Goal: Download file/media

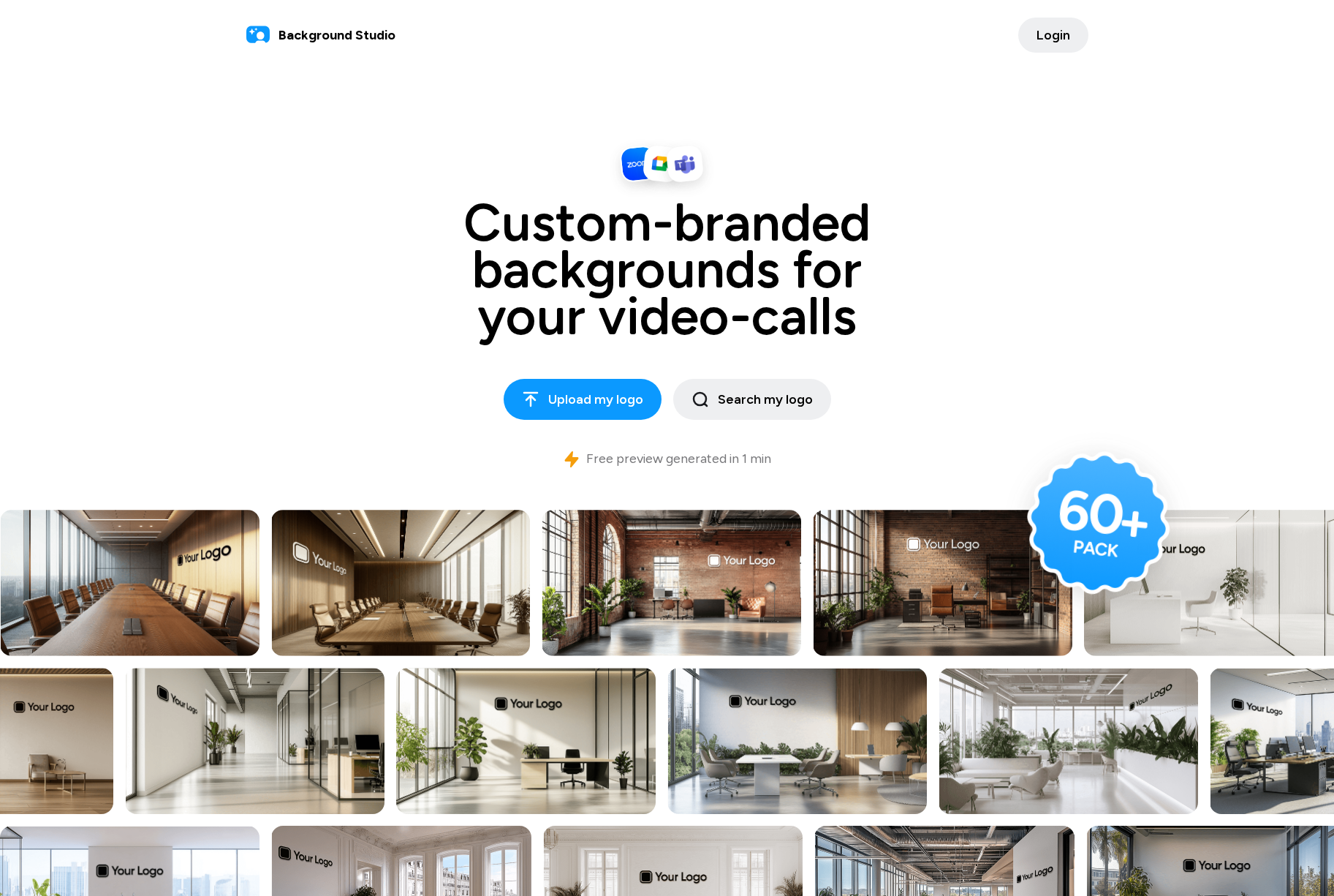
click at [1057, 35] on span "Login" at bounding box center [1053, 35] width 34 height 19
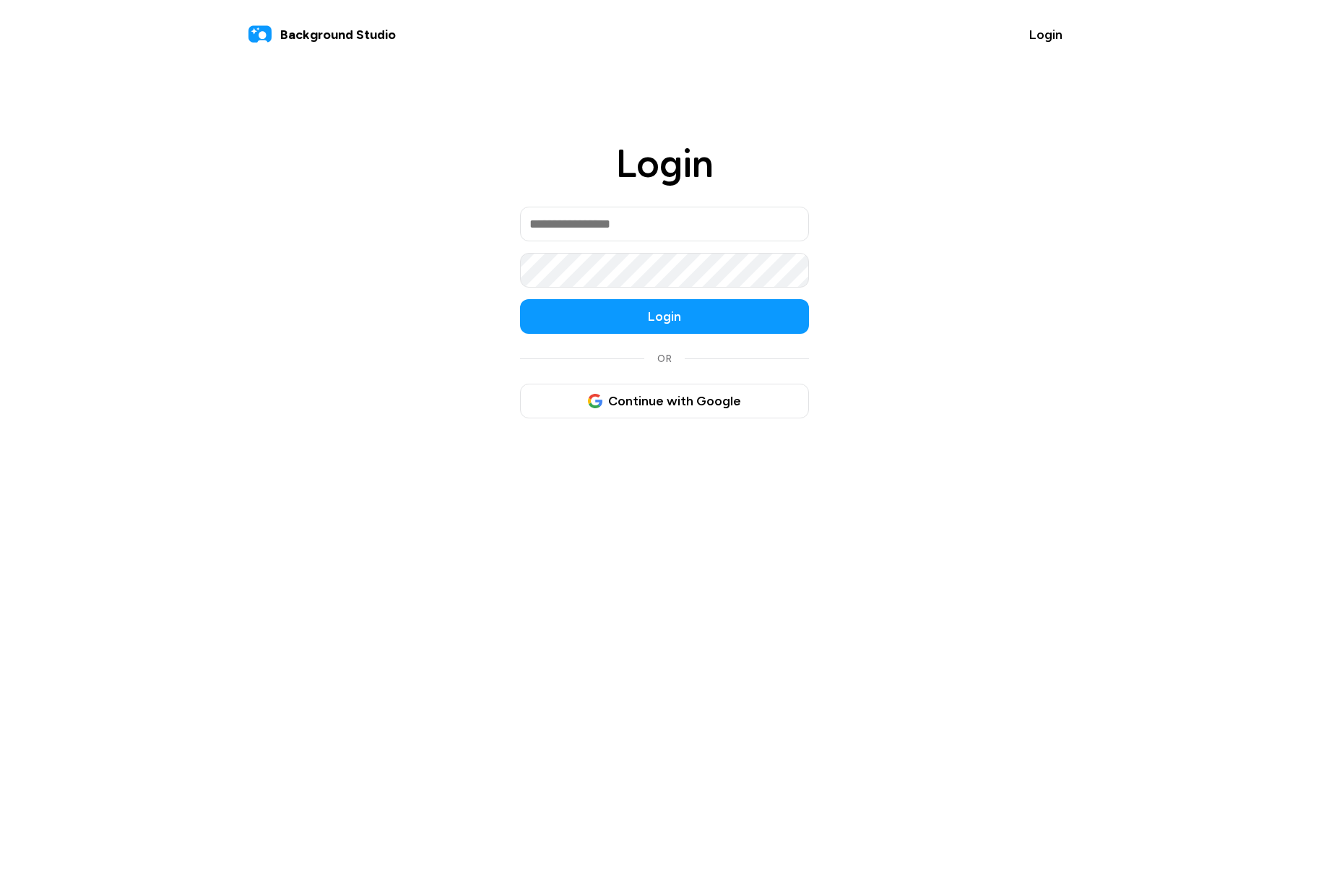
click at [637, 221] on input "email" at bounding box center [664, 224] width 289 height 35
type input "**********"
click at [520, 299] on button "Login" at bounding box center [664, 316] width 289 height 35
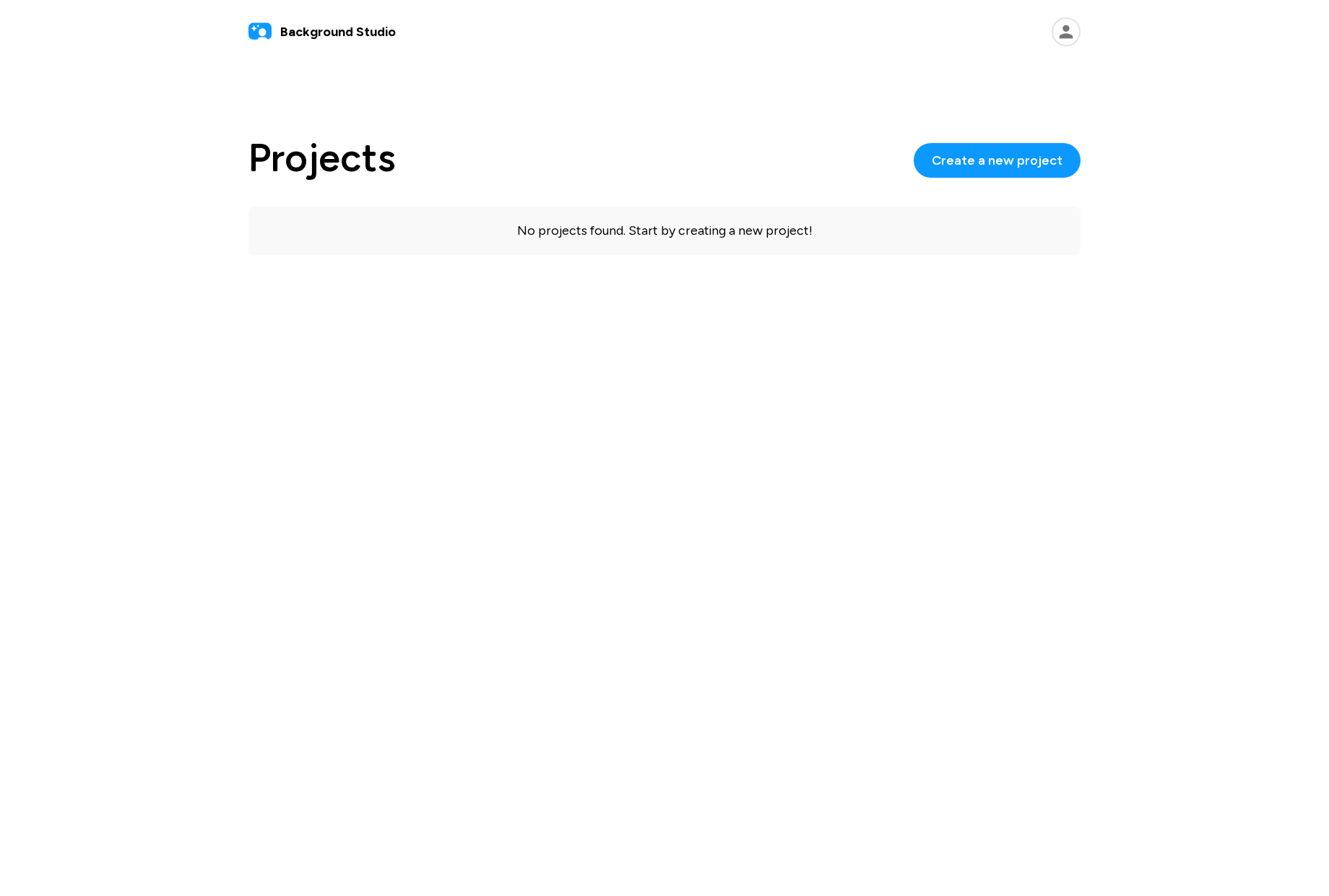
click at [1070, 33] on icon at bounding box center [1066, 32] width 29 height 29
click at [964, 75] on link "Projects" at bounding box center [987, 73] width 178 height 29
click at [295, 33] on span "Background Studio" at bounding box center [337, 32] width 115 height 19
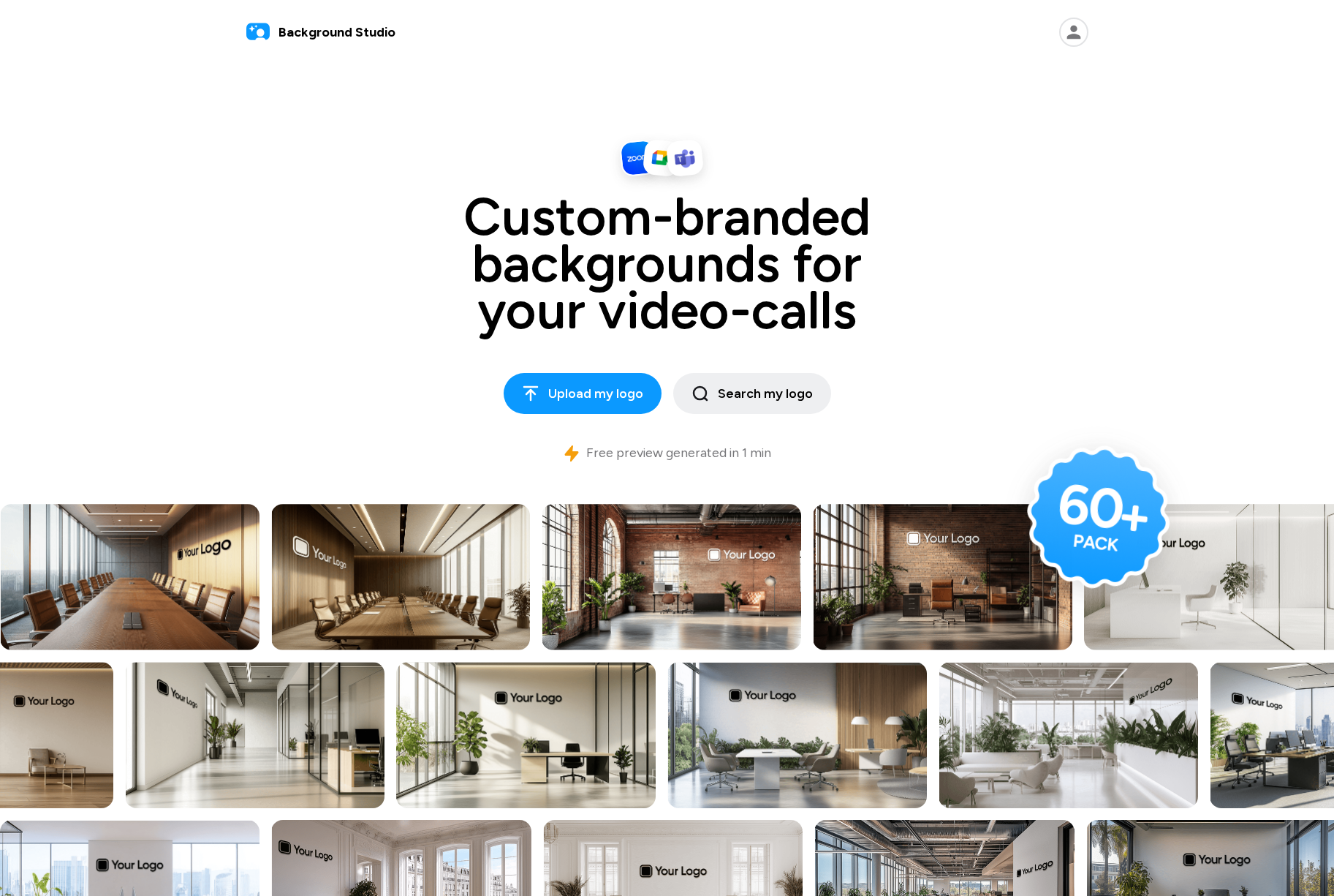
click at [1076, 29] on icon at bounding box center [1074, 32] width 14 height 14
click at [954, 99] on button "Billing" at bounding box center [994, 104] width 180 height 31
click at [1072, 33] on icon at bounding box center [1075, 32] width 29 height 29
click at [965, 72] on link "Projects" at bounding box center [994, 74] width 180 height 29
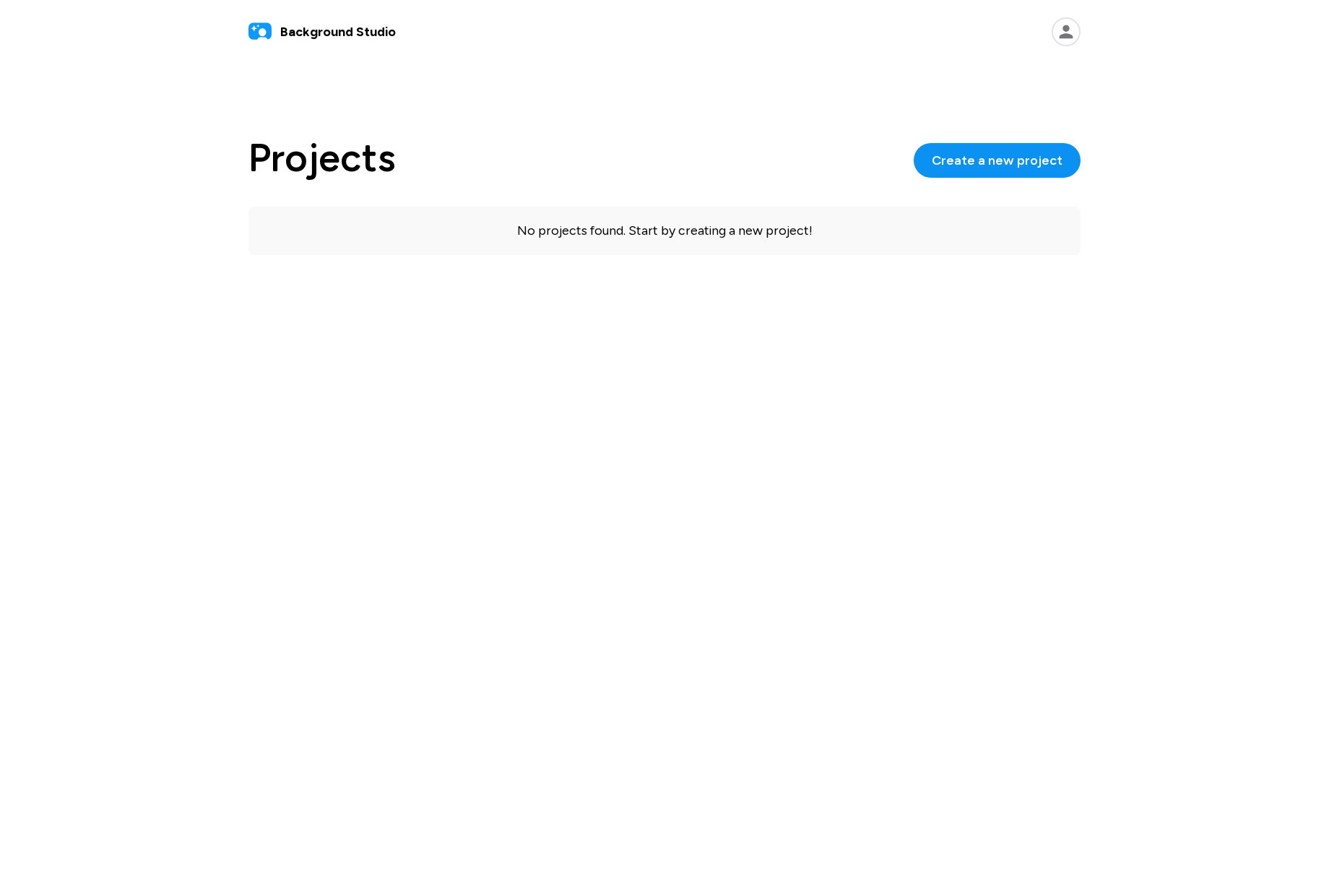
click at [998, 156] on span "Create a new project" at bounding box center [997, 160] width 131 height 19
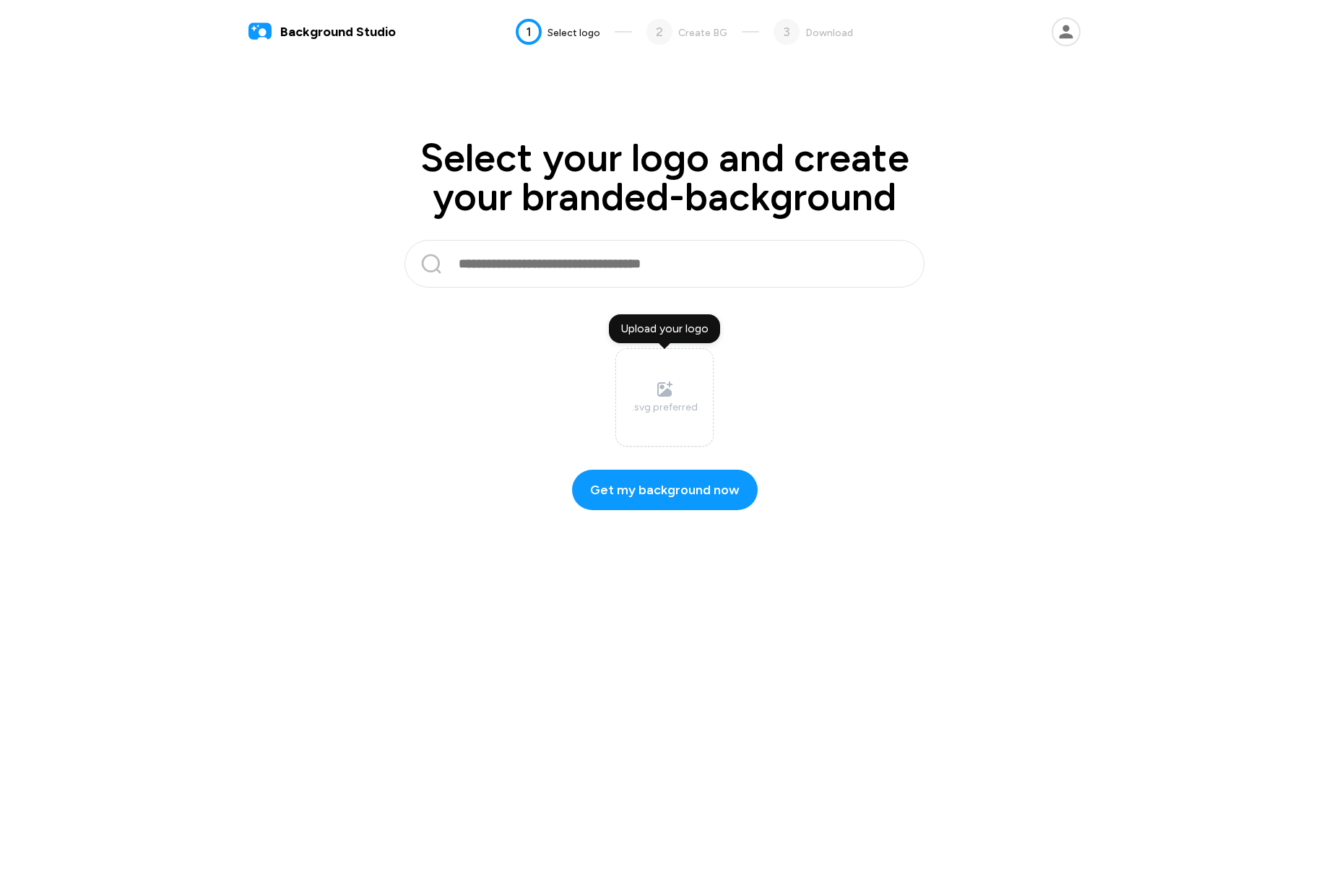
click at [657, 390] on icon at bounding box center [664, 389] width 17 height 17
click at [0, 0] on input "Upload your logo .svg preferred" at bounding box center [0, 0] width 0 height 0
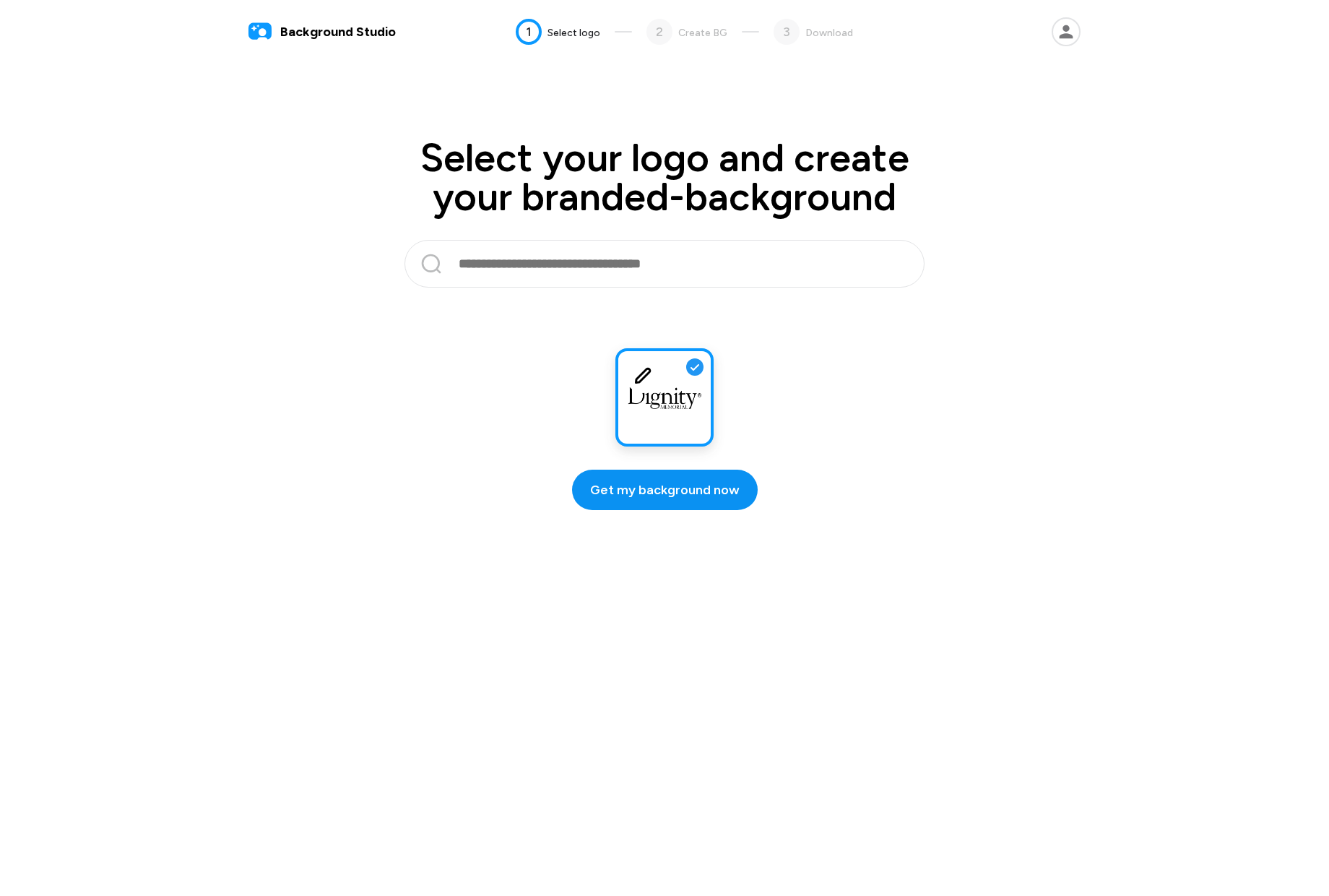
click at [663, 491] on span "Get my background now" at bounding box center [664, 490] width 150 height 19
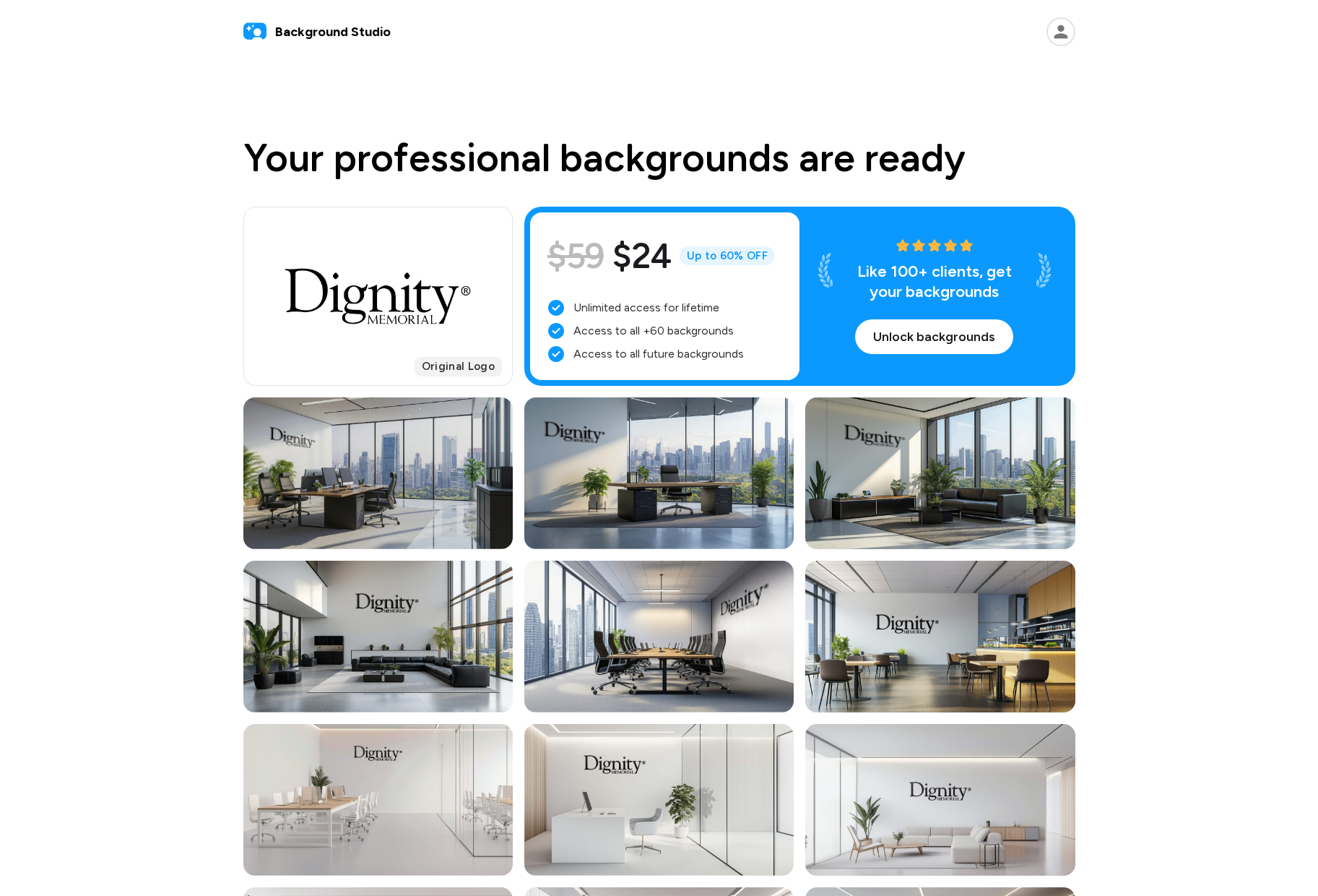
click at [389, 480] on div at bounding box center [378, 473] width 269 height 152
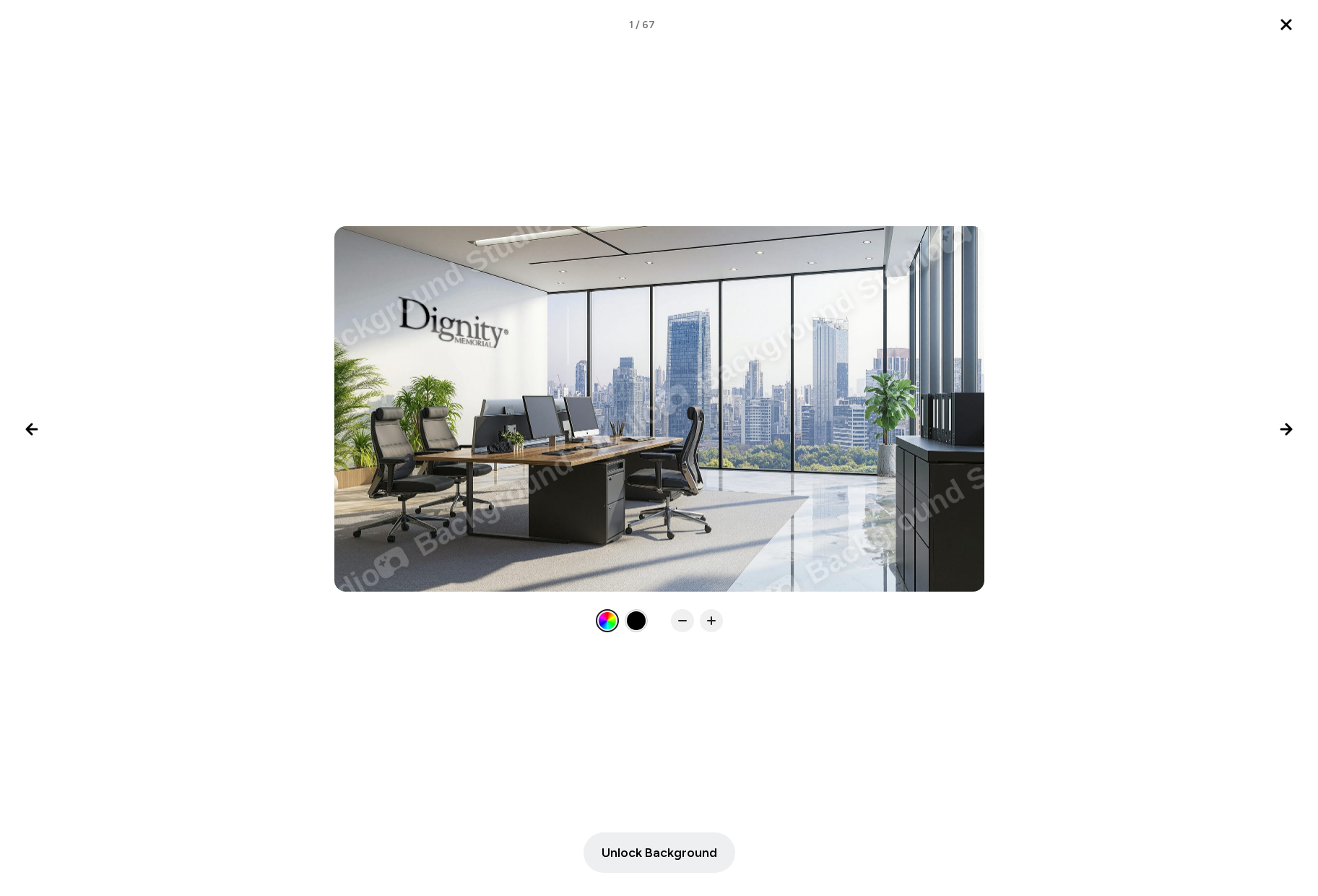
click at [1286, 23] on icon "Close lightbox" at bounding box center [1286, 24] width 17 height 17
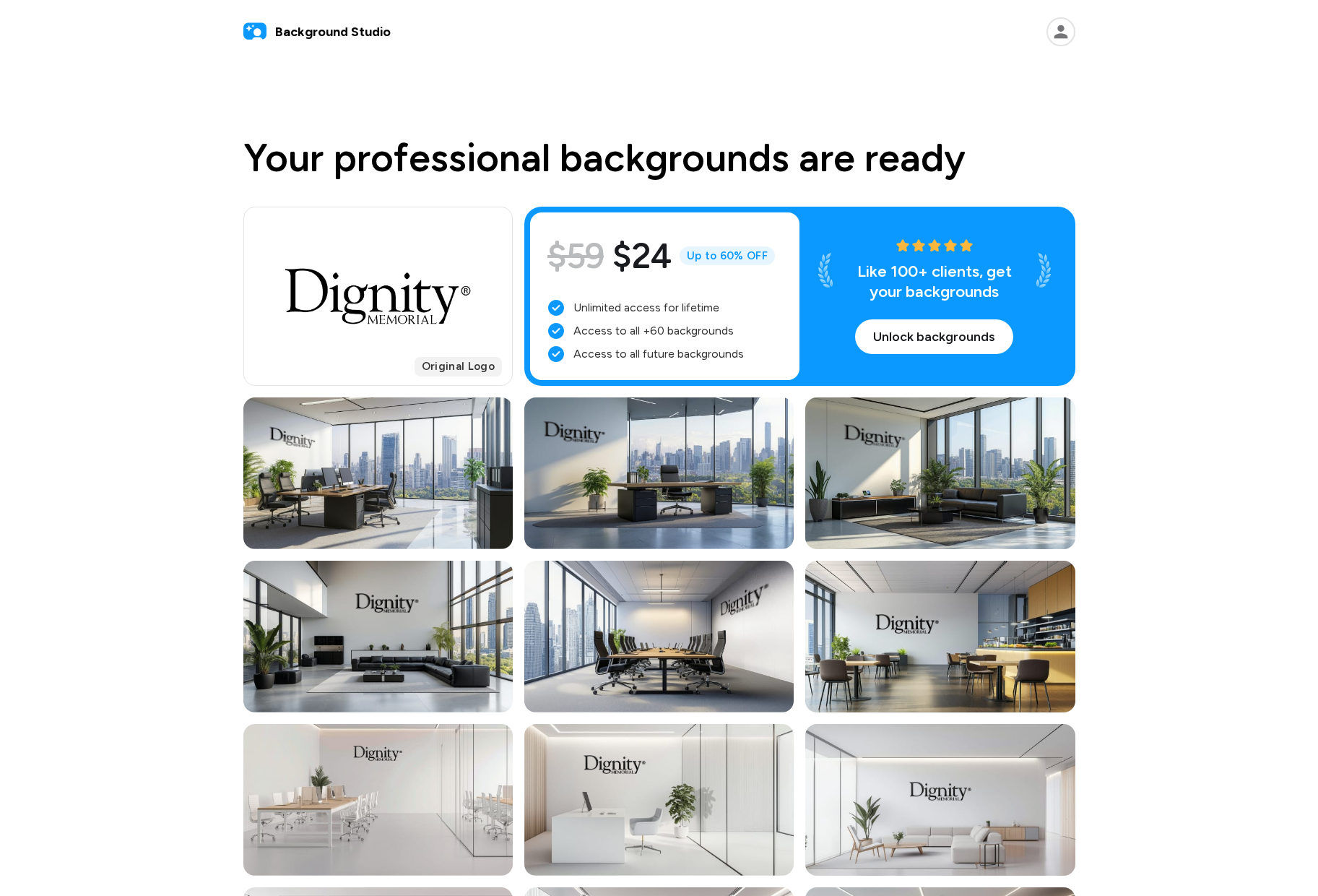
click at [1064, 30] on icon at bounding box center [1062, 32] width 29 height 29
click at [924, 71] on link "Projects" at bounding box center [982, 73] width 178 height 29
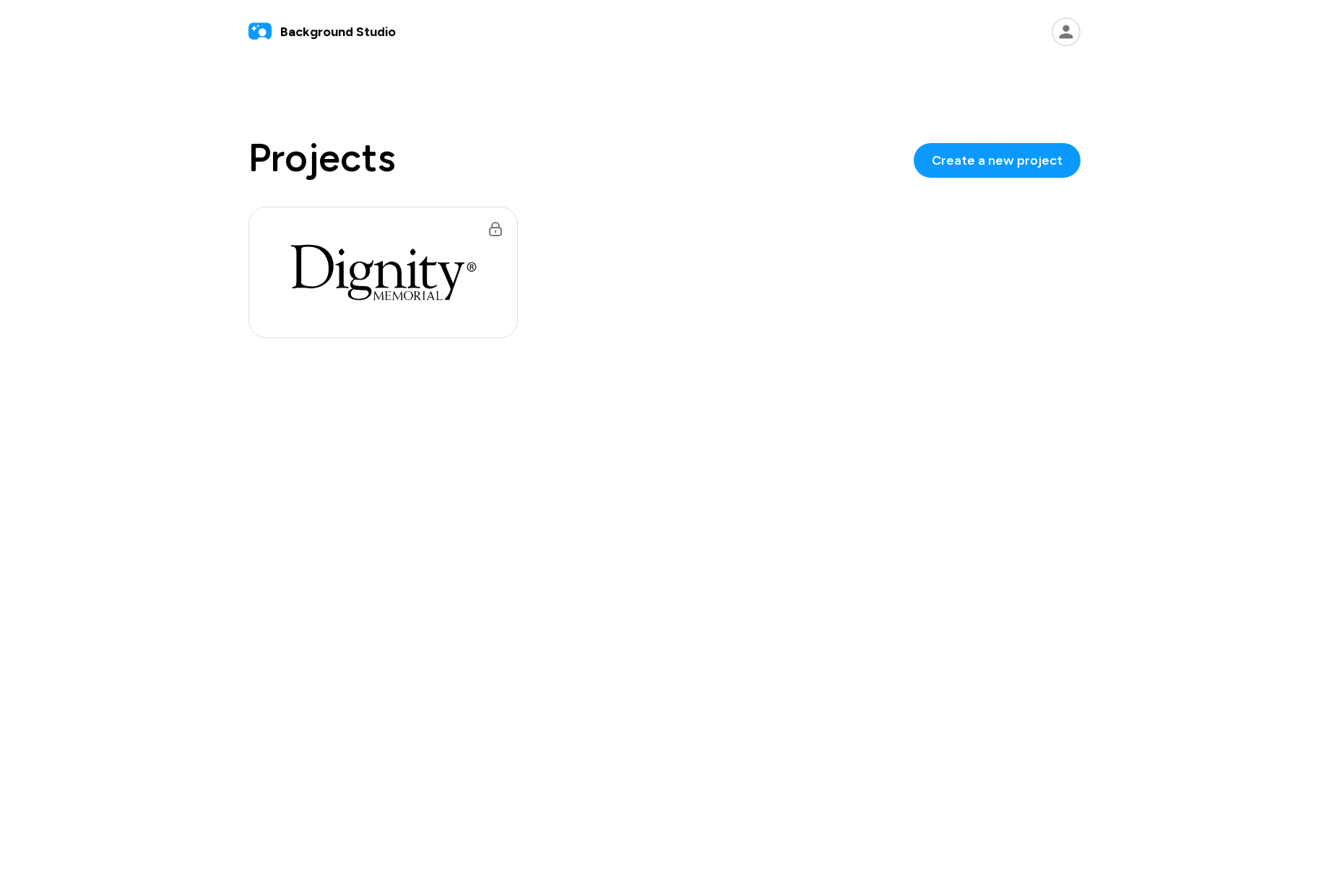
click at [308, 31] on span "Background Studio" at bounding box center [337, 32] width 115 height 19
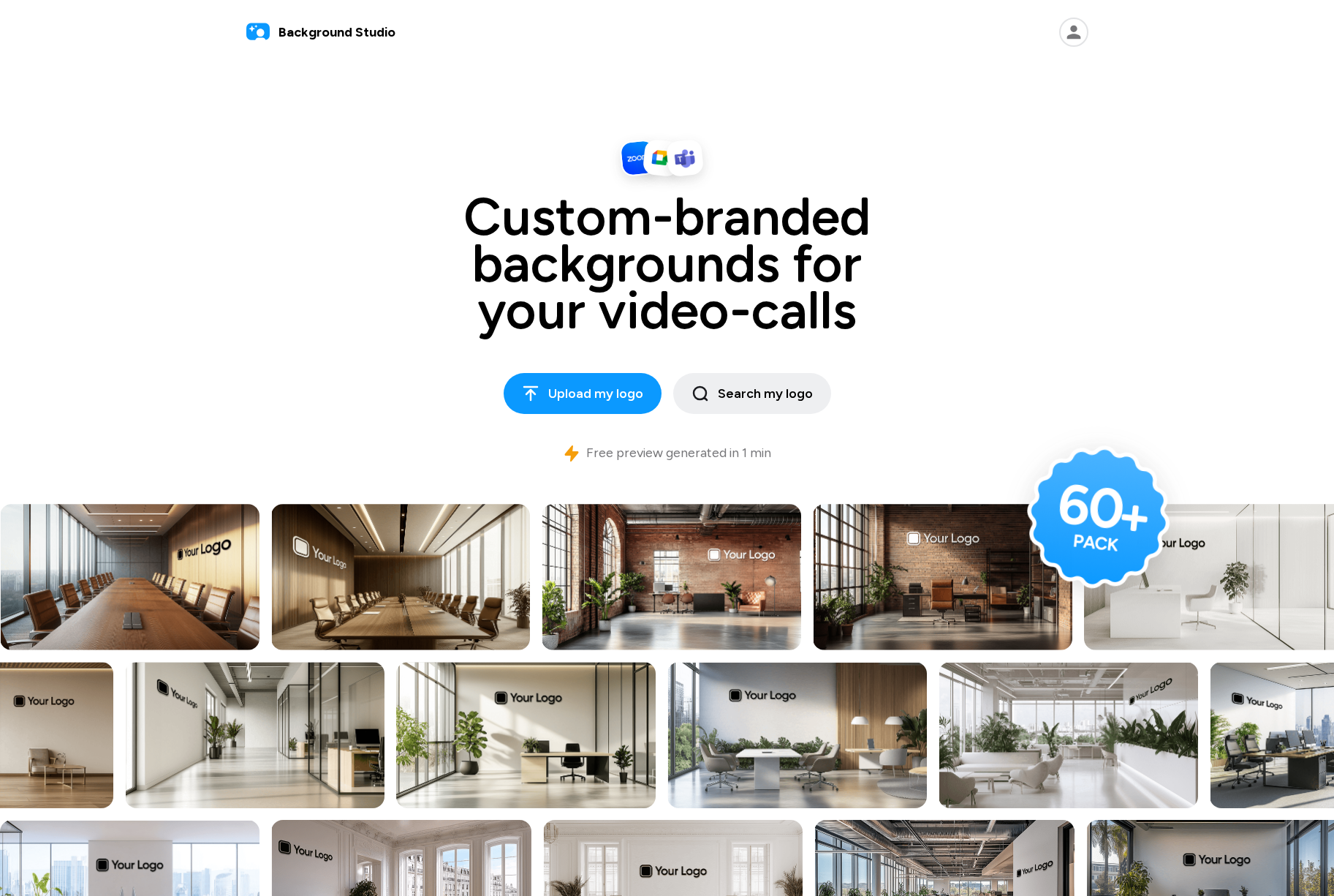
click at [312, 31] on span "Background Studio" at bounding box center [337, 32] width 117 height 19
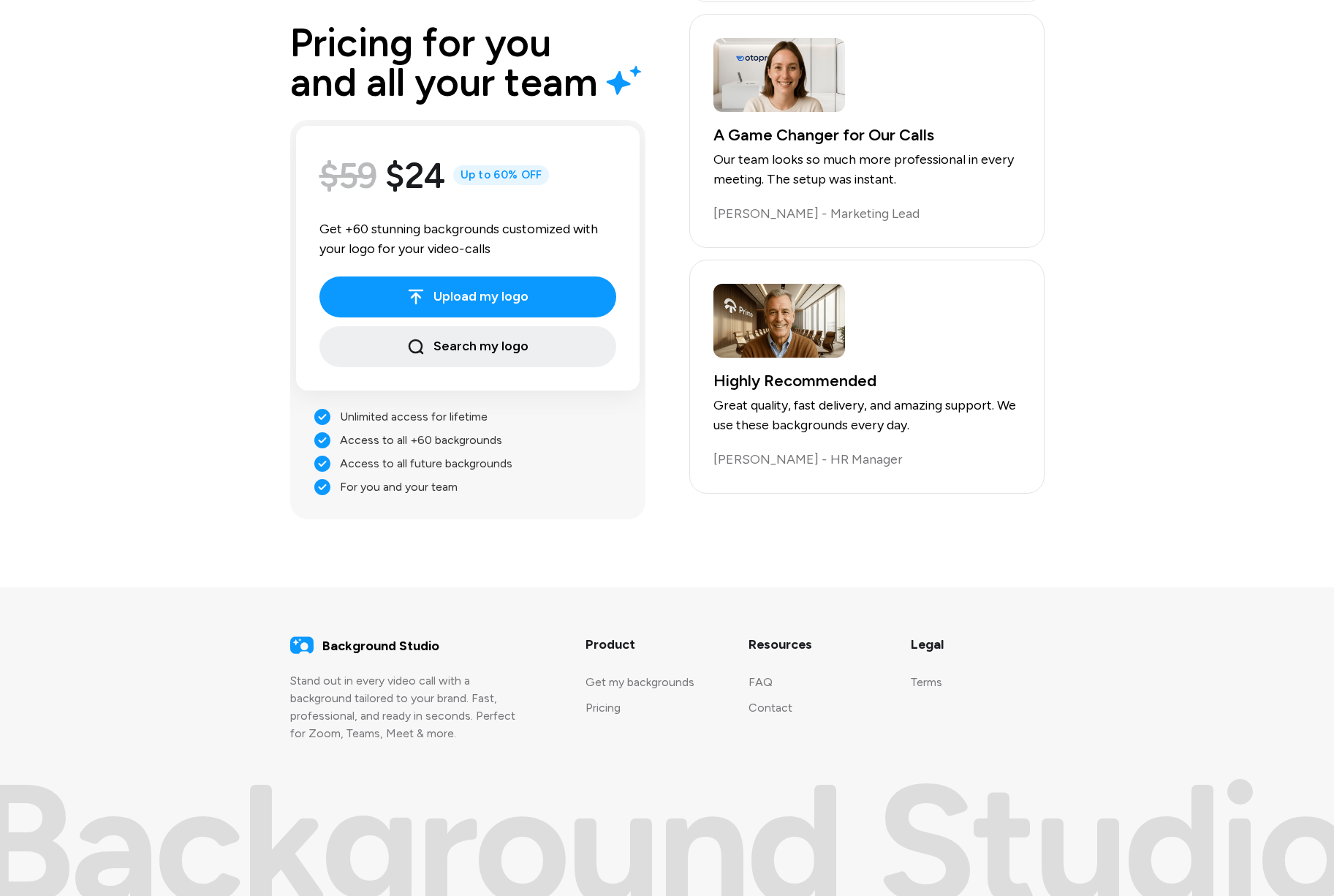
scroll to position [2964, 0]
click at [766, 703] on link "Contact" at bounding box center [771, 705] width 44 height 14
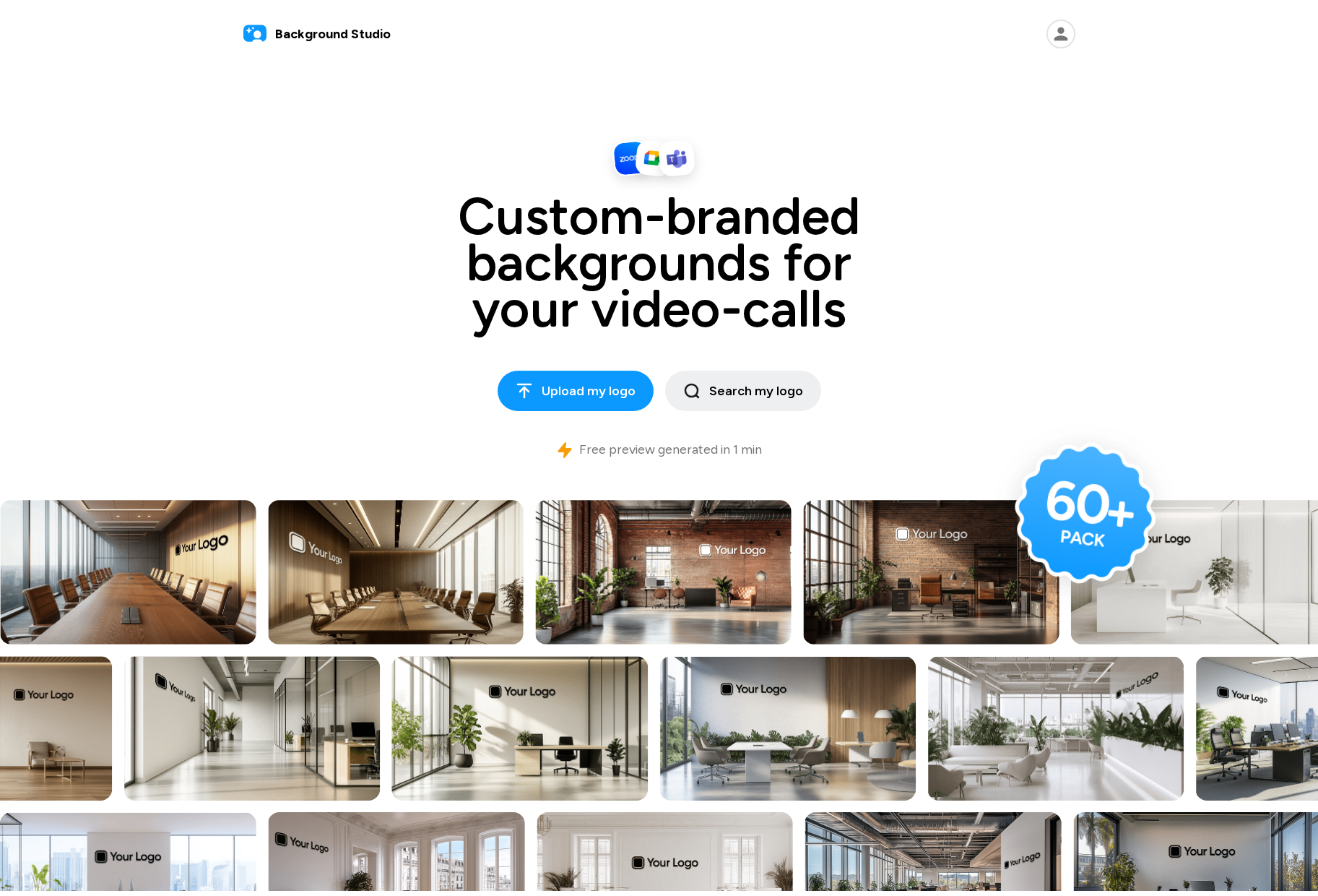
scroll to position [0, 0]
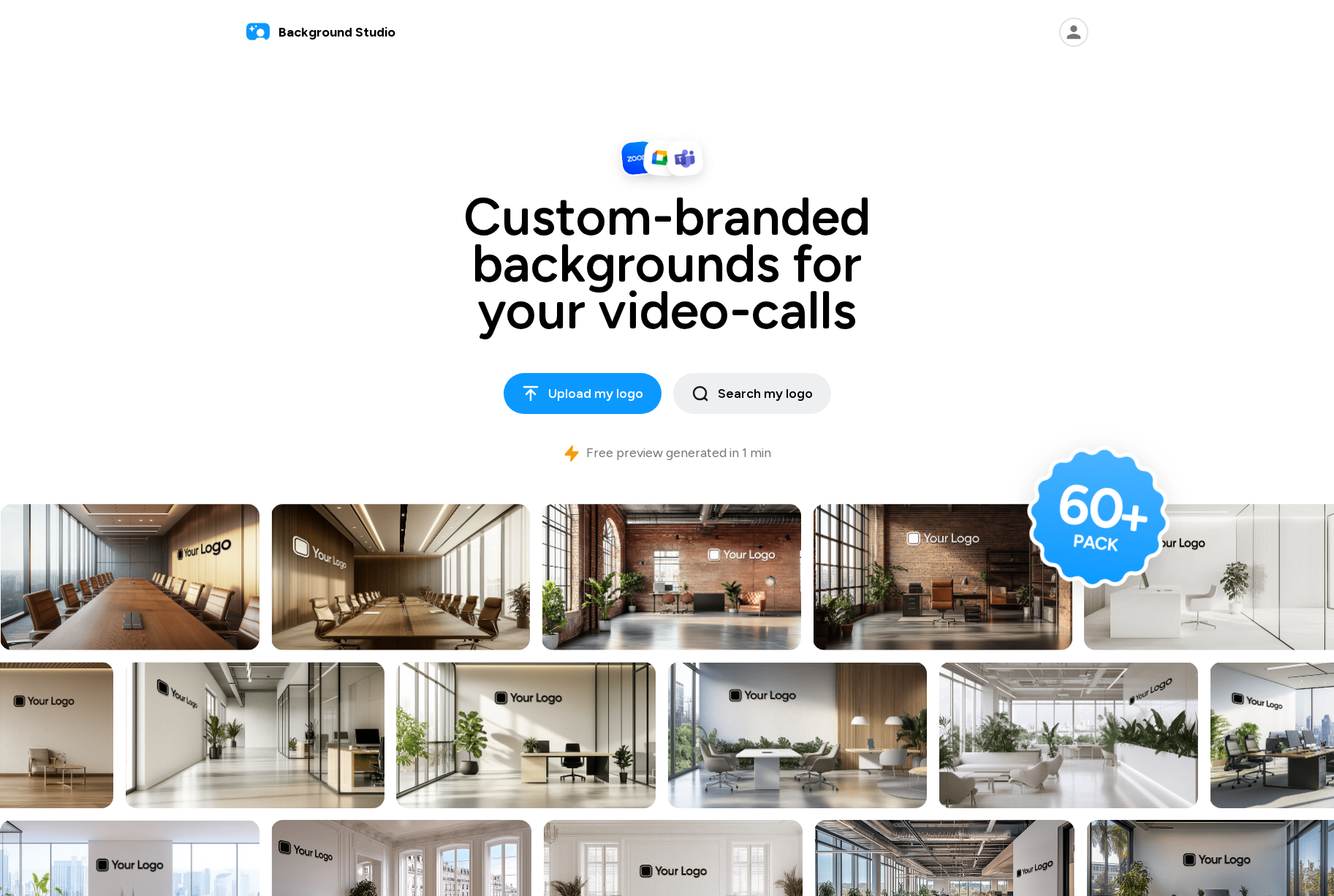
click at [1074, 38] on icon at bounding box center [1074, 32] width 14 height 14
click at [923, 75] on icon at bounding box center [919, 74] width 12 height 13
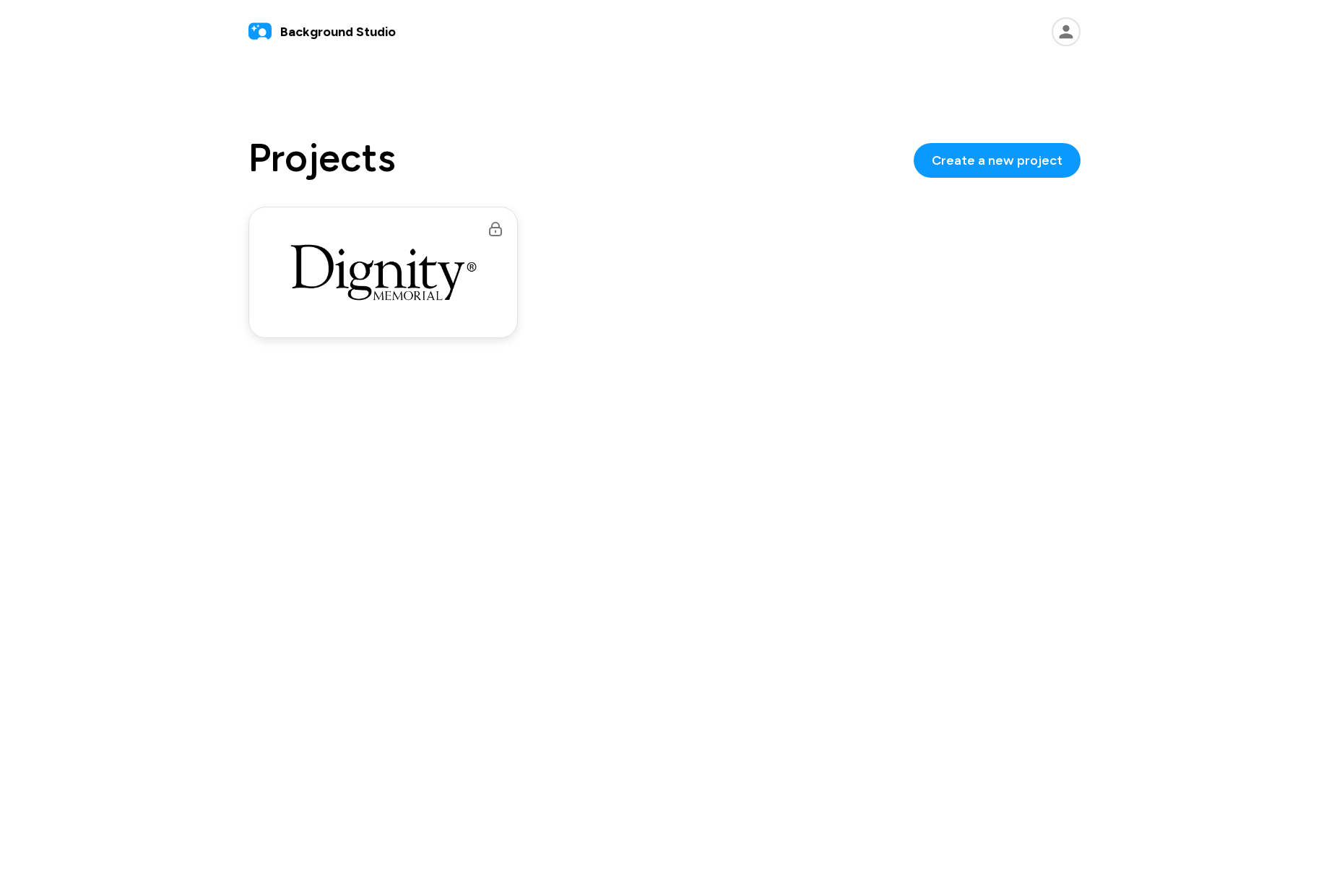
click at [372, 273] on img at bounding box center [384, 273] width 188 height 58
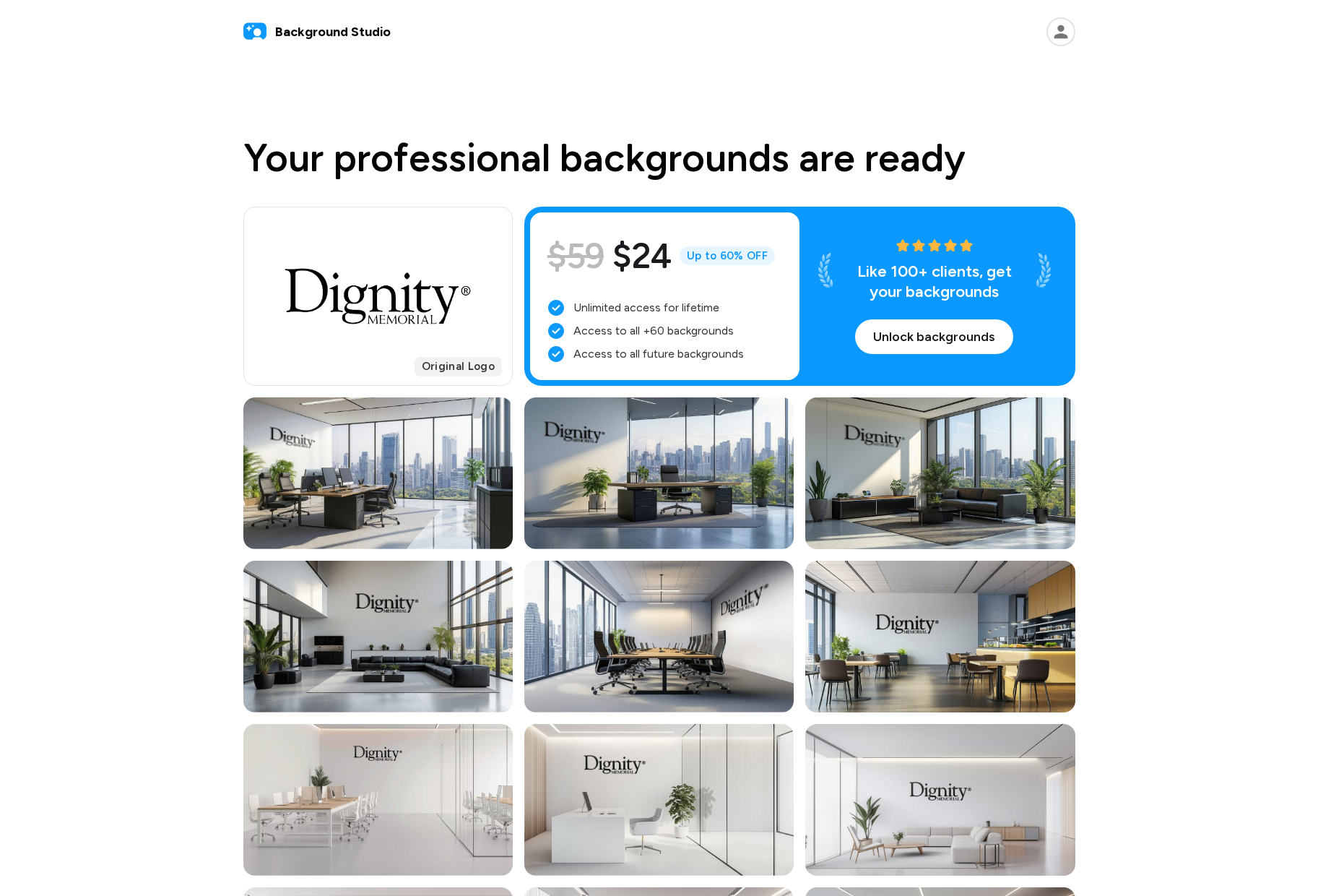
click at [295, 26] on span "Background Studio" at bounding box center [333, 32] width 115 height 19
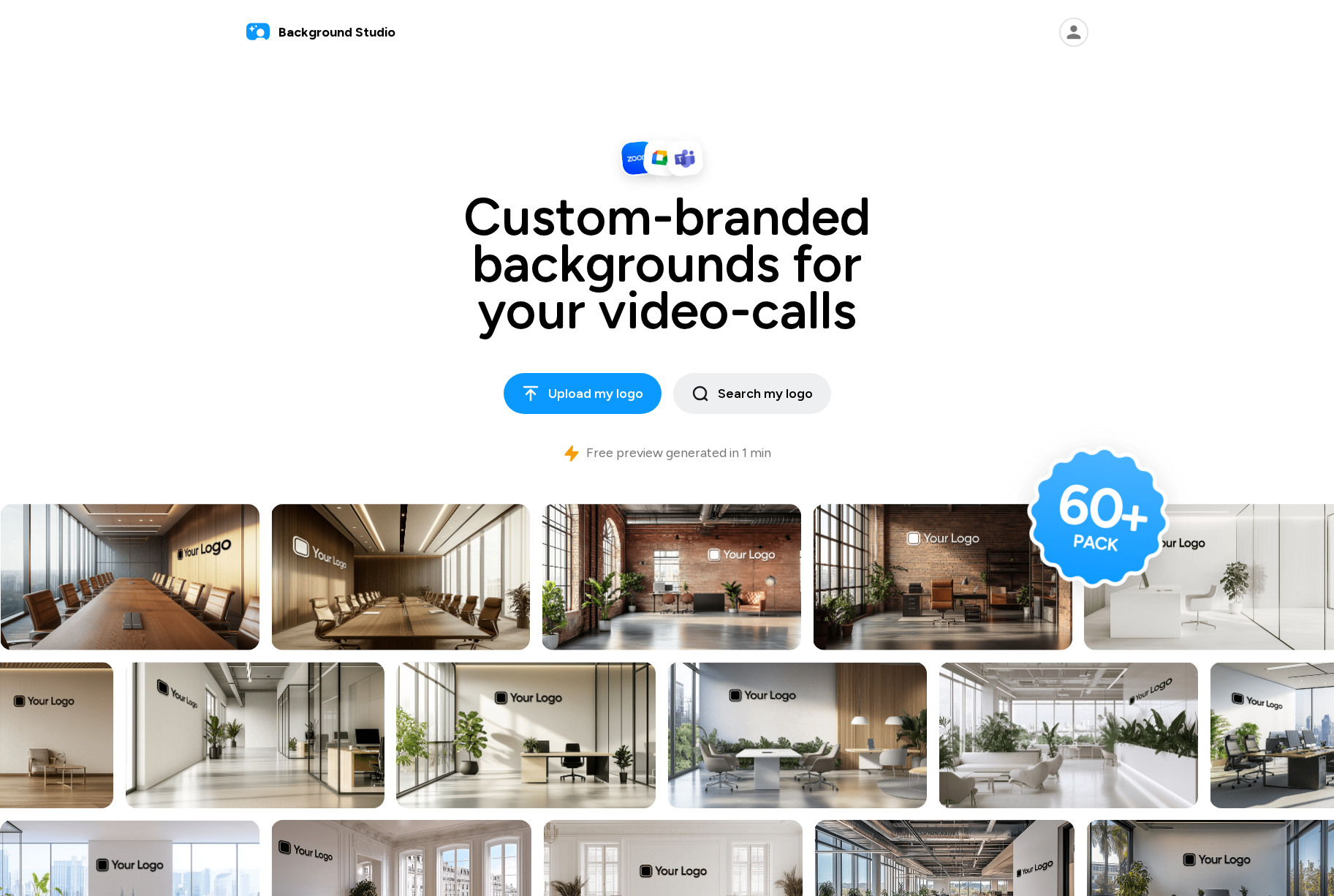
click at [289, 40] on span "Background Studio" at bounding box center [337, 32] width 117 height 19
click at [291, 36] on span "Background Studio" at bounding box center [337, 32] width 117 height 19
click at [295, 32] on span "Background Studio" at bounding box center [337, 32] width 117 height 19
click at [1077, 32] on icon at bounding box center [1075, 32] width 29 height 29
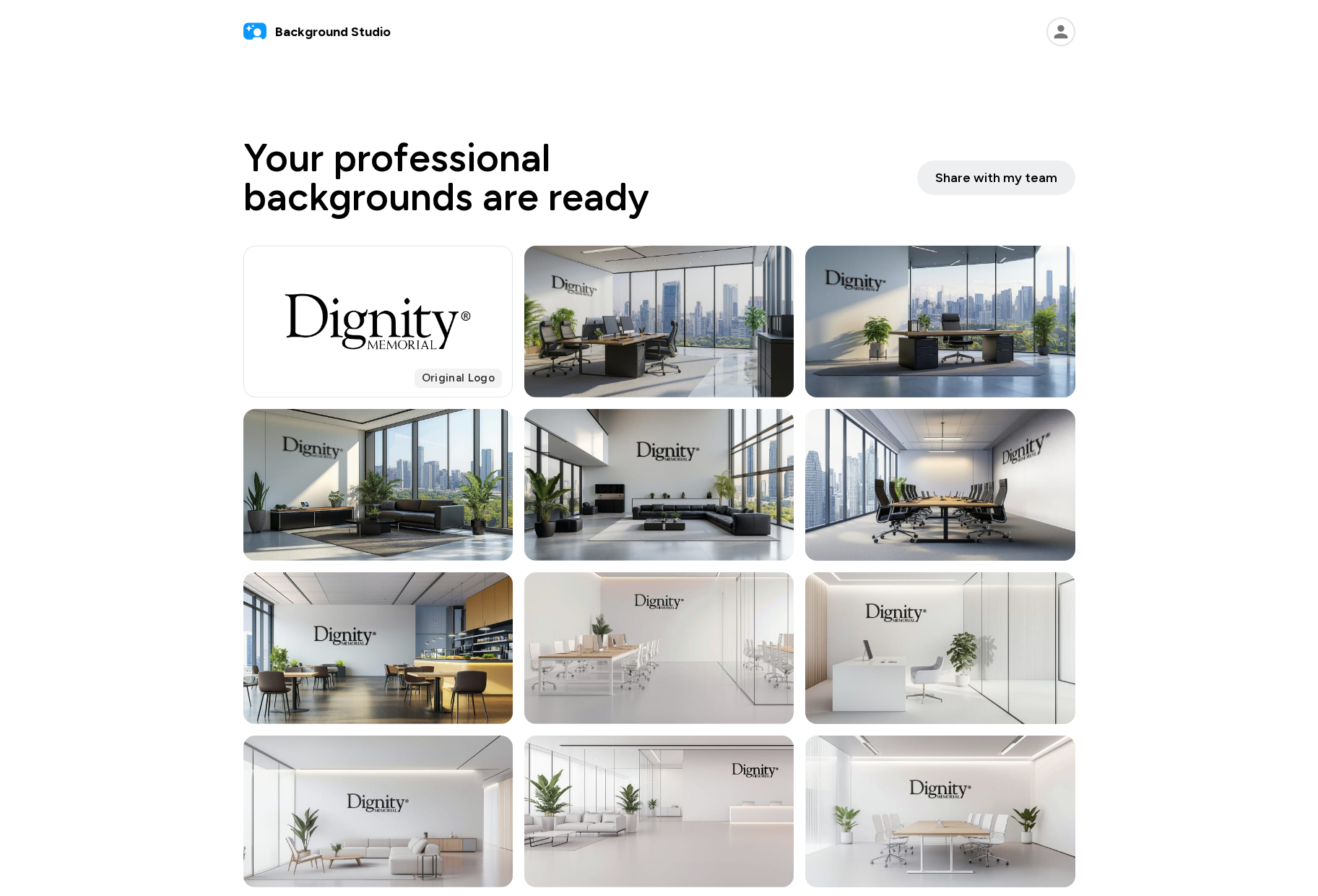
click at [644, 336] on div at bounding box center [659, 321] width 269 height 152
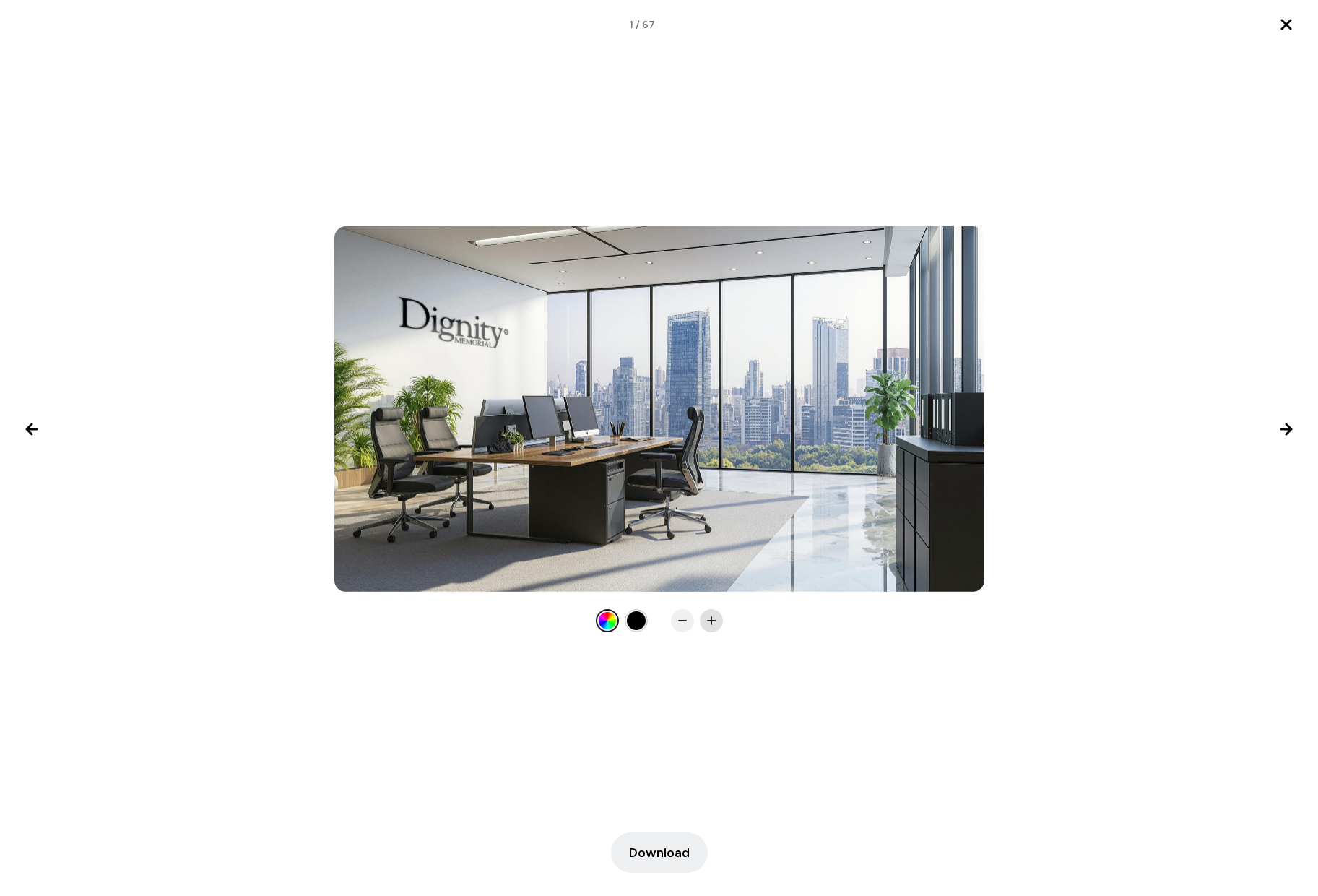
click at [712, 618] on rect at bounding box center [712, 621] width 2 height 9
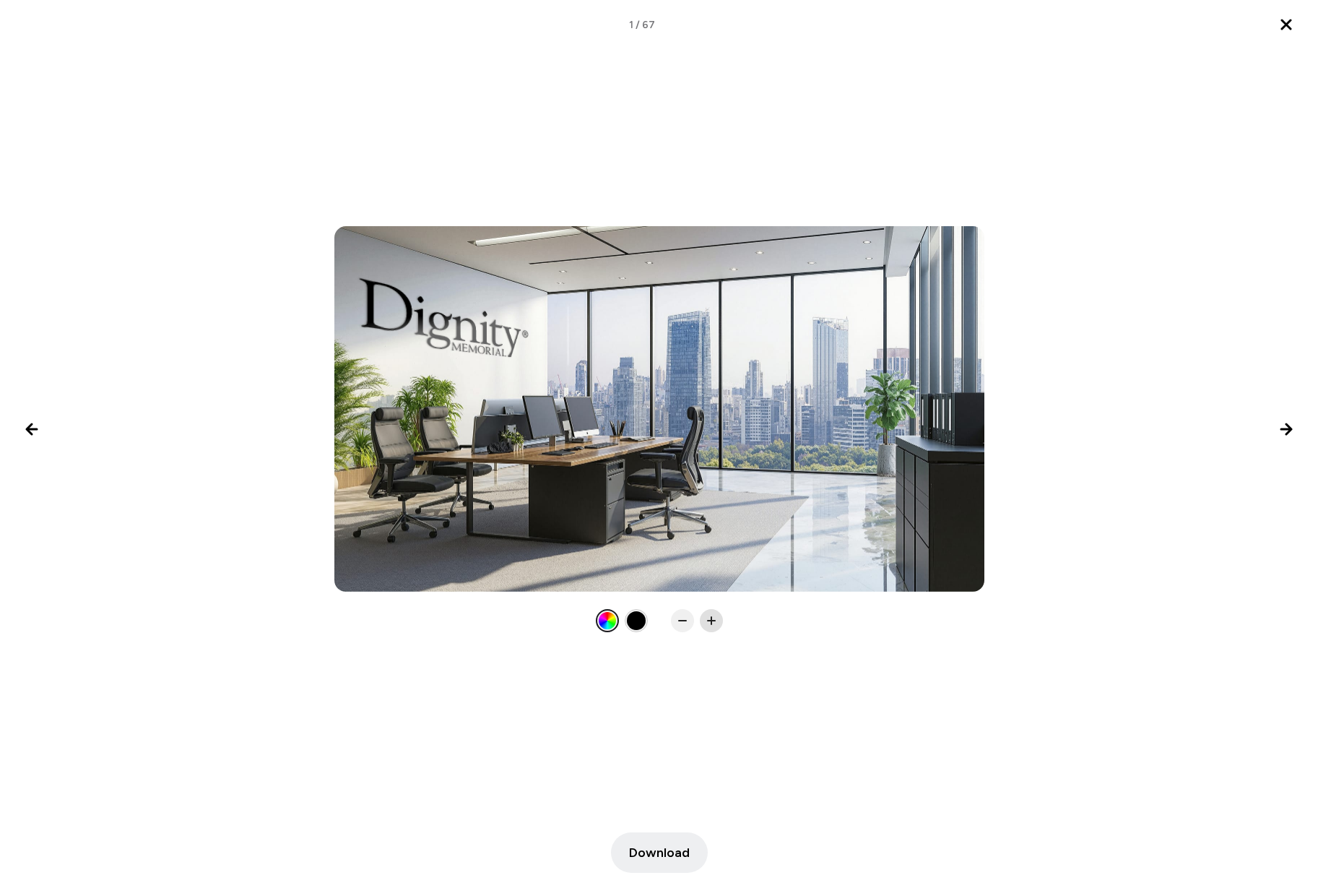
click at [712, 618] on rect at bounding box center [712, 621] width 2 height 9
click at [656, 852] on span "Download" at bounding box center [659, 851] width 61 height 19
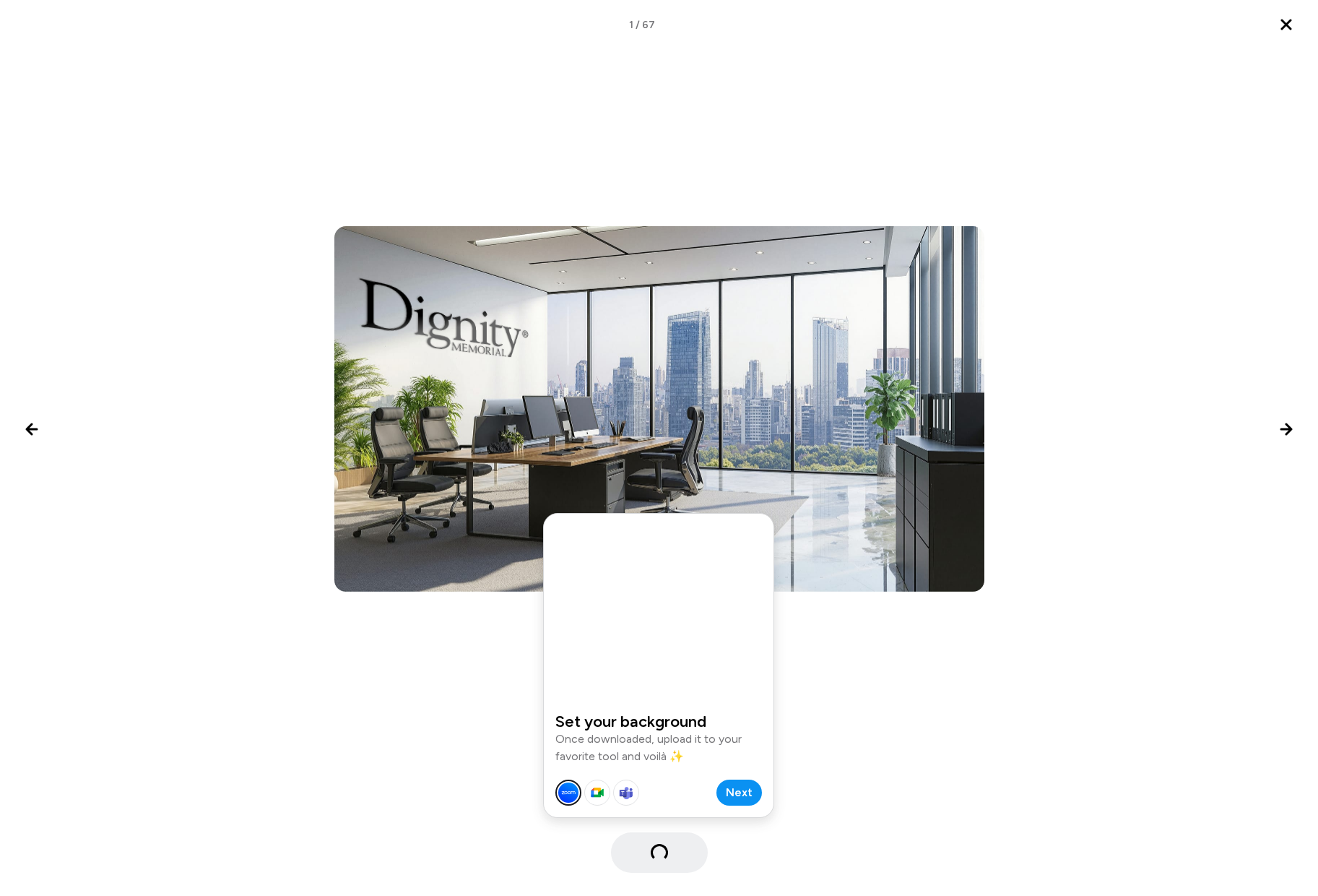
click at [735, 793] on span "Next" at bounding box center [739, 791] width 26 height 17
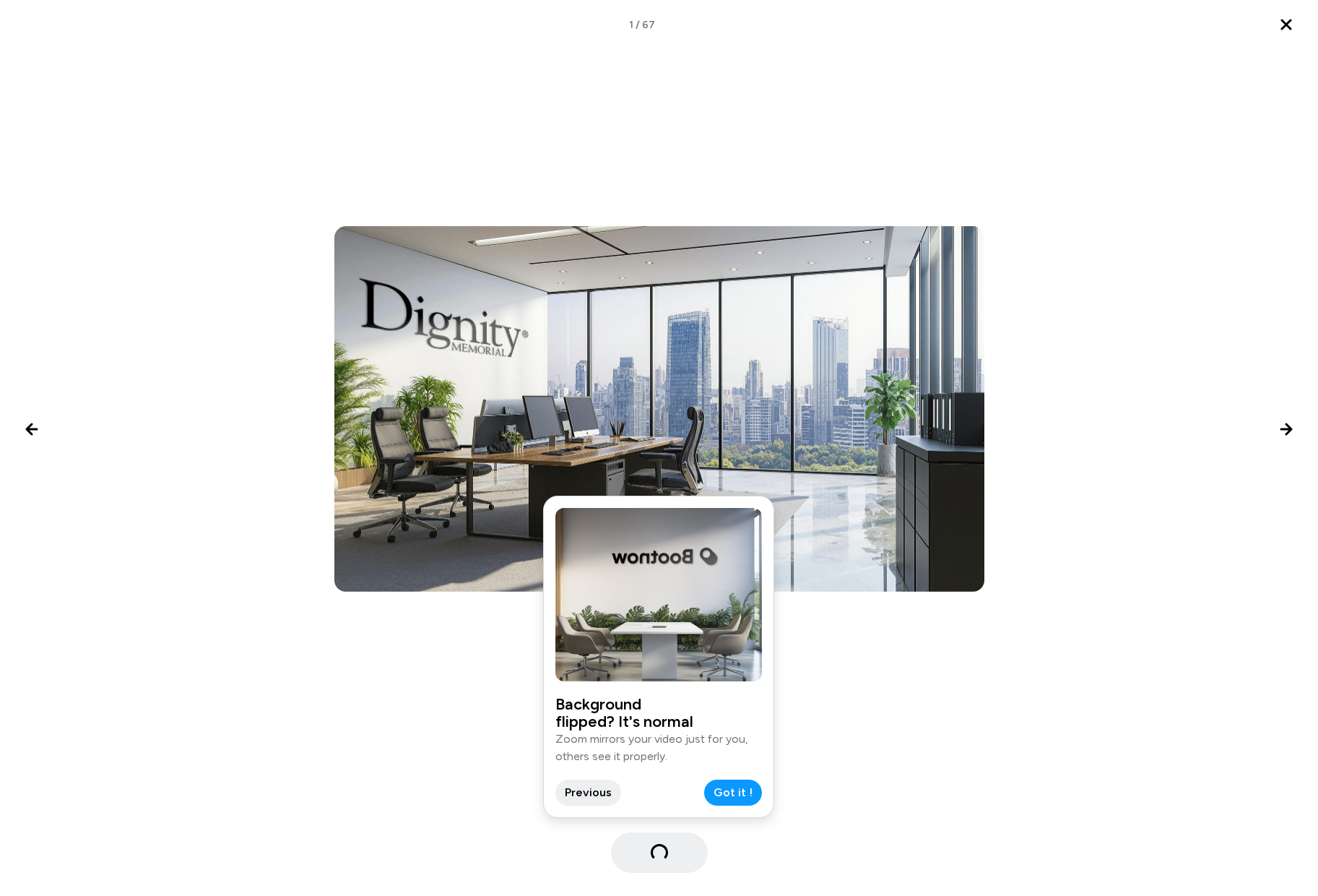
click at [735, 793] on span "Got it !" at bounding box center [733, 791] width 39 height 17
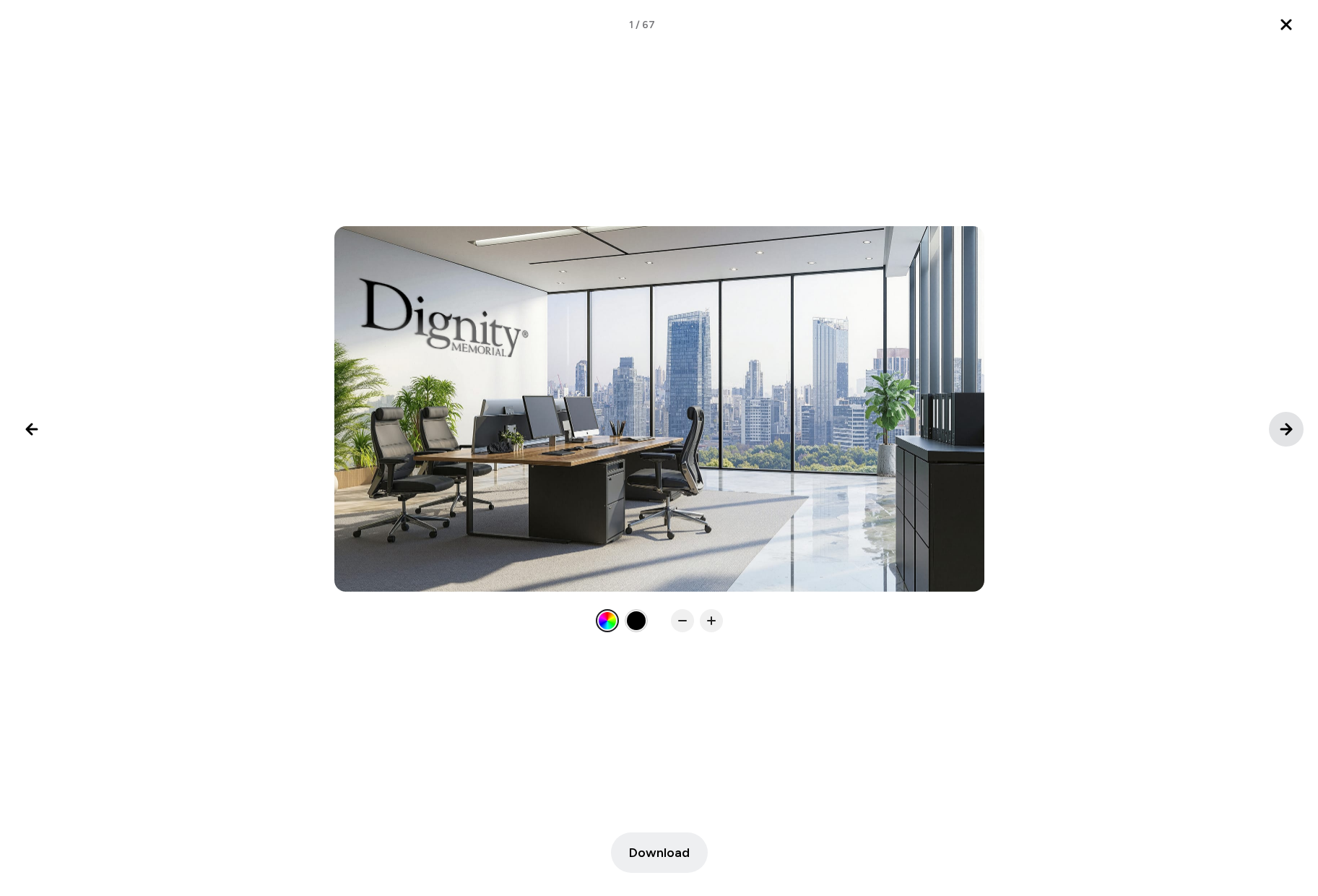
click at [1289, 426] on icon "Next image" at bounding box center [1286, 429] width 10 height 10
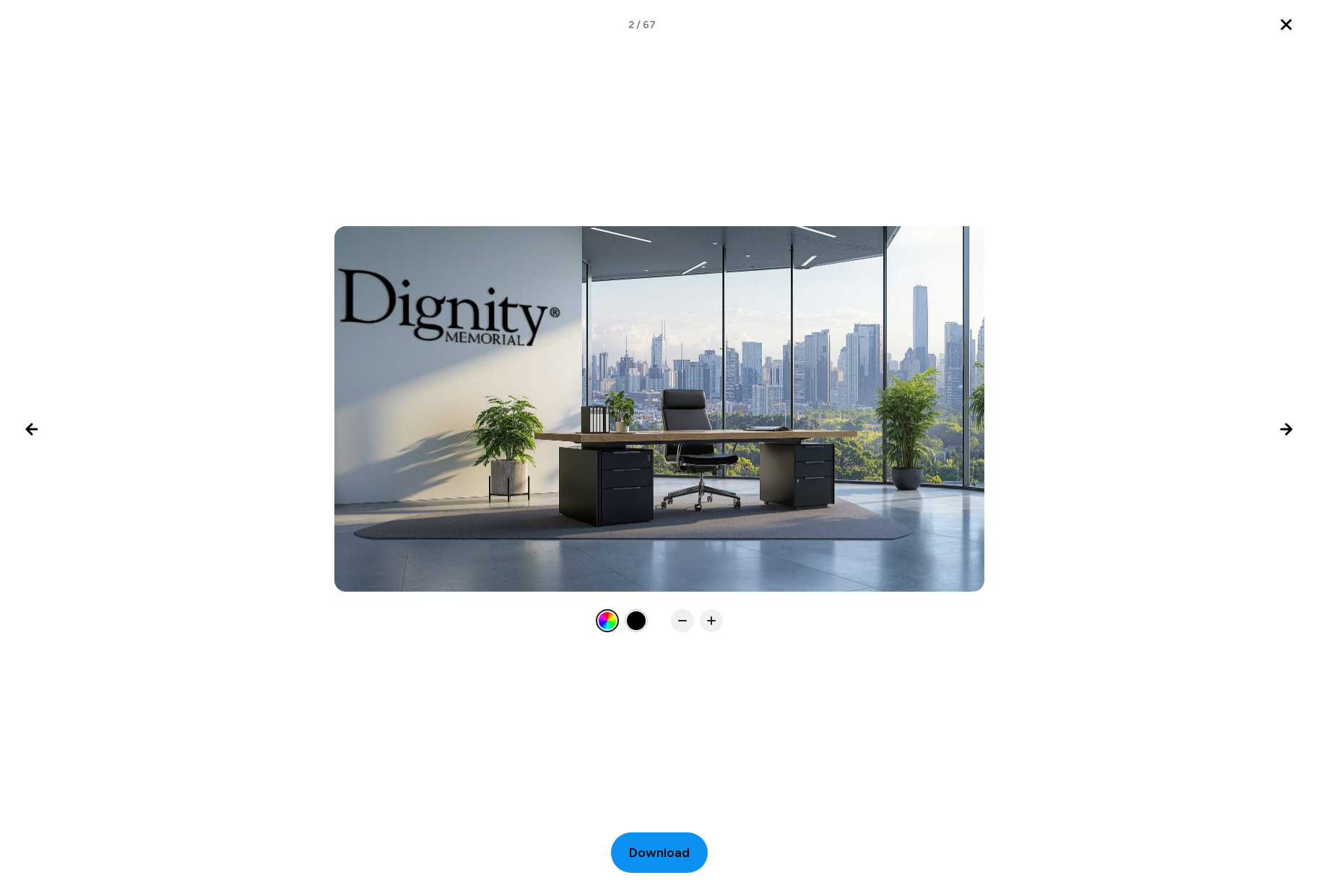
click at [652, 846] on span "Download" at bounding box center [659, 851] width 61 height 19
click at [1281, 427] on icon "Next image" at bounding box center [1286, 429] width 17 height 17
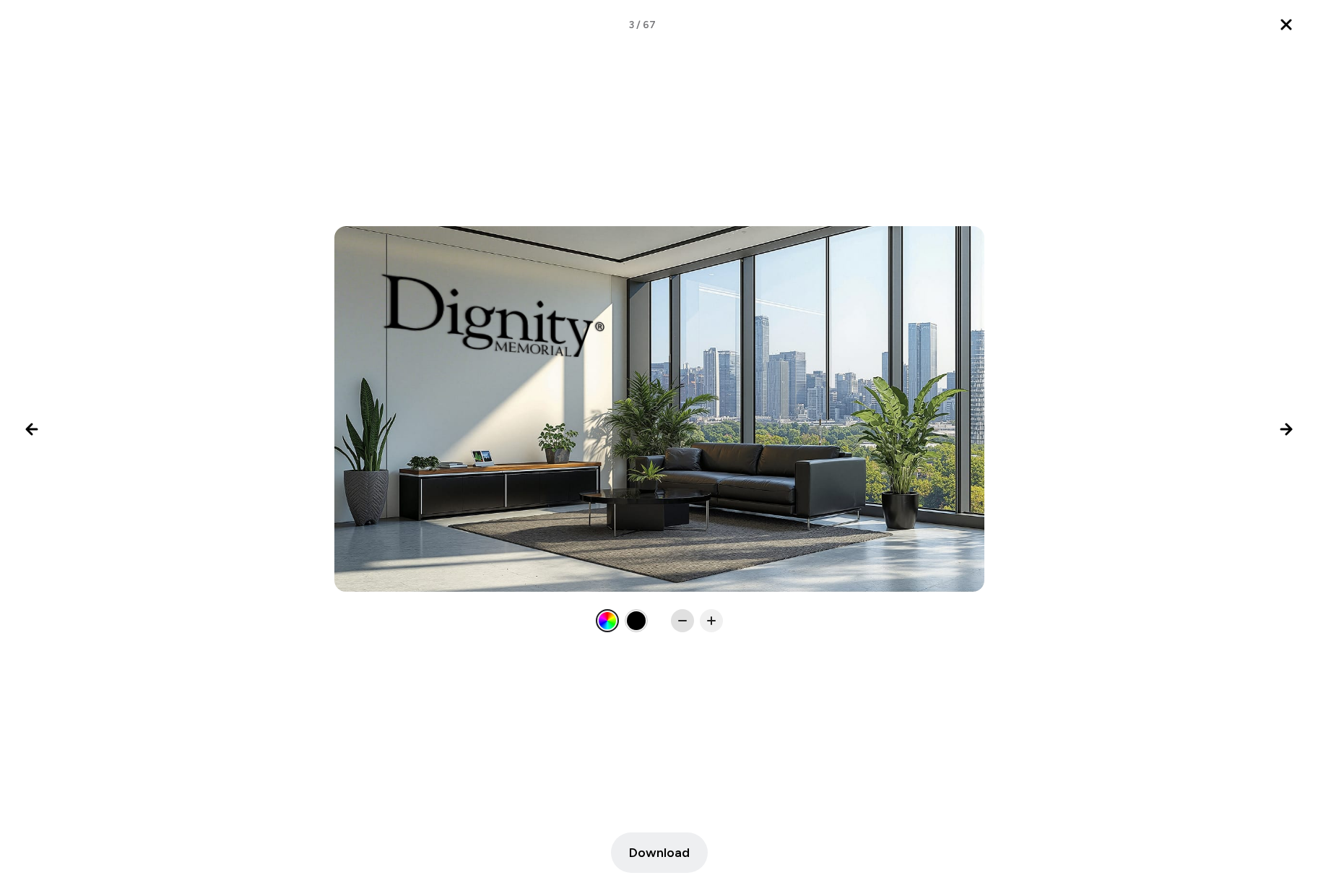
click at [682, 624] on icon at bounding box center [683, 621] width 15 height 15
click at [650, 853] on span "Download" at bounding box center [659, 851] width 61 height 19
click at [1289, 428] on icon "Next image" at bounding box center [1286, 429] width 10 height 10
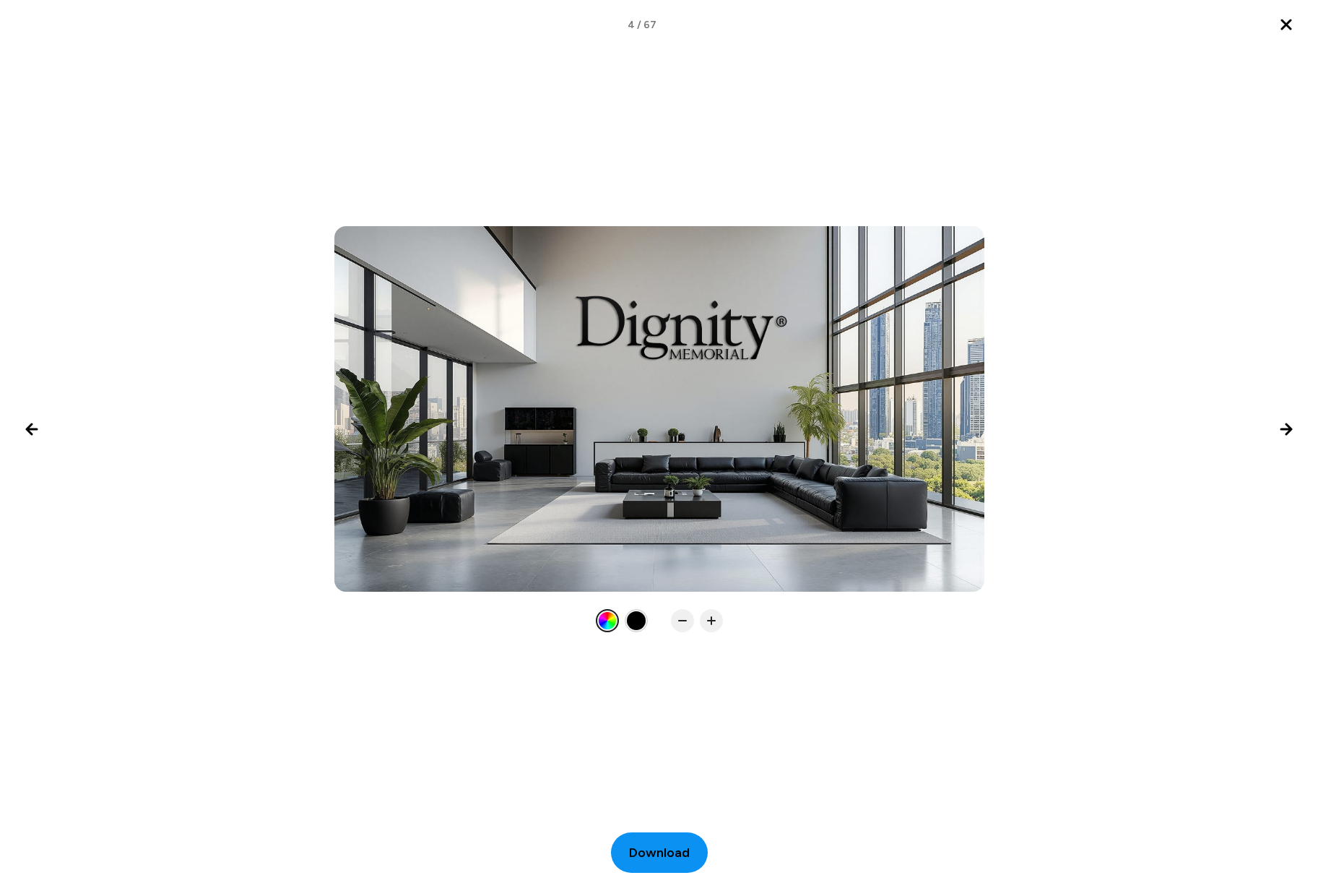
click at [658, 857] on span "Download" at bounding box center [659, 851] width 61 height 19
click at [1290, 428] on icon "Next image" at bounding box center [1286, 429] width 10 height 10
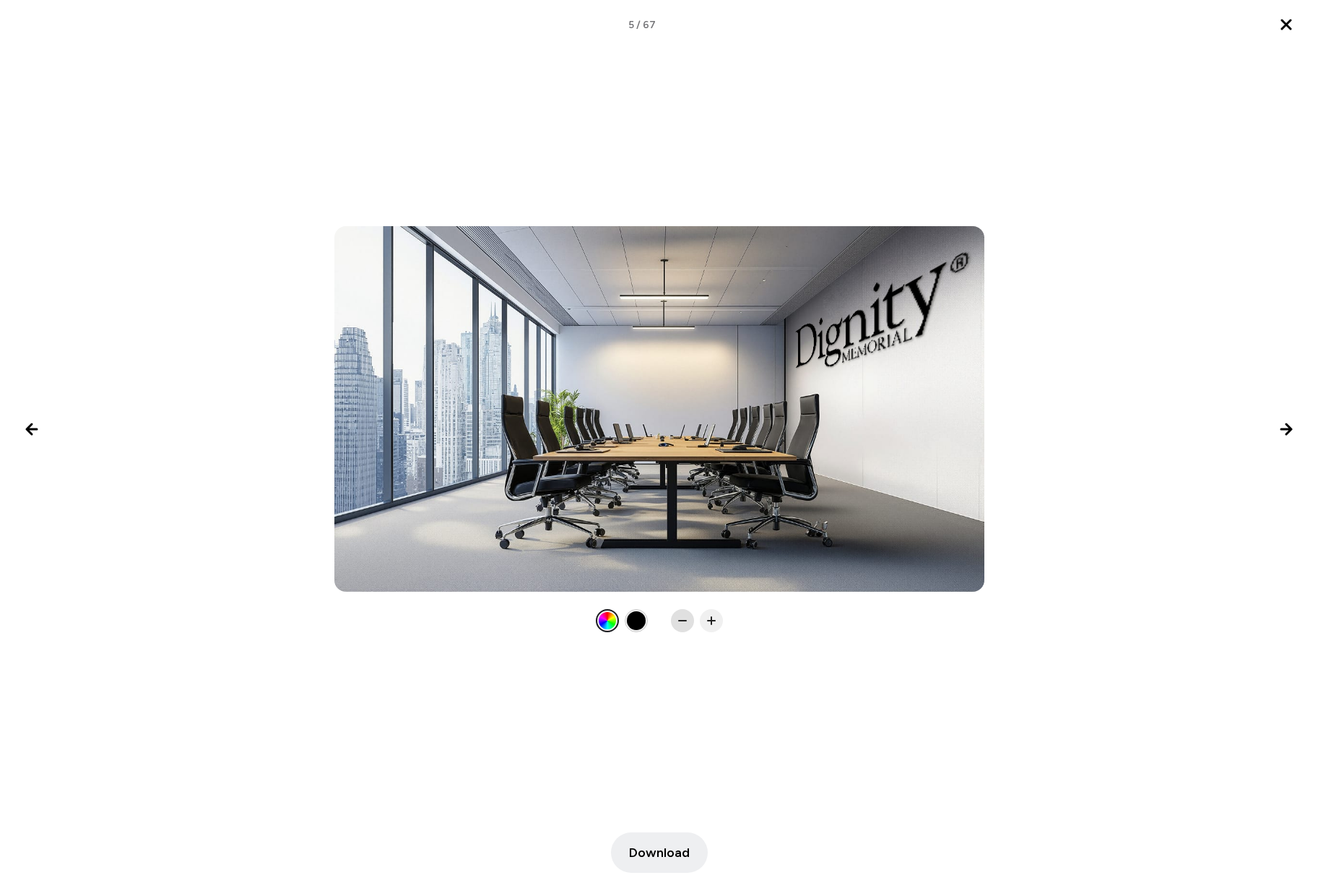
click at [680, 615] on icon at bounding box center [683, 621] width 15 height 15
click at [718, 618] on icon at bounding box center [712, 621] width 15 height 15
click at [675, 622] on icon at bounding box center [683, 621] width 15 height 15
click at [651, 851] on span "Download" at bounding box center [659, 851] width 61 height 19
click at [1283, 432] on icon "Next image" at bounding box center [1286, 429] width 17 height 17
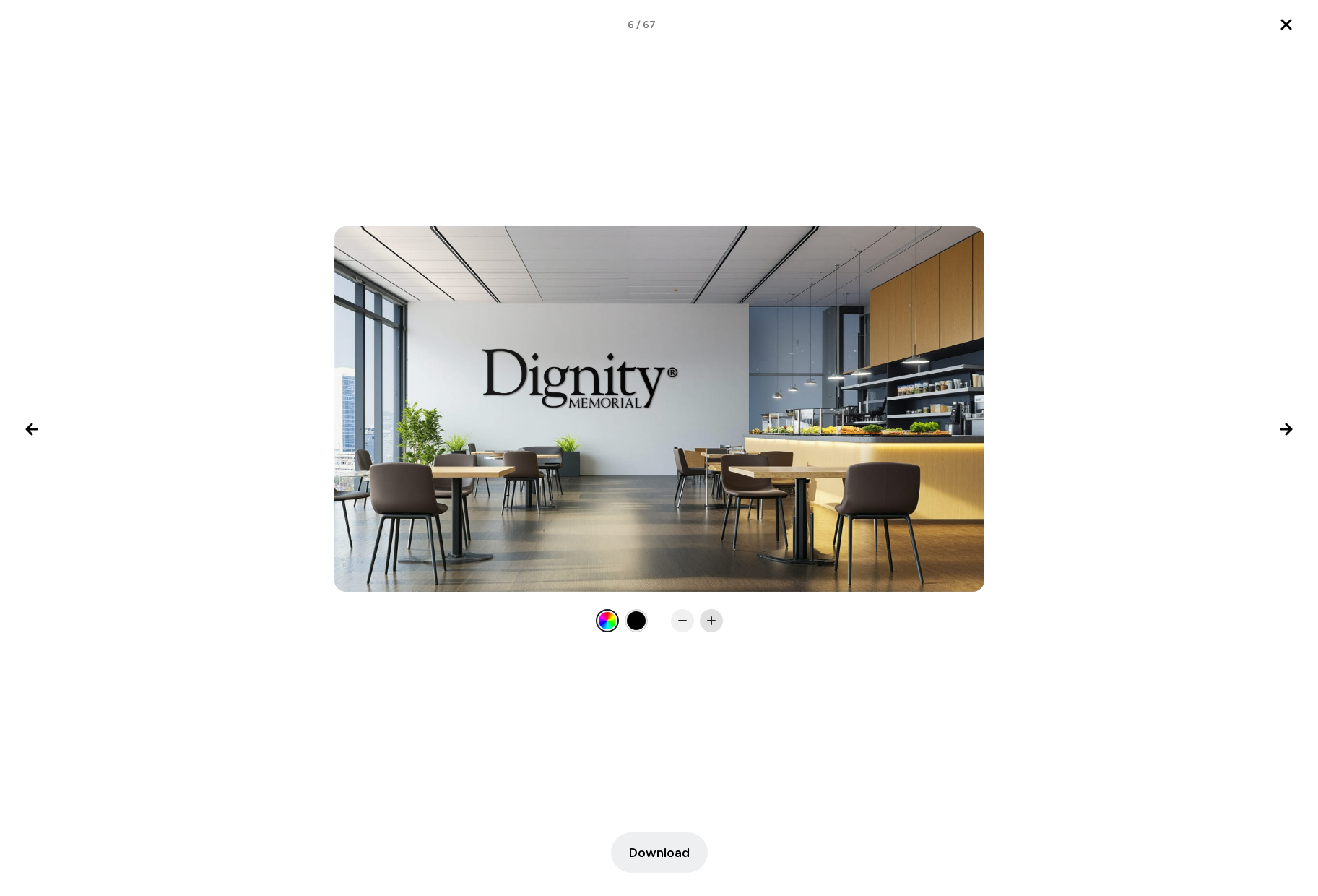
click at [710, 624] on icon at bounding box center [712, 621] width 15 height 15
click at [677, 620] on icon at bounding box center [683, 621] width 15 height 15
click at [711, 618] on rect at bounding box center [712, 621] width 2 height 9
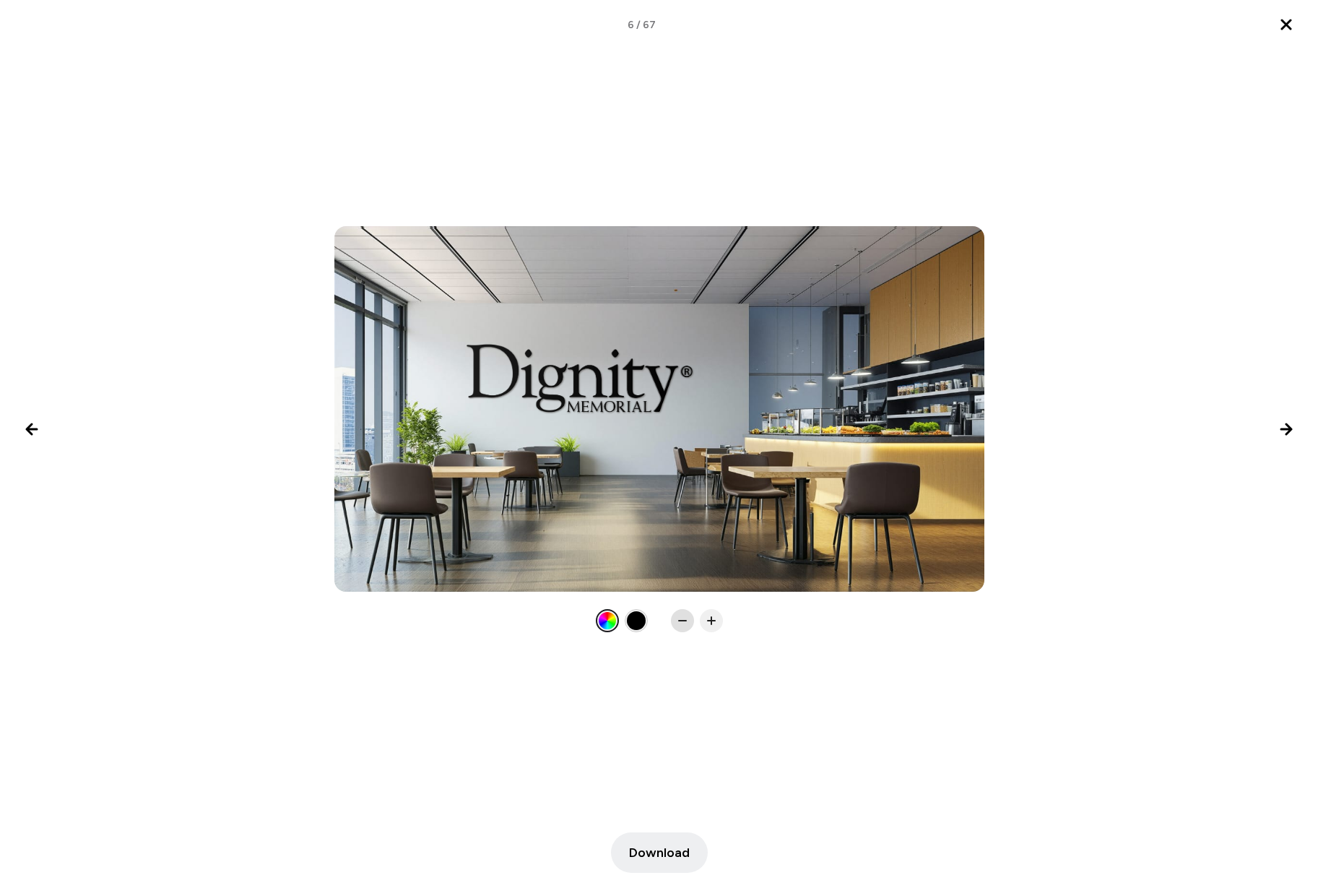
click at [682, 622] on rect at bounding box center [683, 621] width 9 height 2
click at [664, 854] on span "Download" at bounding box center [659, 851] width 61 height 19
click at [1286, 430] on icon "Next image" at bounding box center [1286, 429] width 10 height 10
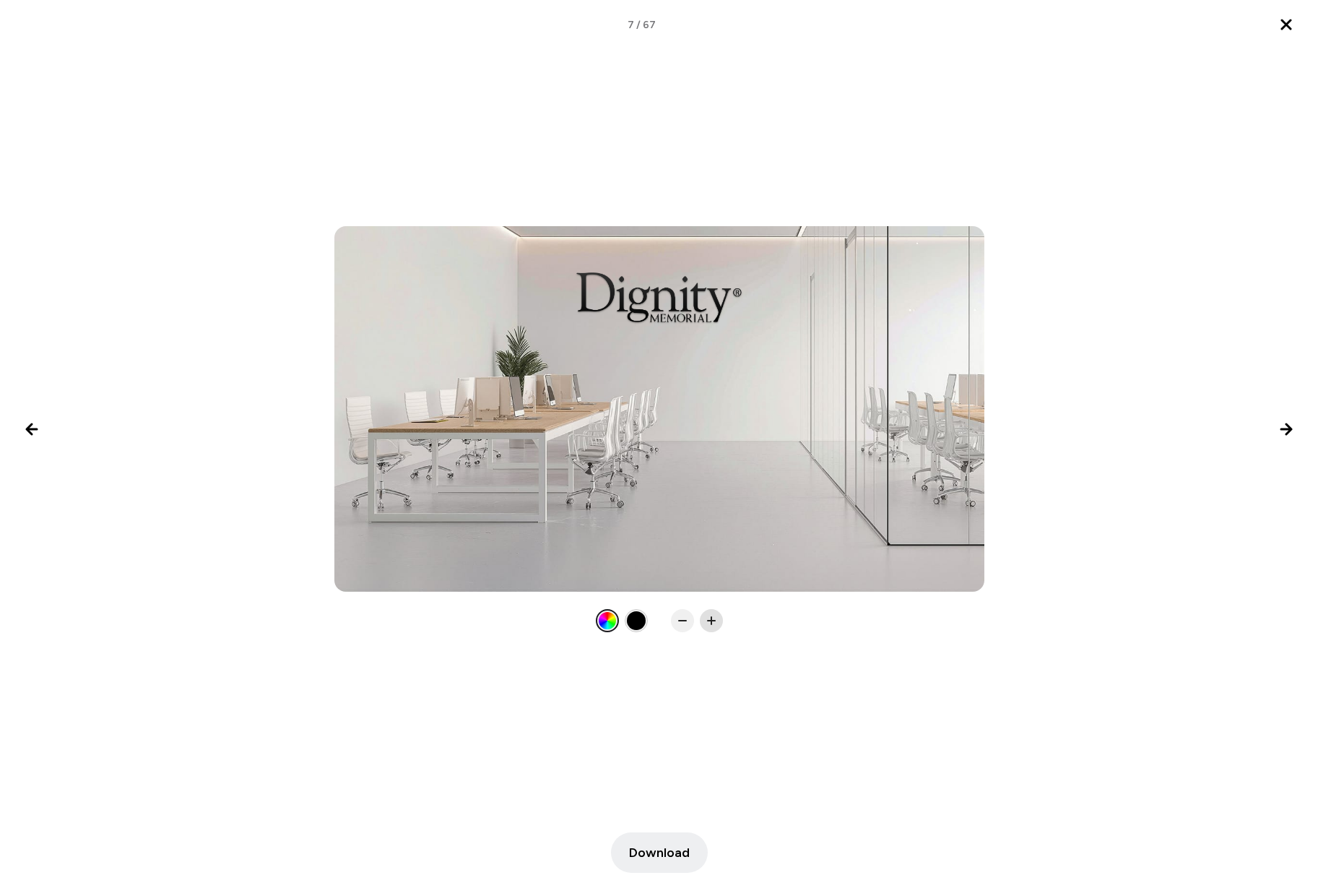
click at [713, 614] on icon at bounding box center [712, 621] width 15 height 15
click at [639, 850] on span "Download" at bounding box center [659, 851] width 61 height 19
click at [1292, 428] on icon "Next image" at bounding box center [1286, 429] width 10 height 10
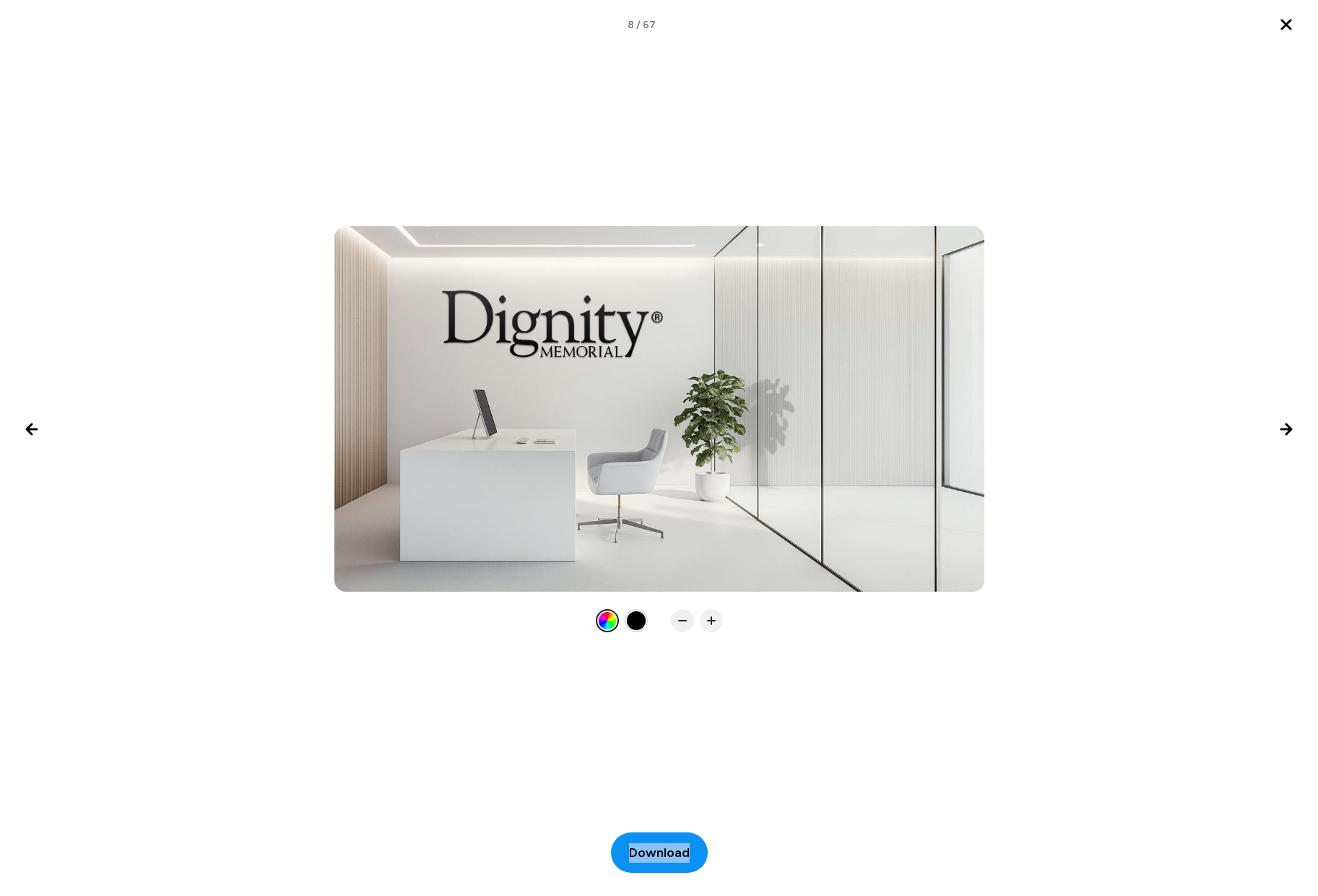
click at [652, 852] on span "Download" at bounding box center [659, 851] width 61 height 19
click at [1286, 431] on icon "Next image" at bounding box center [1286, 429] width 17 height 17
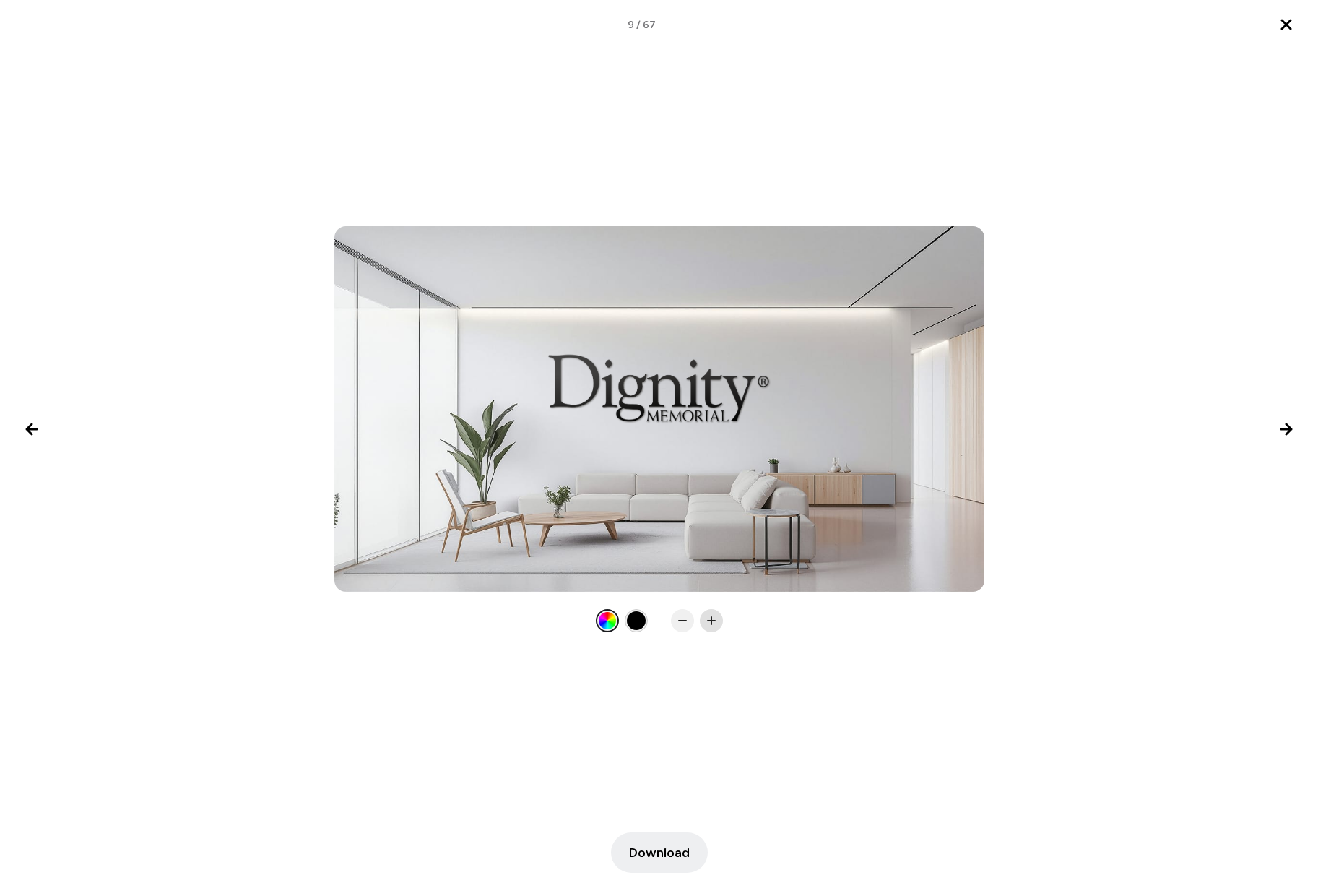
click at [709, 619] on icon at bounding box center [712, 621] width 15 height 15
click at [670, 853] on span "Download" at bounding box center [659, 851] width 61 height 19
click at [1288, 421] on icon "Next image" at bounding box center [1286, 429] width 17 height 17
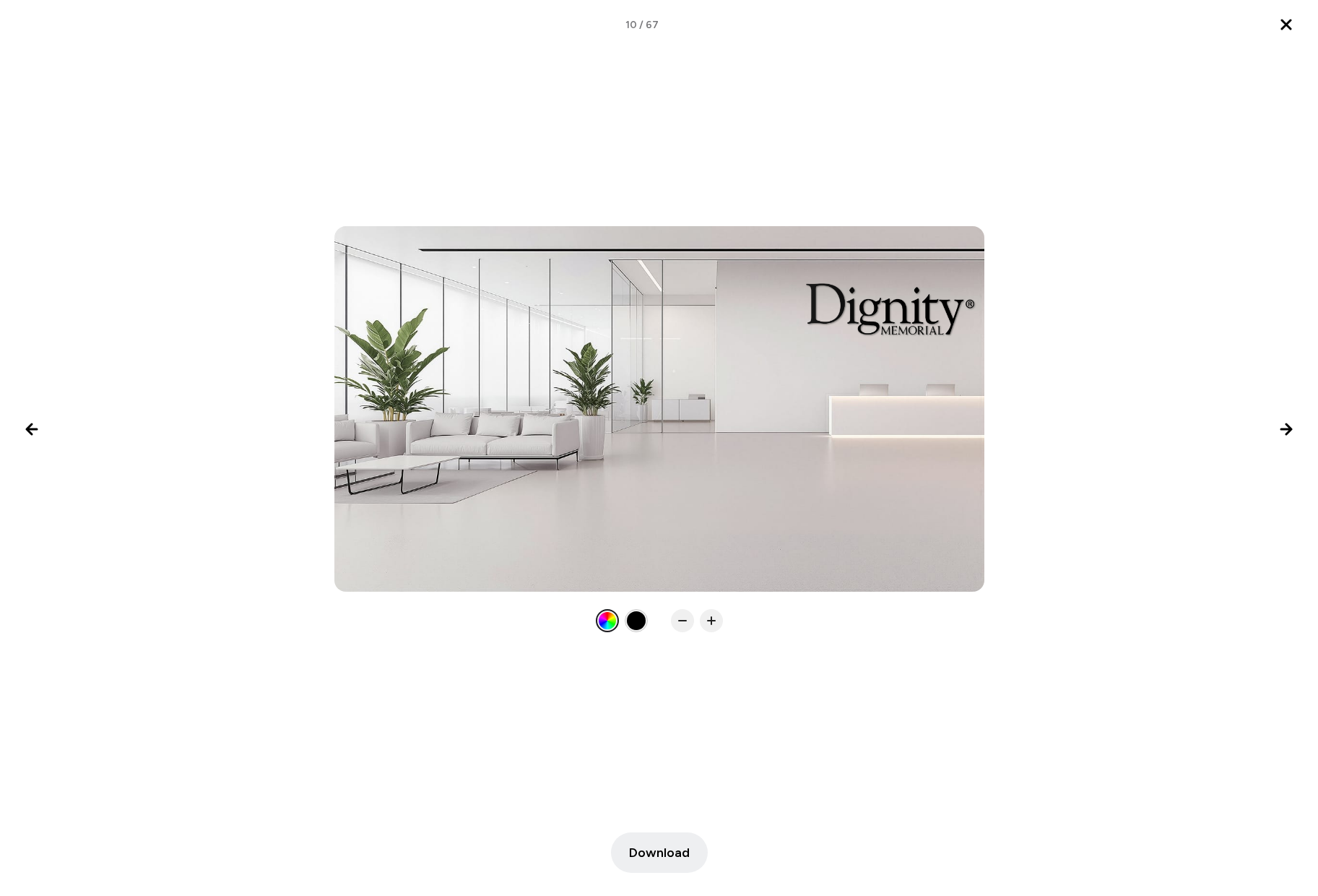
scroll to position [650, 0]
click at [649, 857] on span "Download" at bounding box center [659, 851] width 61 height 19
click at [1291, 428] on icon "Next image" at bounding box center [1286, 429] width 10 height 10
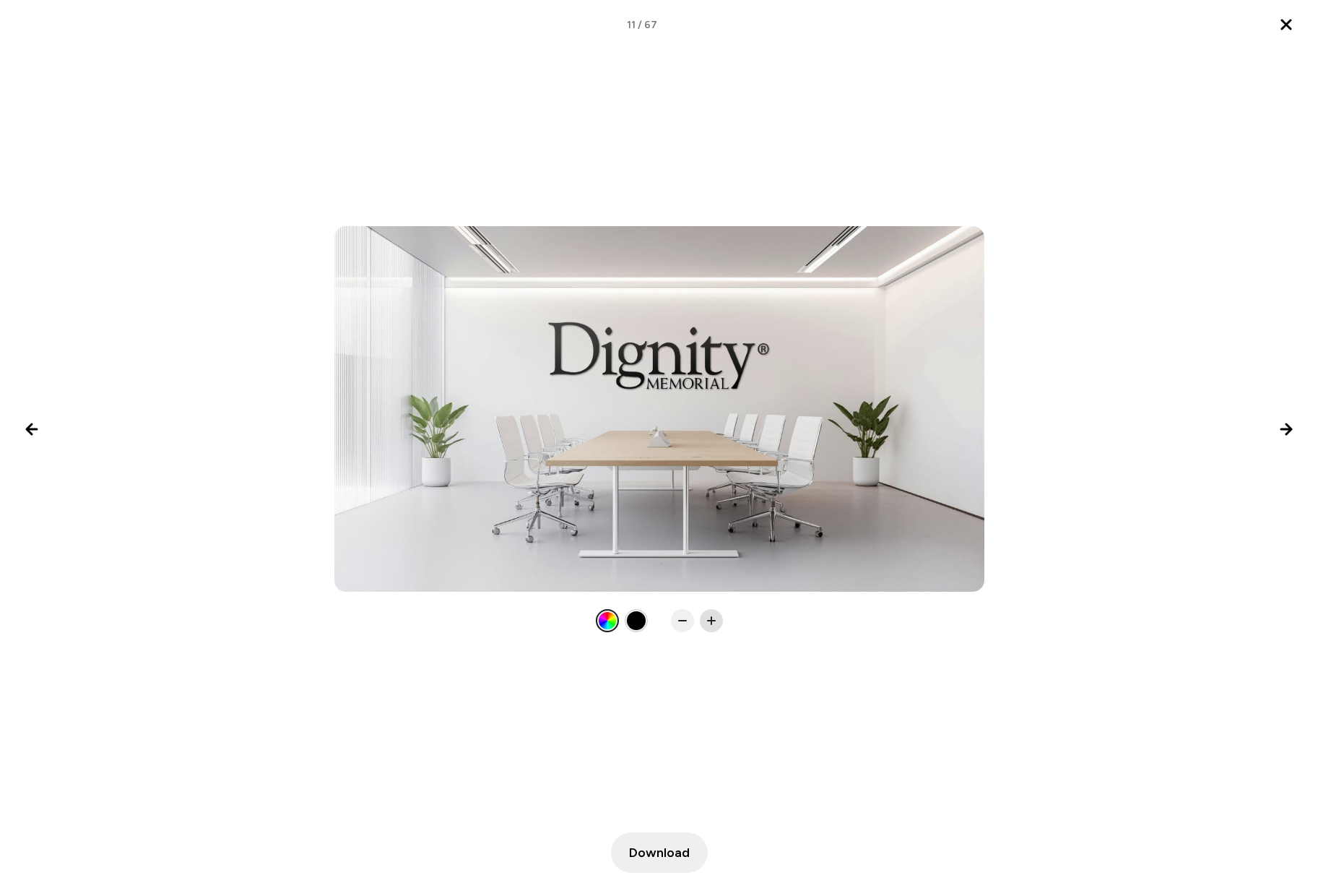
click at [712, 625] on icon at bounding box center [712, 621] width 15 height 15
click at [681, 624] on icon at bounding box center [683, 621] width 15 height 15
click at [712, 619] on rect at bounding box center [712, 621] width 2 height 9
click at [684, 617] on icon at bounding box center [683, 621] width 15 height 15
click at [635, 859] on span "Download" at bounding box center [659, 851] width 61 height 19
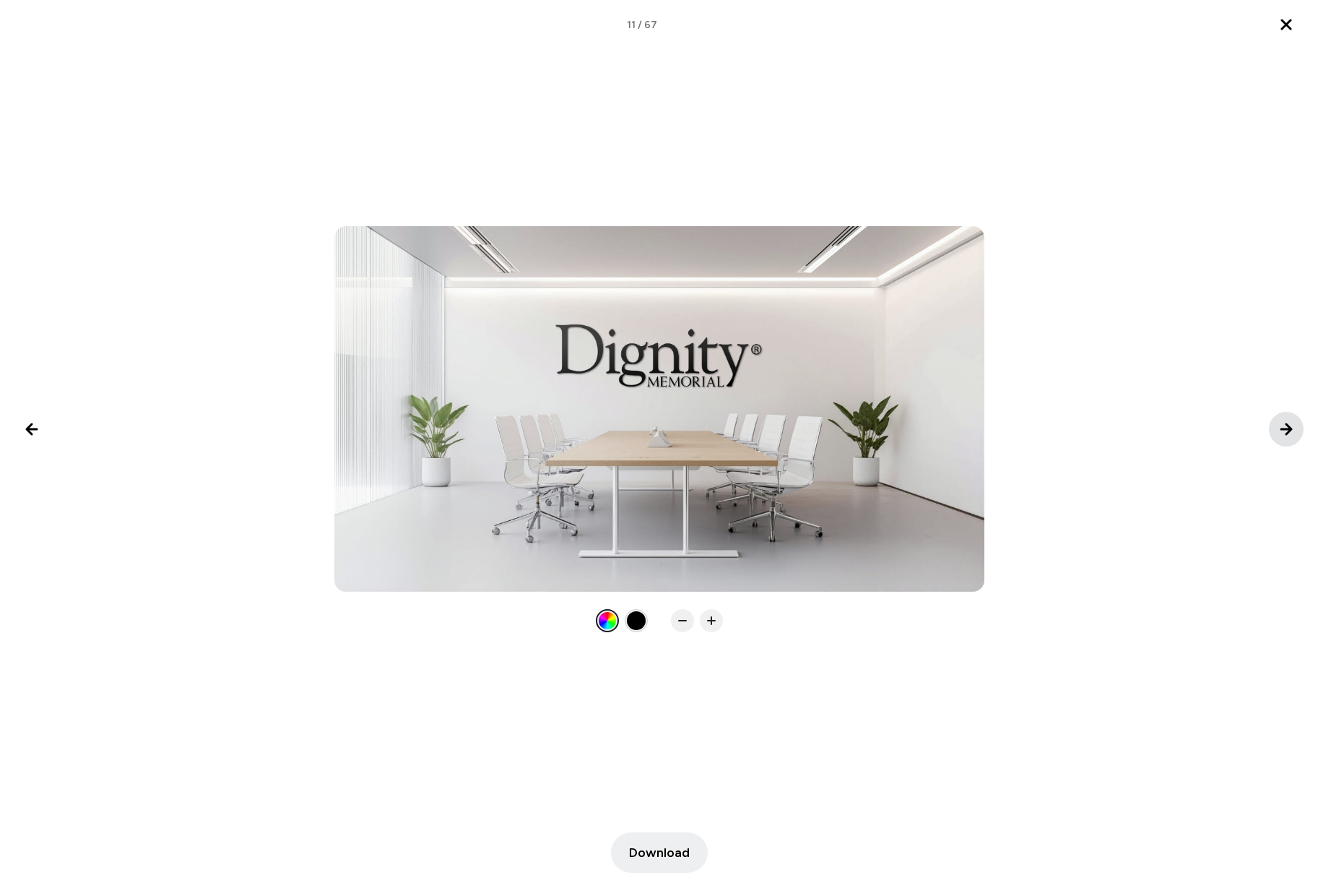
click at [1290, 428] on icon "Next image" at bounding box center [1286, 429] width 10 height 10
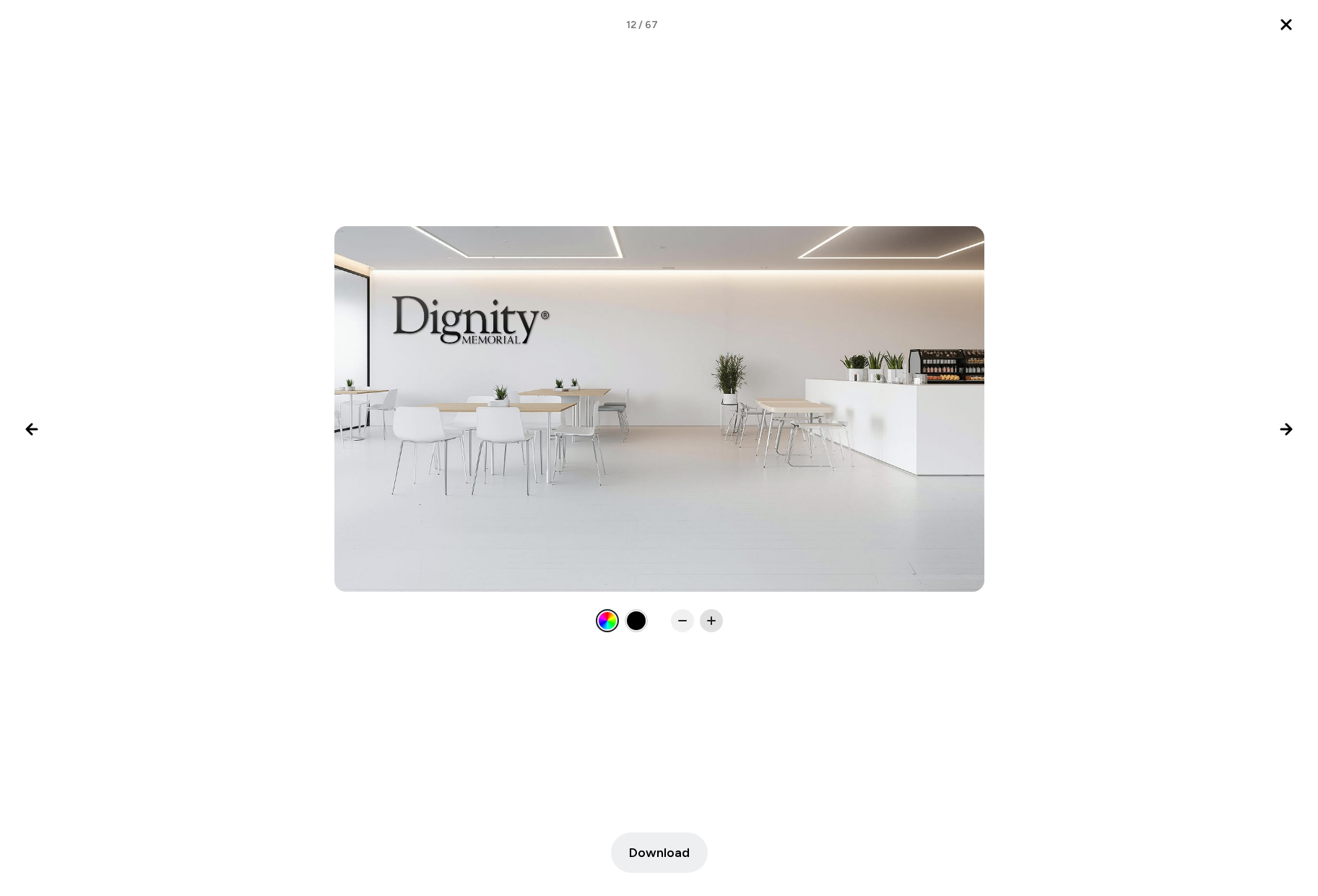
click at [711, 624] on rect at bounding box center [712, 621] width 2 height 9
click at [683, 622] on icon at bounding box center [683, 621] width 15 height 15
click at [714, 624] on icon at bounding box center [712, 621] width 15 height 15
click at [678, 624] on icon at bounding box center [683, 621] width 15 height 15
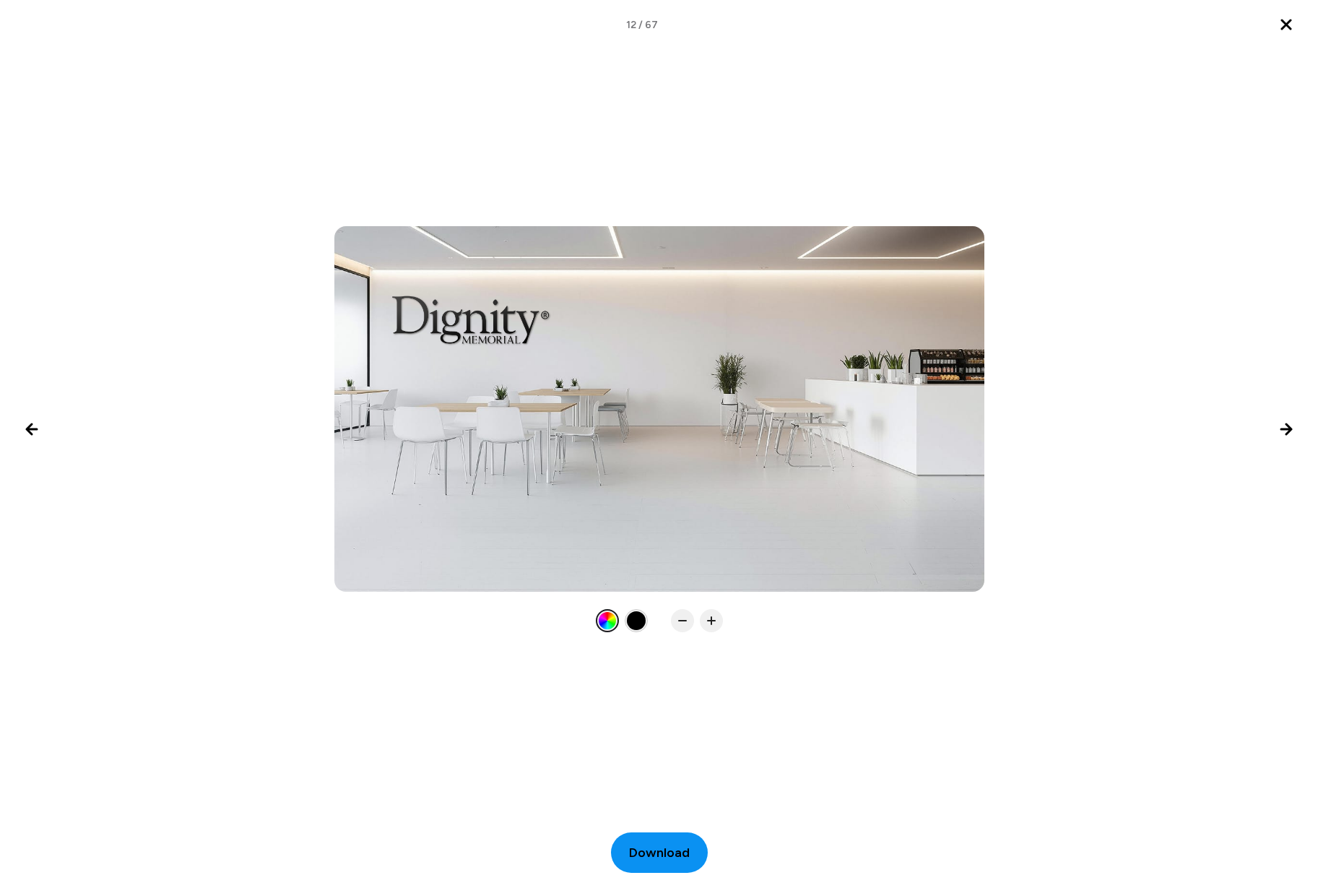
click at [657, 854] on span "Download" at bounding box center [659, 851] width 61 height 19
click at [1290, 426] on icon "Next image" at bounding box center [1286, 429] width 10 height 10
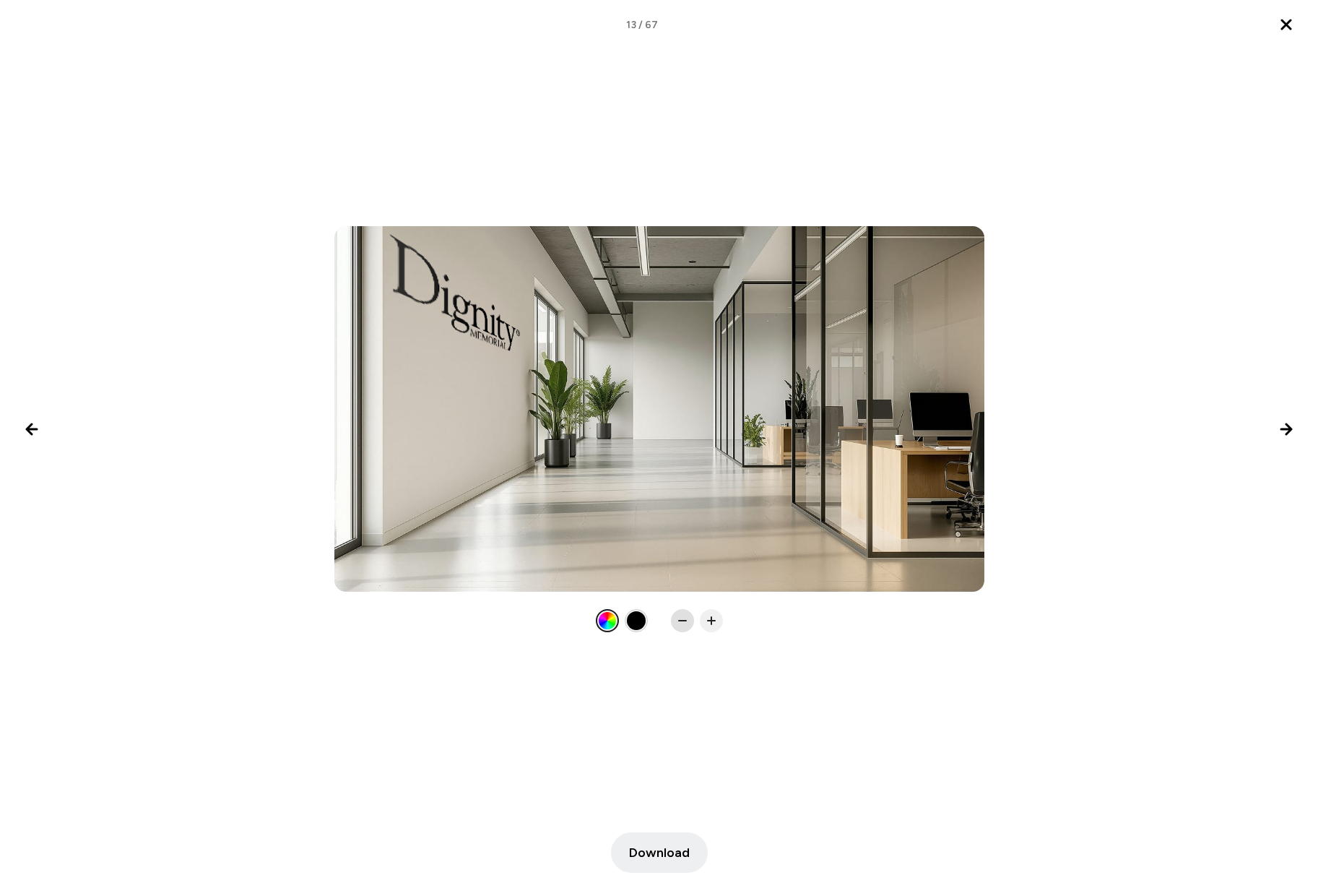
click at [684, 620] on icon at bounding box center [683, 621] width 15 height 15
click at [713, 620] on icon at bounding box center [712, 621] width 15 height 15
click at [684, 622] on icon at bounding box center [683, 621] width 15 height 15
click at [651, 854] on span "Download" at bounding box center [659, 851] width 61 height 19
click at [1283, 430] on icon "Next image" at bounding box center [1286, 429] width 10 height 10
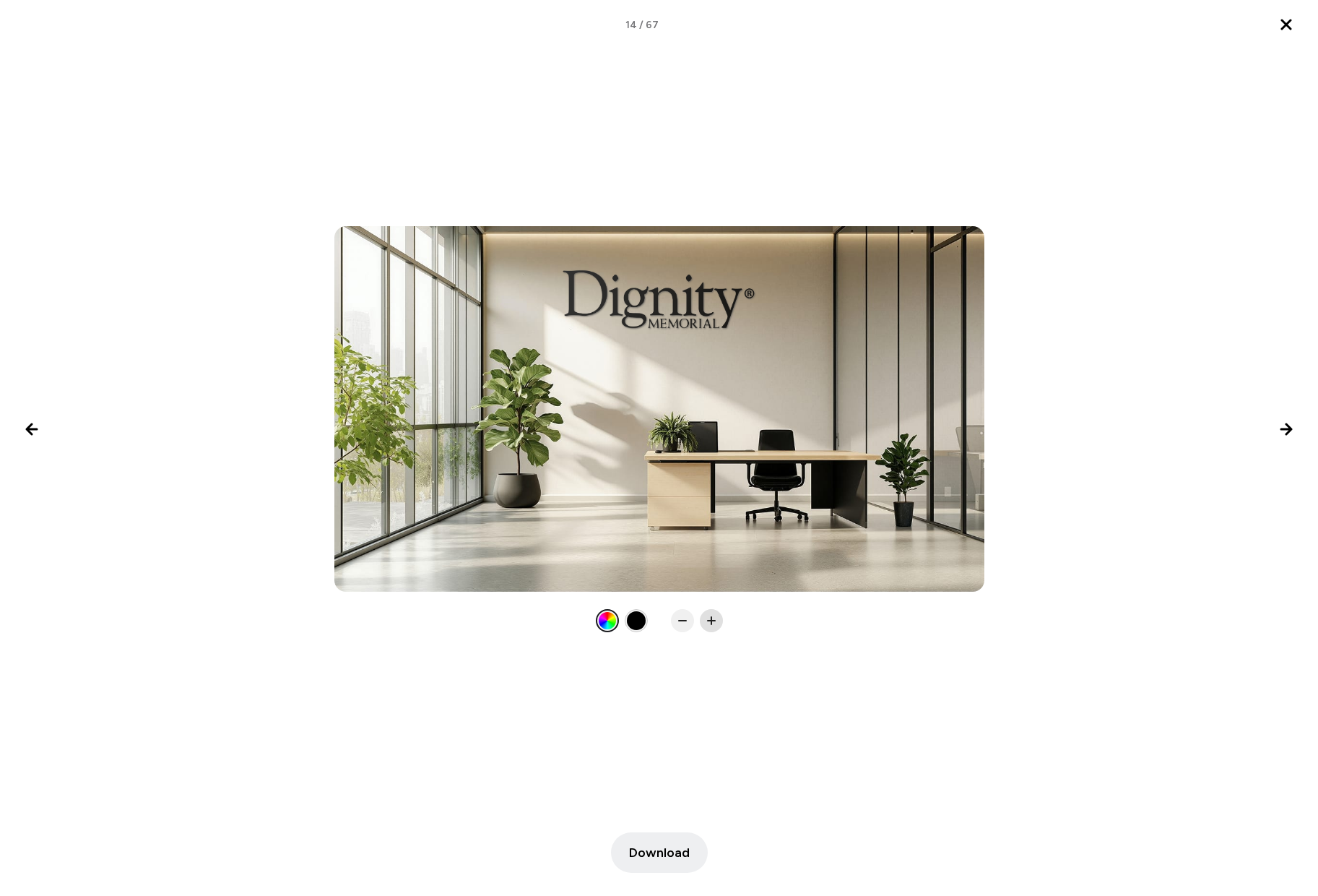
click at [709, 613] on icon at bounding box center [712, 621] width 15 height 15
click at [650, 842] on span "Download" at bounding box center [659, 851] width 61 height 19
click at [1281, 424] on icon "Next image" at bounding box center [1286, 429] width 17 height 17
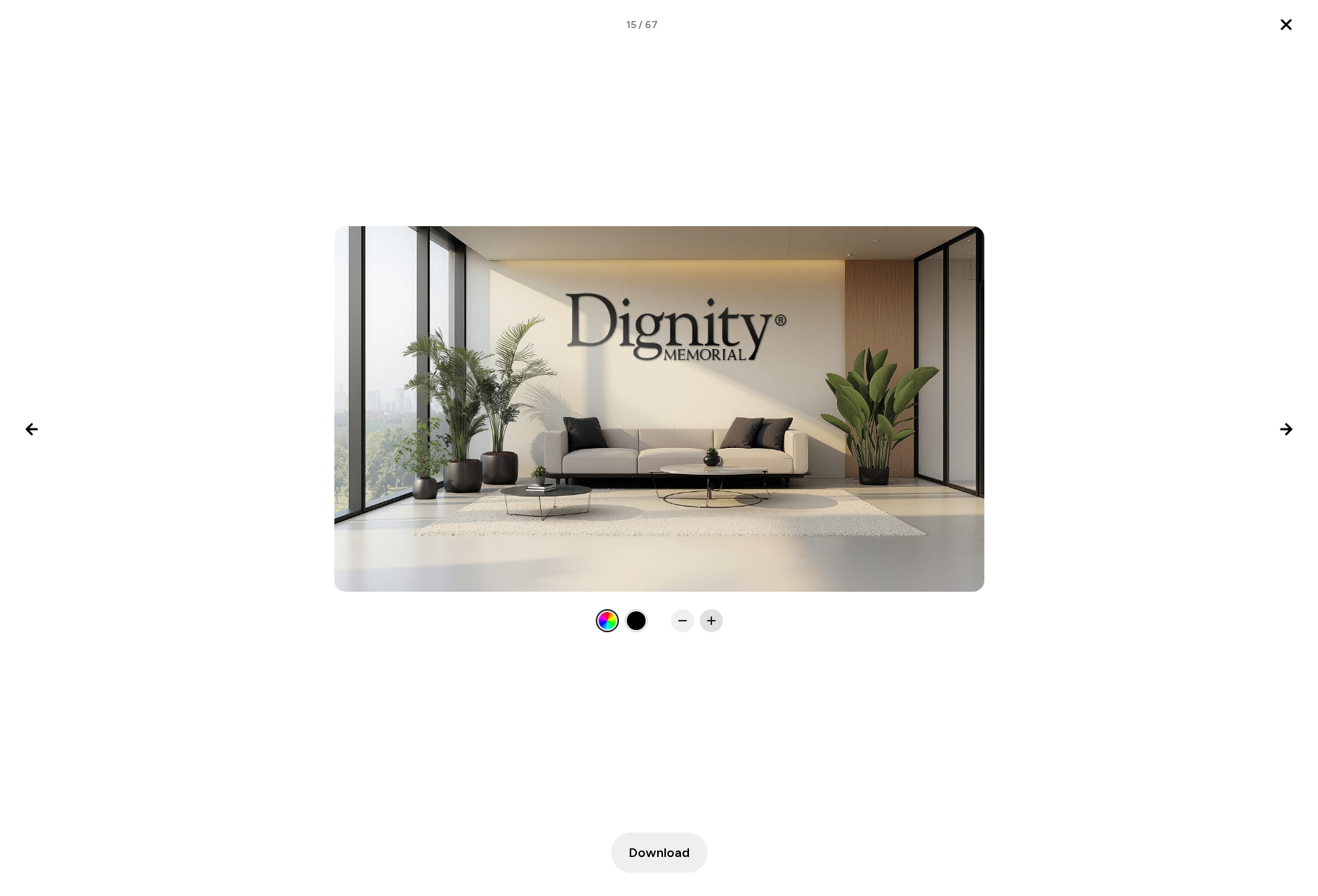
click at [708, 622] on rect at bounding box center [712, 621] width 9 height 2
click at [650, 847] on span "Download" at bounding box center [659, 851] width 61 height 19
click at [1283, 428] on icon "Next image" at bounding box center [1286, 429] width 10 height 10
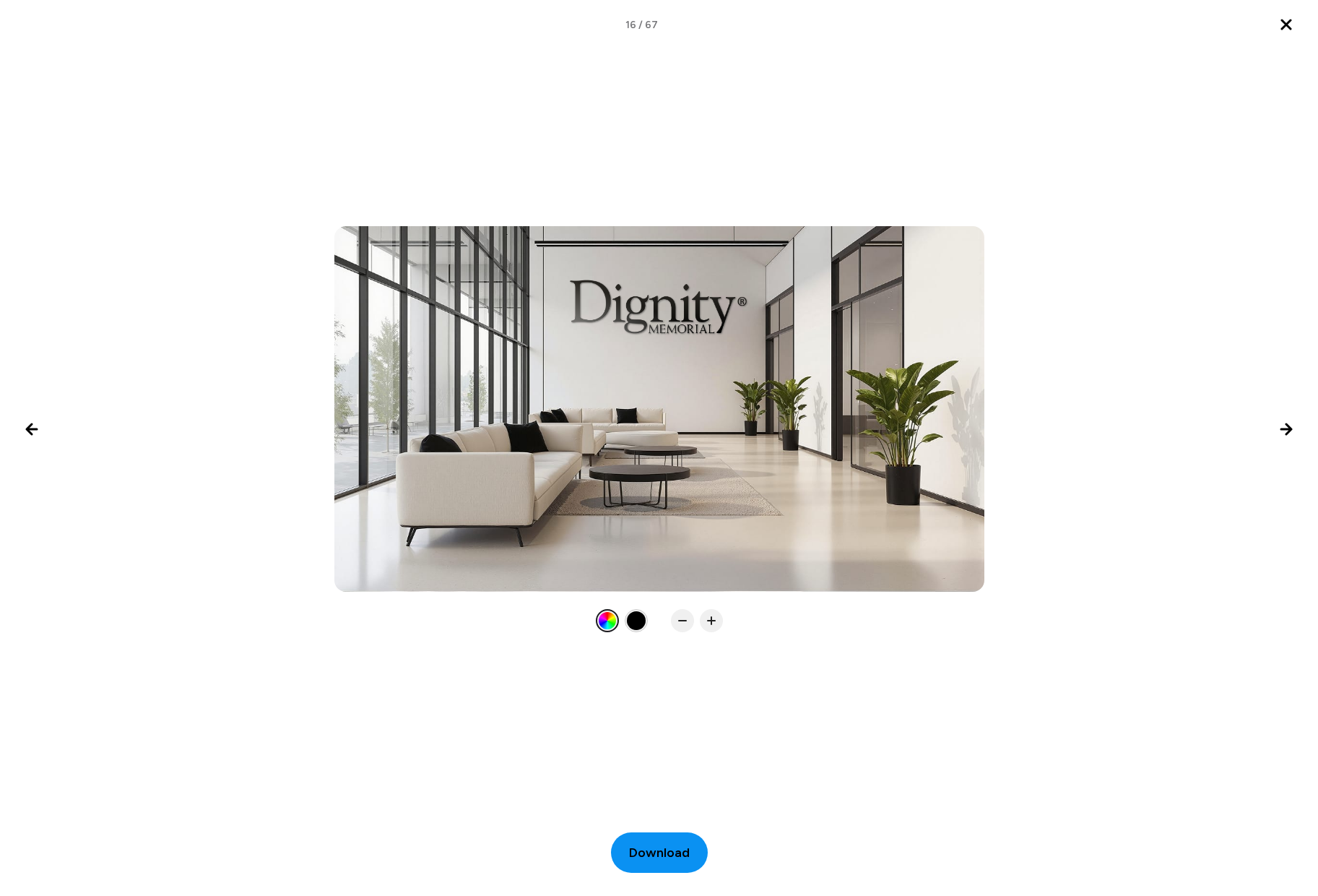
click at [661, 858] on span "Download" at bounding box center [659, 851] width 61 height 19
click at [1283, 428] on icon "Next image" at bounding box center [1286, 429] width 10 height 10
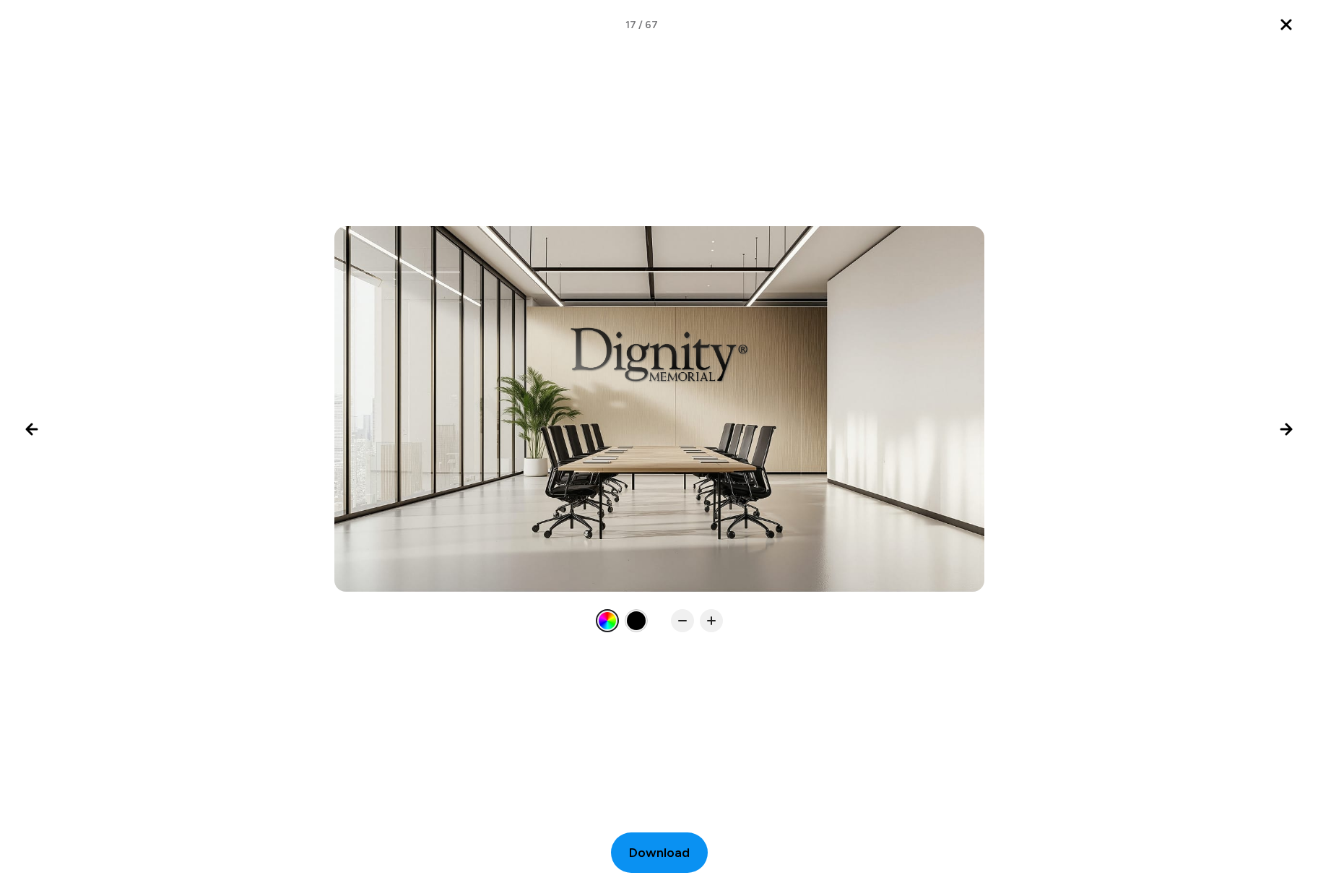
click at [655, 851] on span "Download" at bounding box center [659, 851] width 61 height 19
click at [1285, 431] on icon "Next image" at bounding box center [1286, 429] width 17 height 17
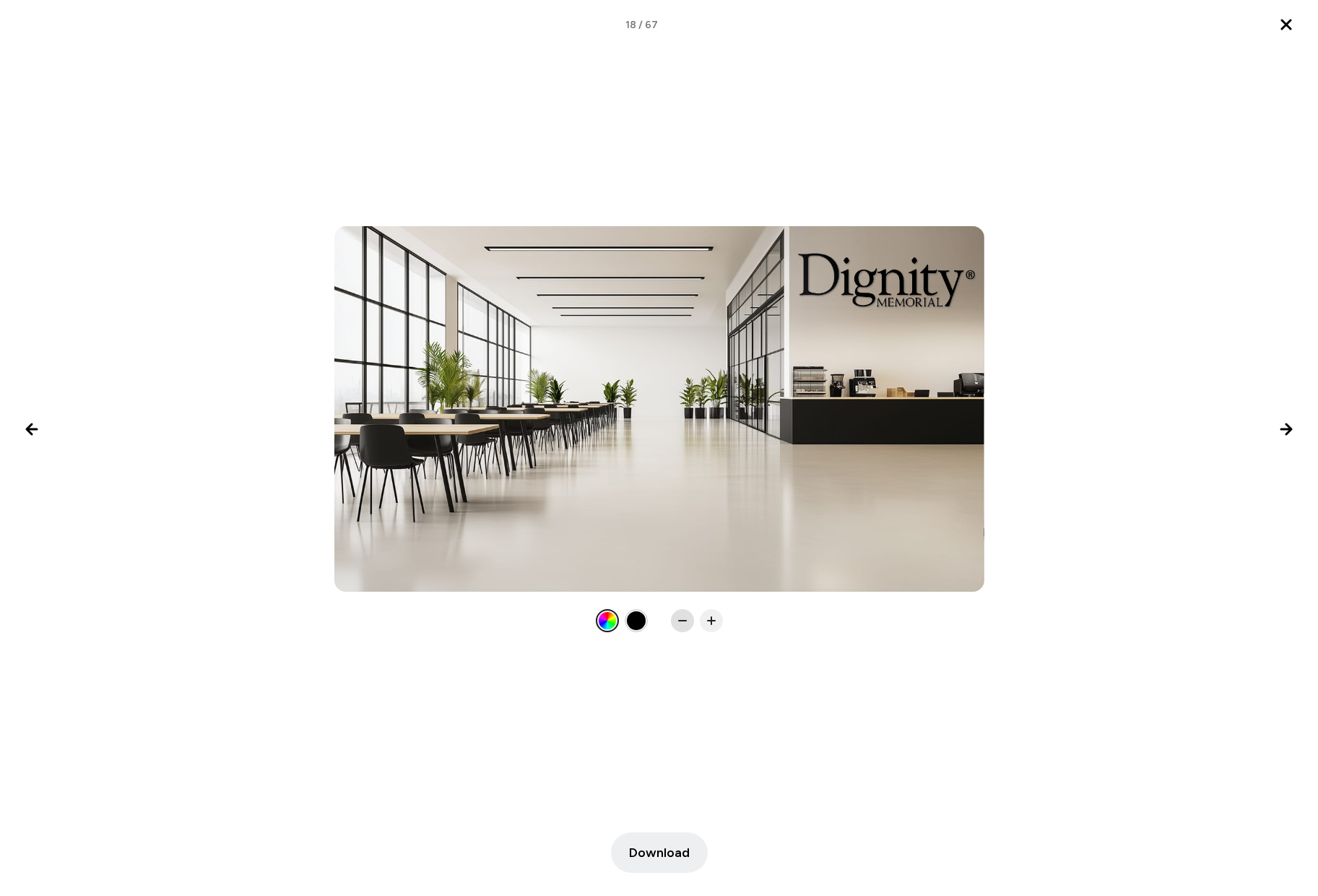
click at [677, 621] on icon at bounding box center [683, 621] width 15 height 15
click at [662, 858] on span "Download" at bounding box center [659, 851] width 61 height 19
click at [1290, 432] on icon "Next image" at bounding box center [1286, 429] width 10 height 10
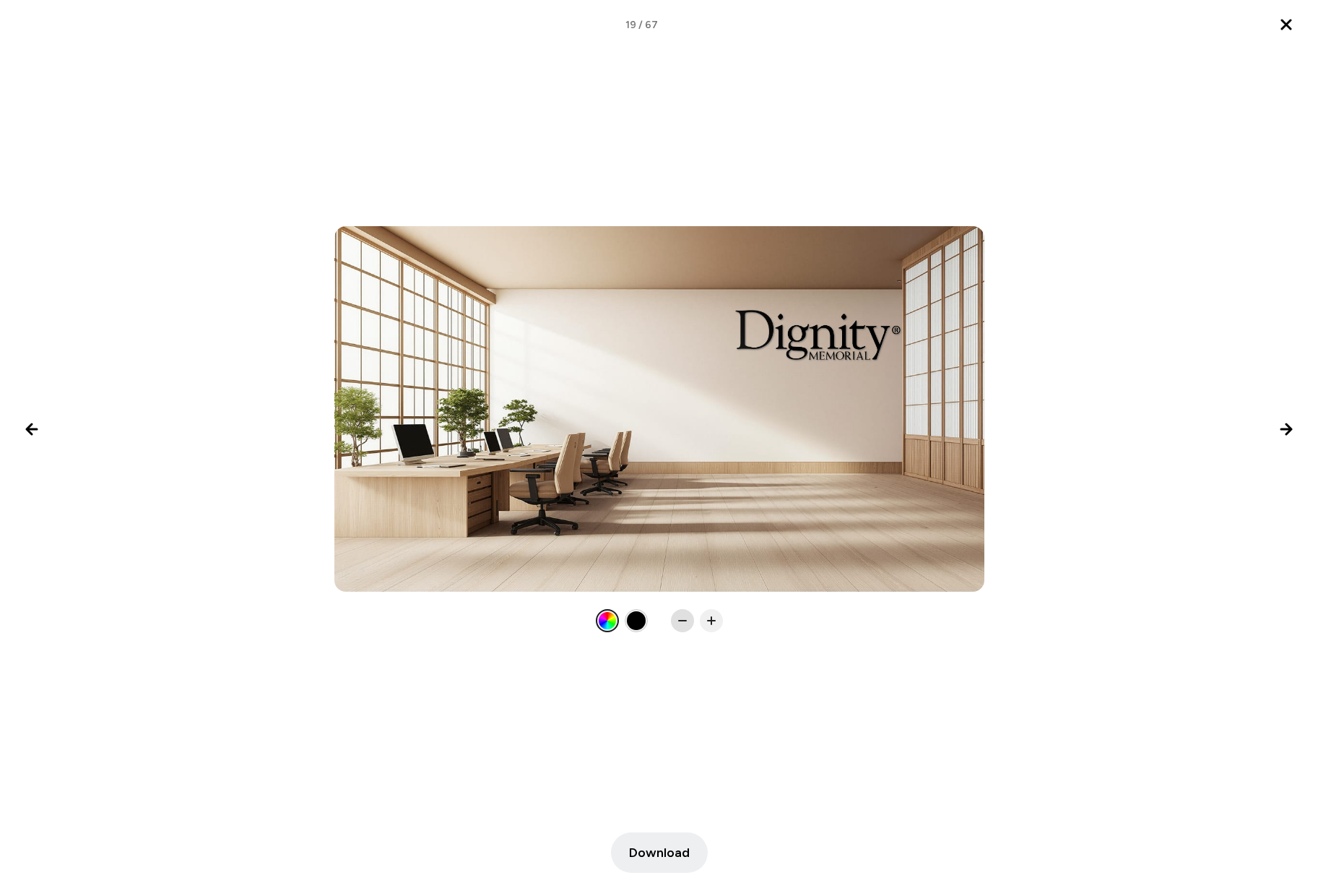
click at [688, 615] on icon at bounding box center [683, 621] width 15 height 15
click at [659, 852] on span "Download" at bounding box center [659, 851] width 61 height 19
click at [1289, 425] on icon "Next image" at bounding box center [1286, 429] width 10 height 10
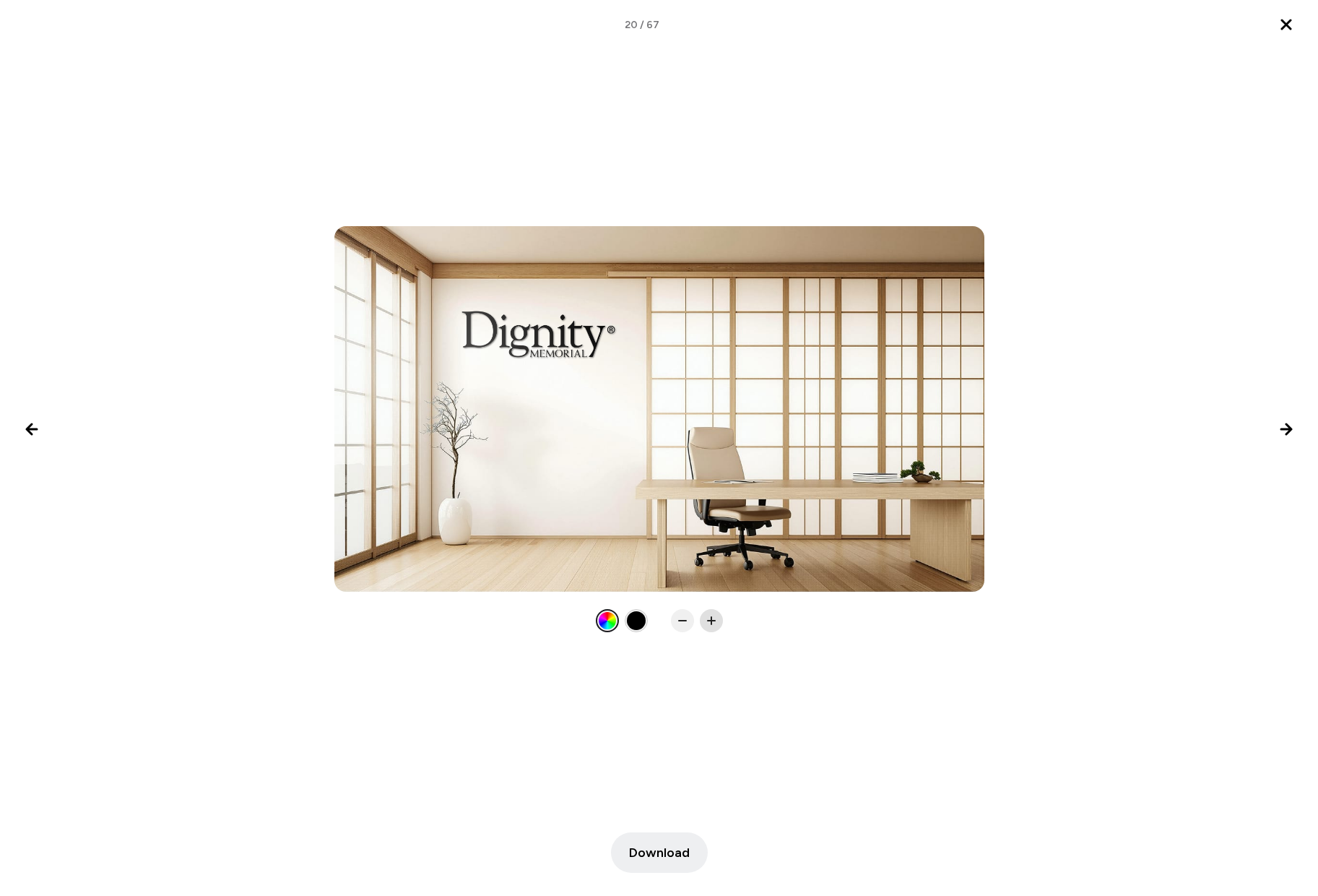
click at [708, 622] on rect at bounding box center [712, 621] width 9 height 2
click at [681, 621] on rect at bounding box center [683, 621] width 9 height 2
click at [664, 854] on span "Download" at bounding box center [659, 851] width 61 height 19
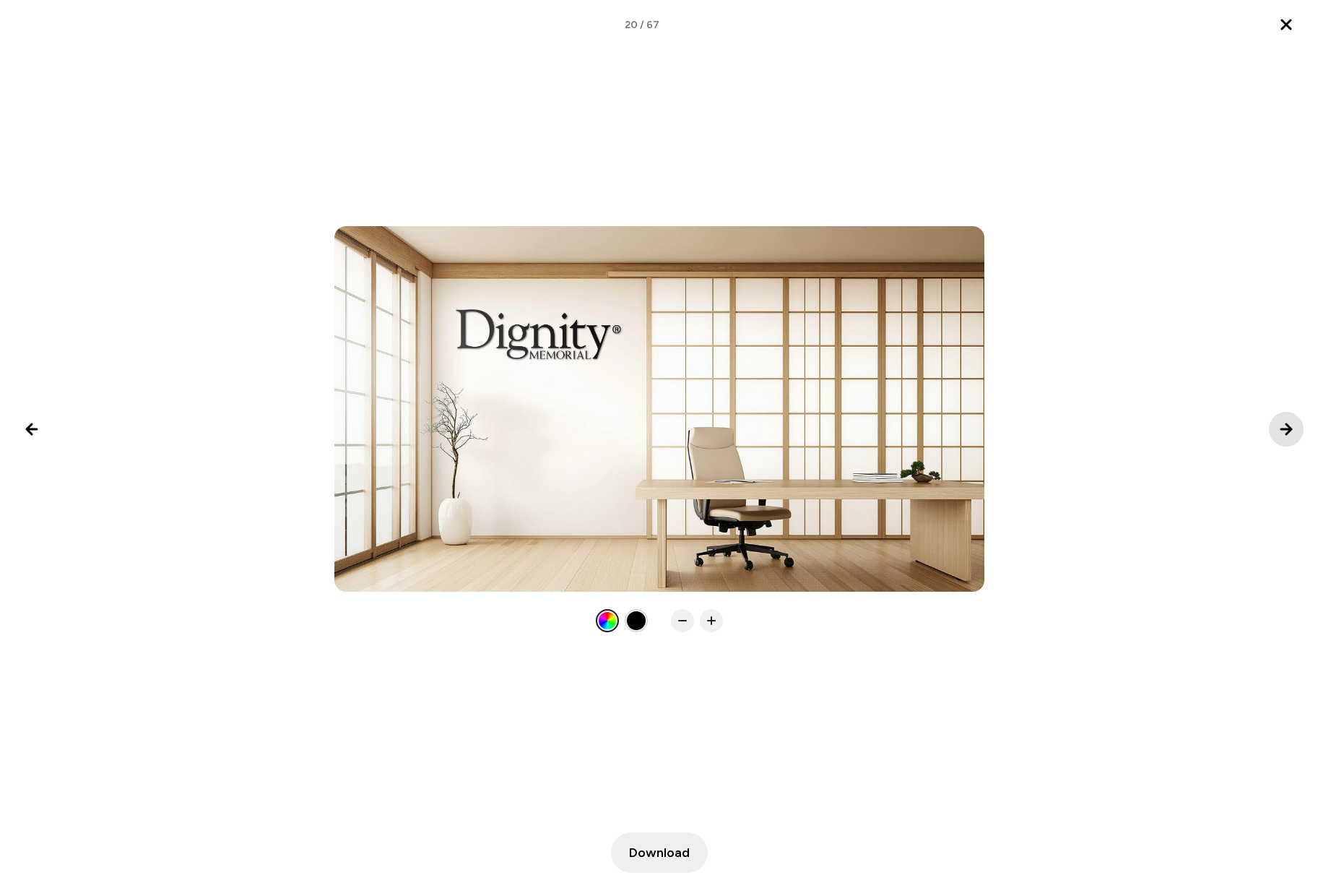
click at [1283, 428] on icon "Next image" at bounding box center [1286, 429] width 10 height 10
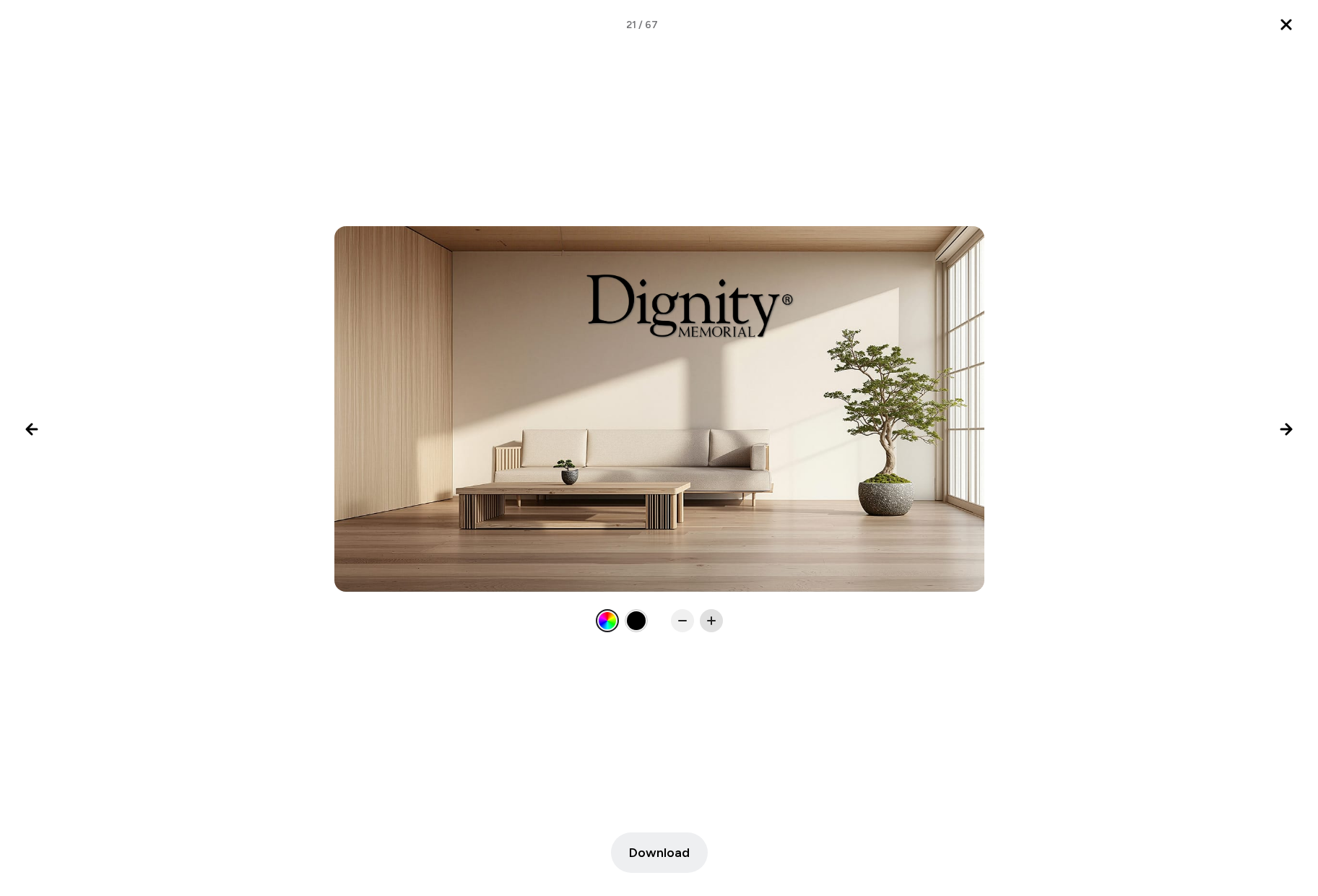
click at [713, 622] on icon at bounding box center [712, 621] width 15 height 15
click at [713, 622] on rect at bounding box center [712, 621] width 9 height 2
click at [658, 842] on span "Download" at bounding box center [659, 851] width 61 height 19
click at [1286, 431] on icon "Next image" at bounding box center [1286, 429] width 17 height 17
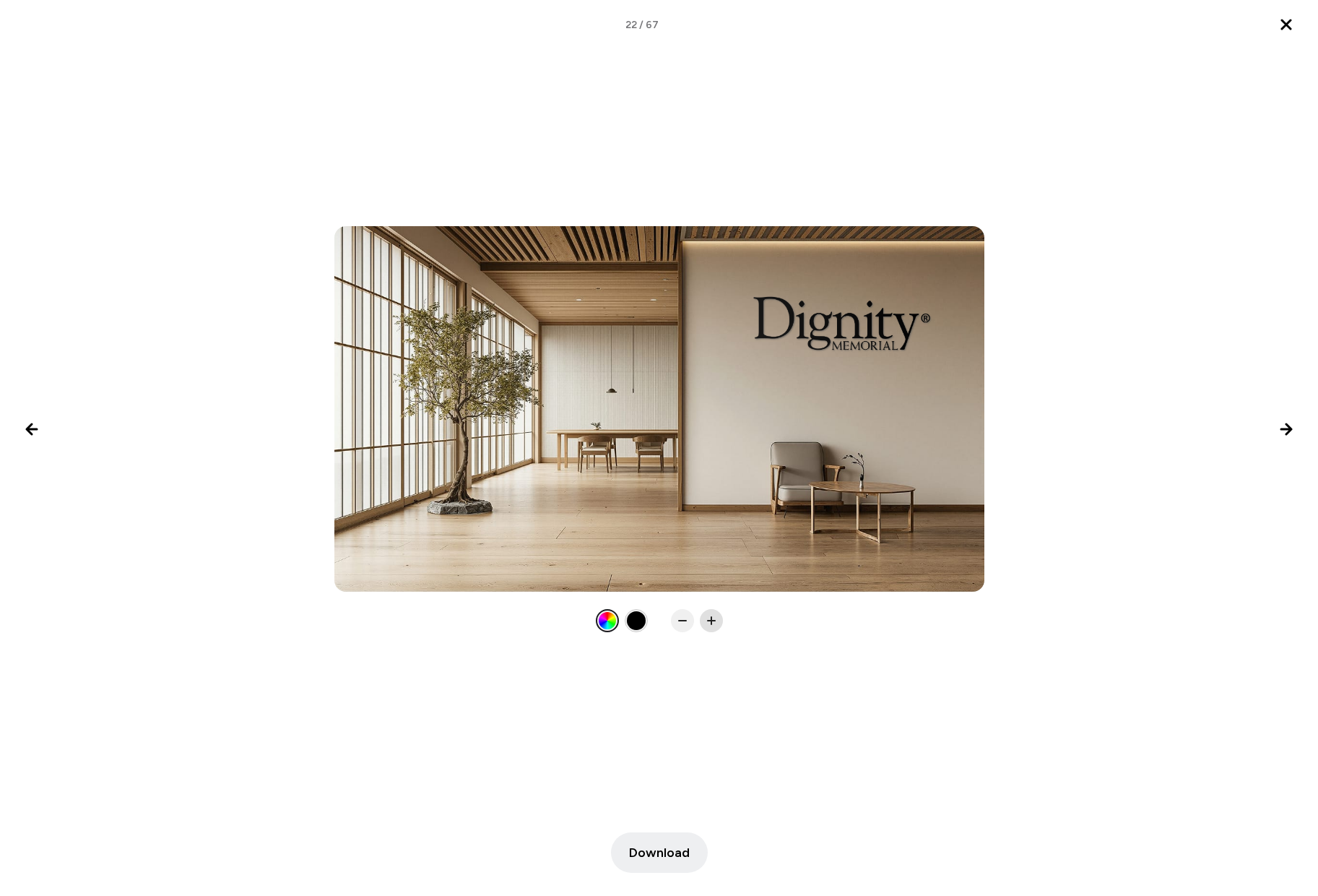
click at [710, 624] on icon at bounding box center [712, 621] width 15 height 15
click at [712, 623] on rect at bounding box center [712, 621] width 2 height 9
click at [643, 848] on span "Download" at bounding box center [659, 851] width 61 height 19
click at [1287, 424] on icon "Next image" at bounding box center [1286, 429] width 10 height 10
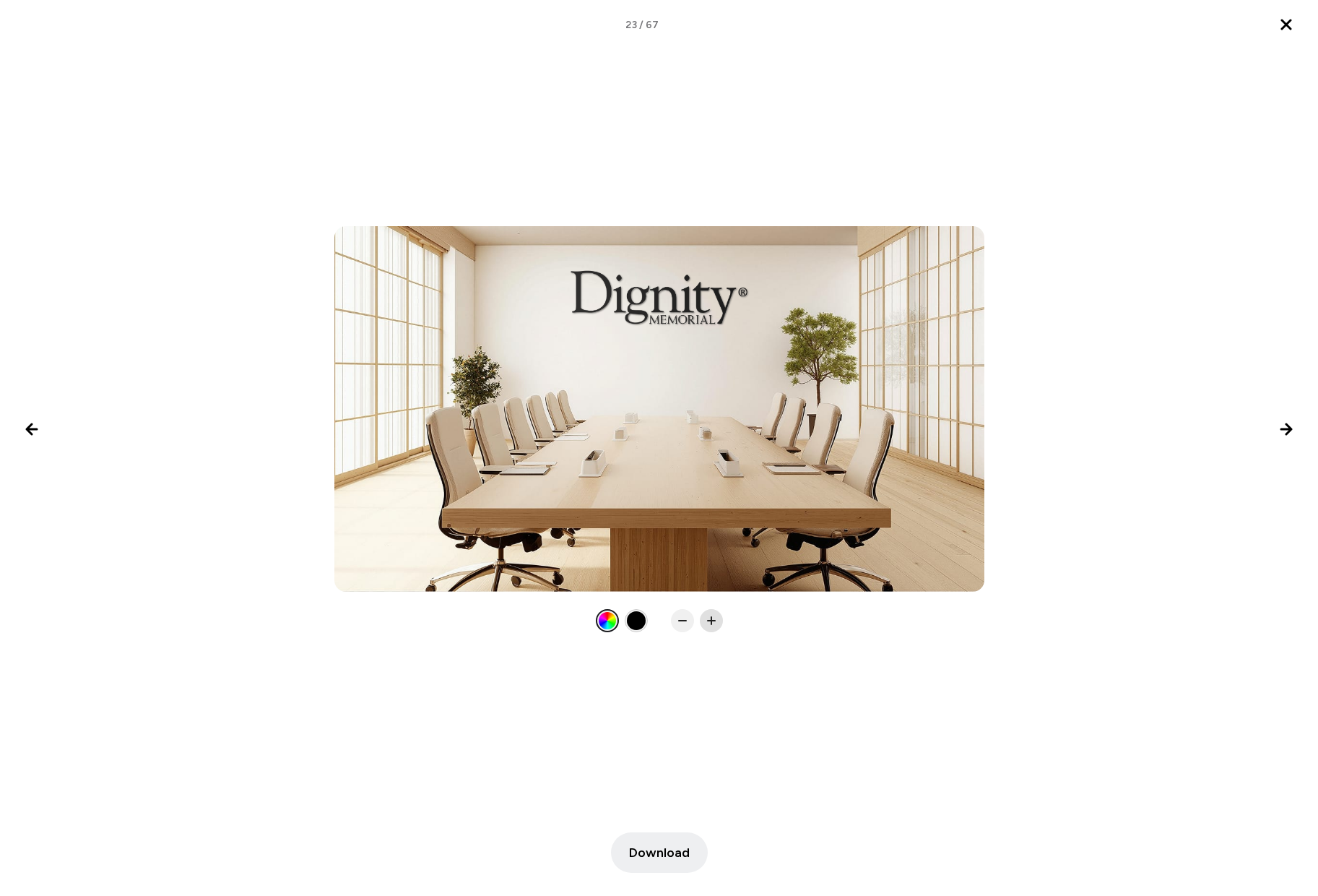
click at [709, 613] on icon at bounding box center [712, 621] width 15 height 15
click at [653, 859] on span "Download" at bounding box center [659, 851] width 61 height 19
click at [1285, 433] on icon "Next image" at bounding box center [1286, 429] width 17 height 17
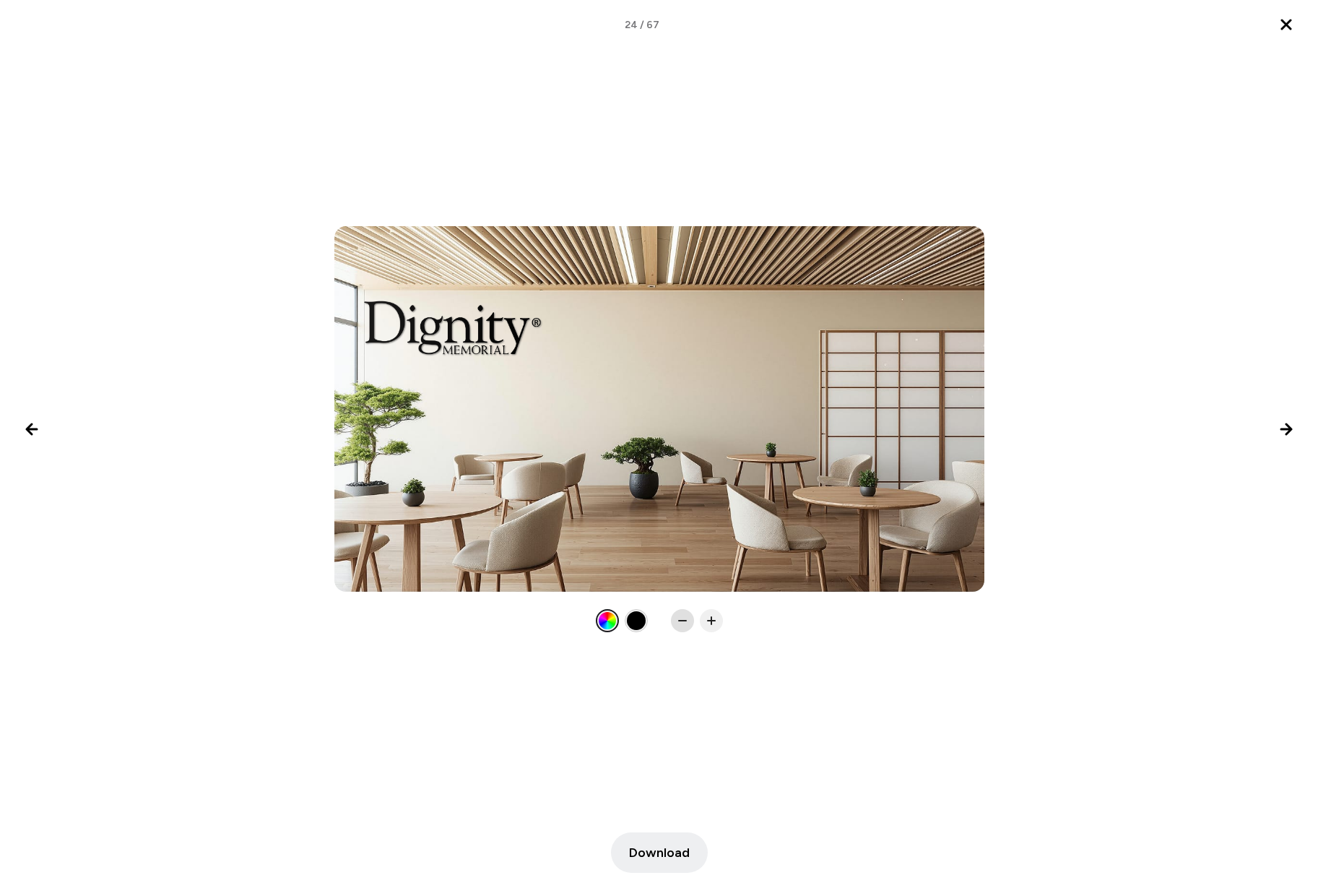
click at [685, 621] on rect at bounding box center [683, 621] width 9 height 2
click at [657, 855] on span "Download" at bounding box center [659, 851] width 61 height 19
click at [1286, 428] on icon "Next image" at bounding box center [1286, 429] width 10 height 10
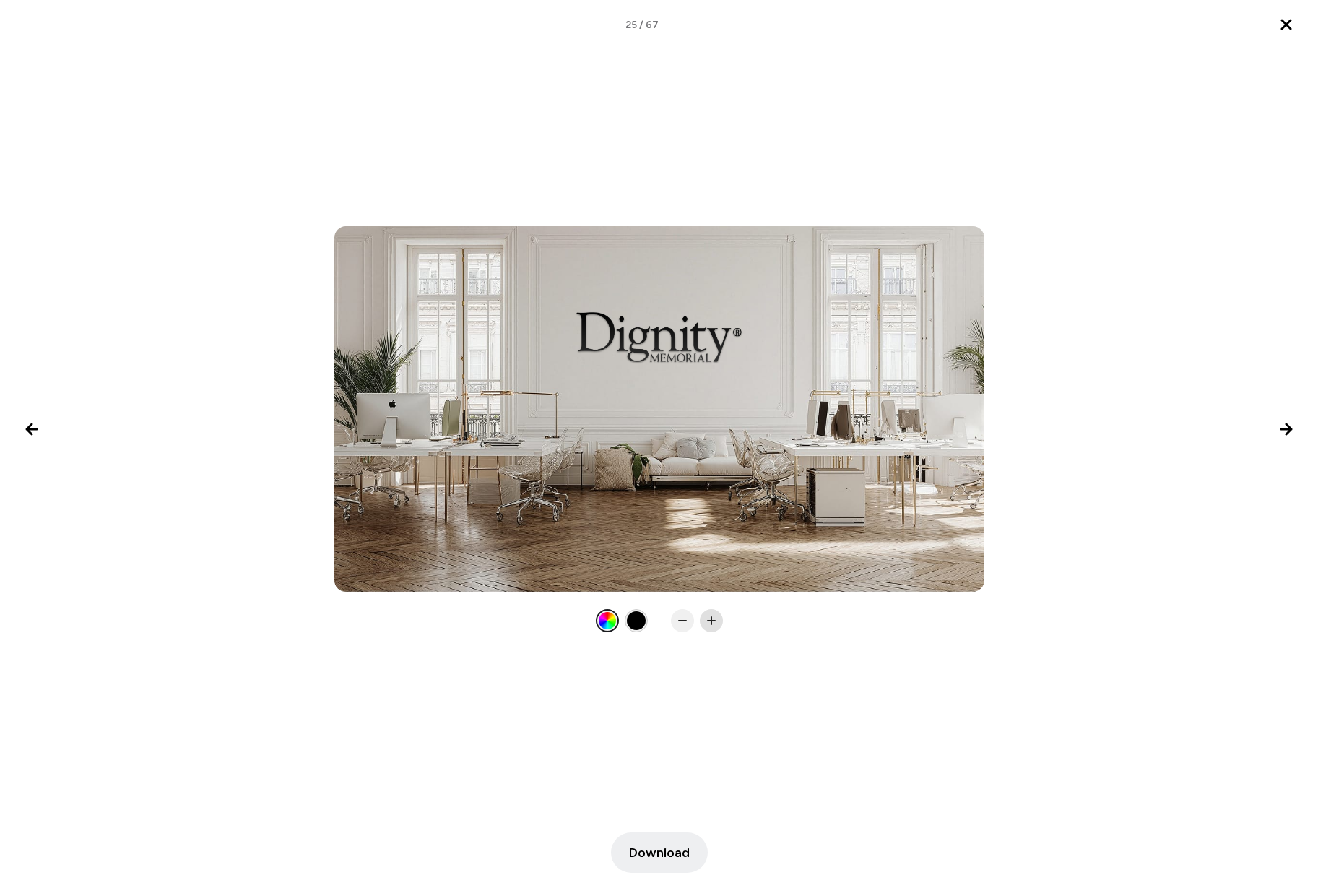
click at [709, 621] on rect at bounding box center [712, 621] width 9 height 2
click at [709, 620] on icon at bounding box center [712, 621] width 15 height 15
click at [647, 849] on span "Download" at bounding box center [659, 851] width 61 height 19
click at [1284, 427] on icon "Next image" at bounding box center [1286, 429] width 17 height 17
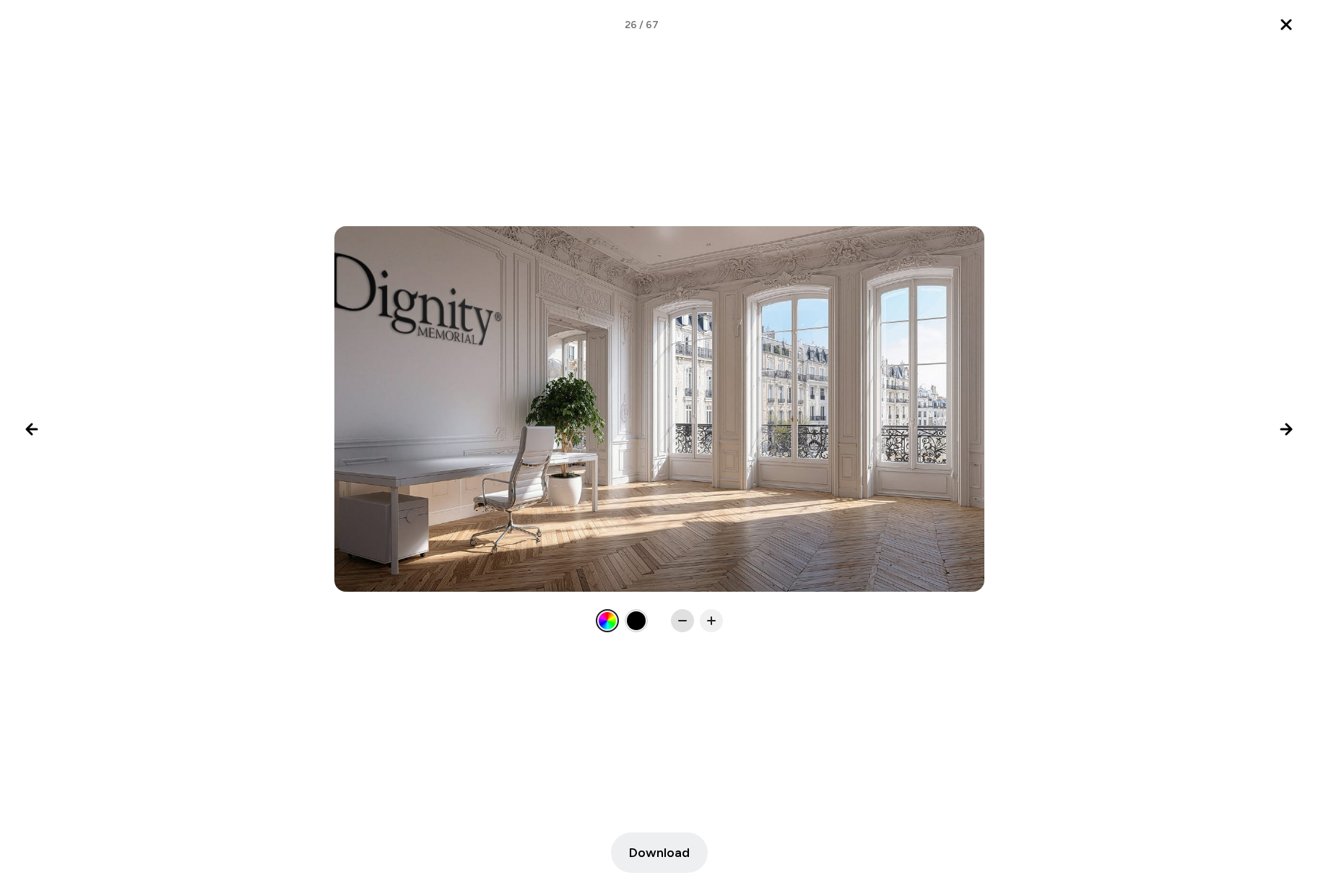
click at [682, 622] on icon at bounding box center [683, 621] width 15 height 15
click at [650, 853] on span "Download" at bounding box center [659, 851] width 61 height 19
click at [1286, 430] on icon "Next image" at bounding box center [1286, 429] width 17 height 17
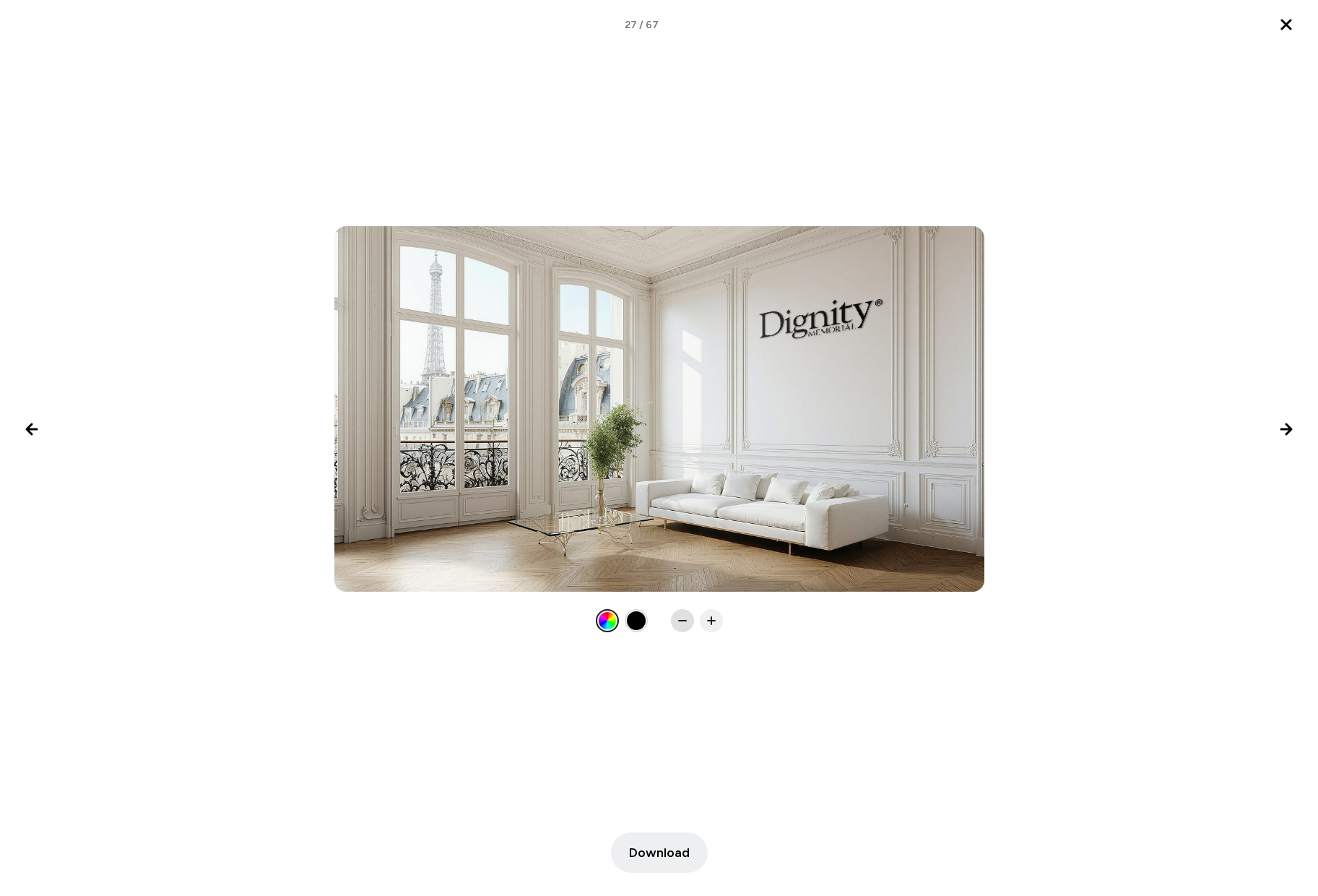
click at [684, 622] on icon at bounding box center [683, 621] width 15 height 15
click at [713, 617] on icon at bounding box center [712, 621] width 15 height 15
click at [679, 853] on span "Download" at bounding box center [659, 851] width 61 height 19
click at [1292, 428] on icon "Next image" at bounding box center [1286, 429] width 10 height 10
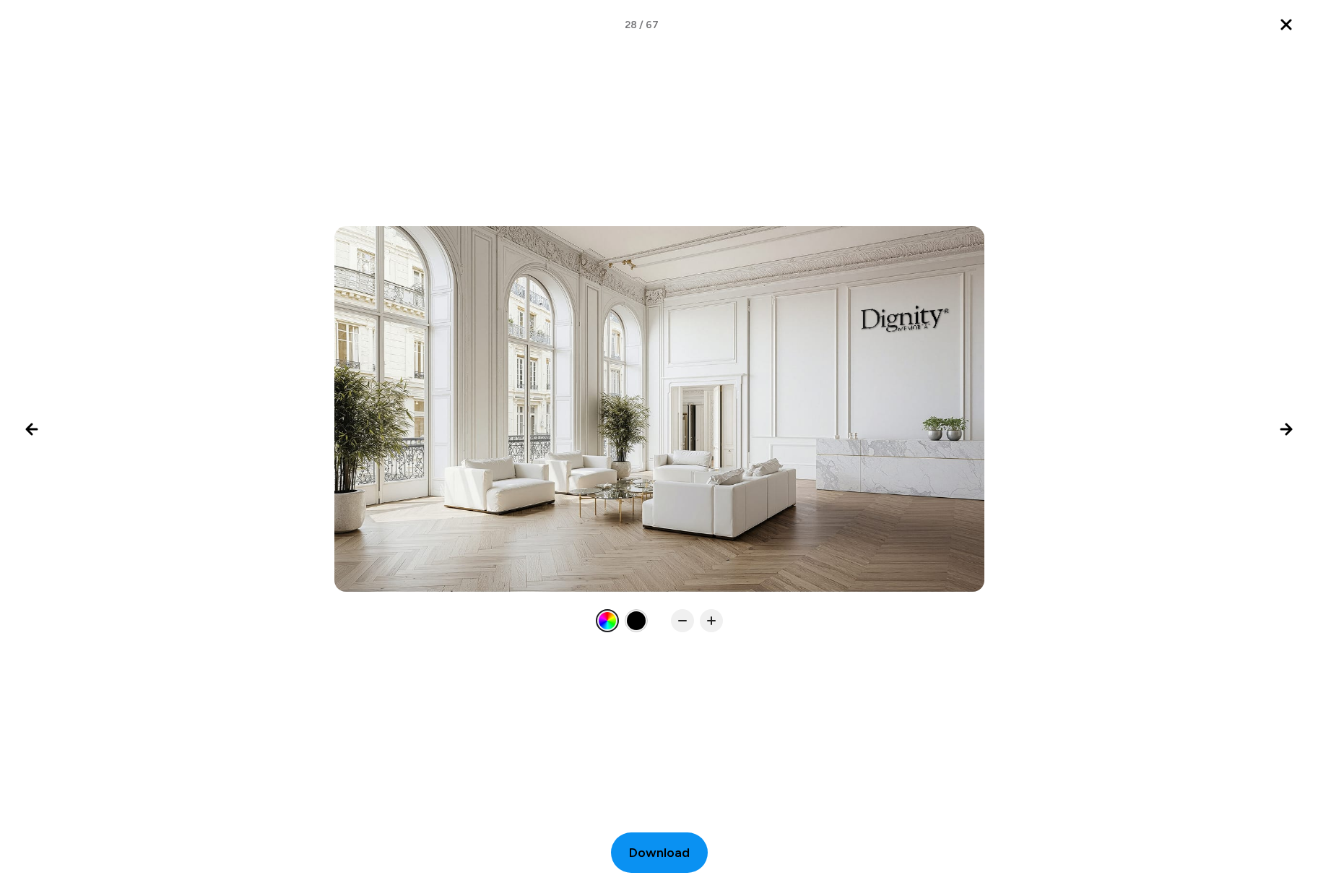
click at [644, 858] on span "Download" at bounding box center [659, 851] width 61 height 19
click at [1290, 428] on icon "Next image" at bounding box center [1286, 429] width 10 height 10
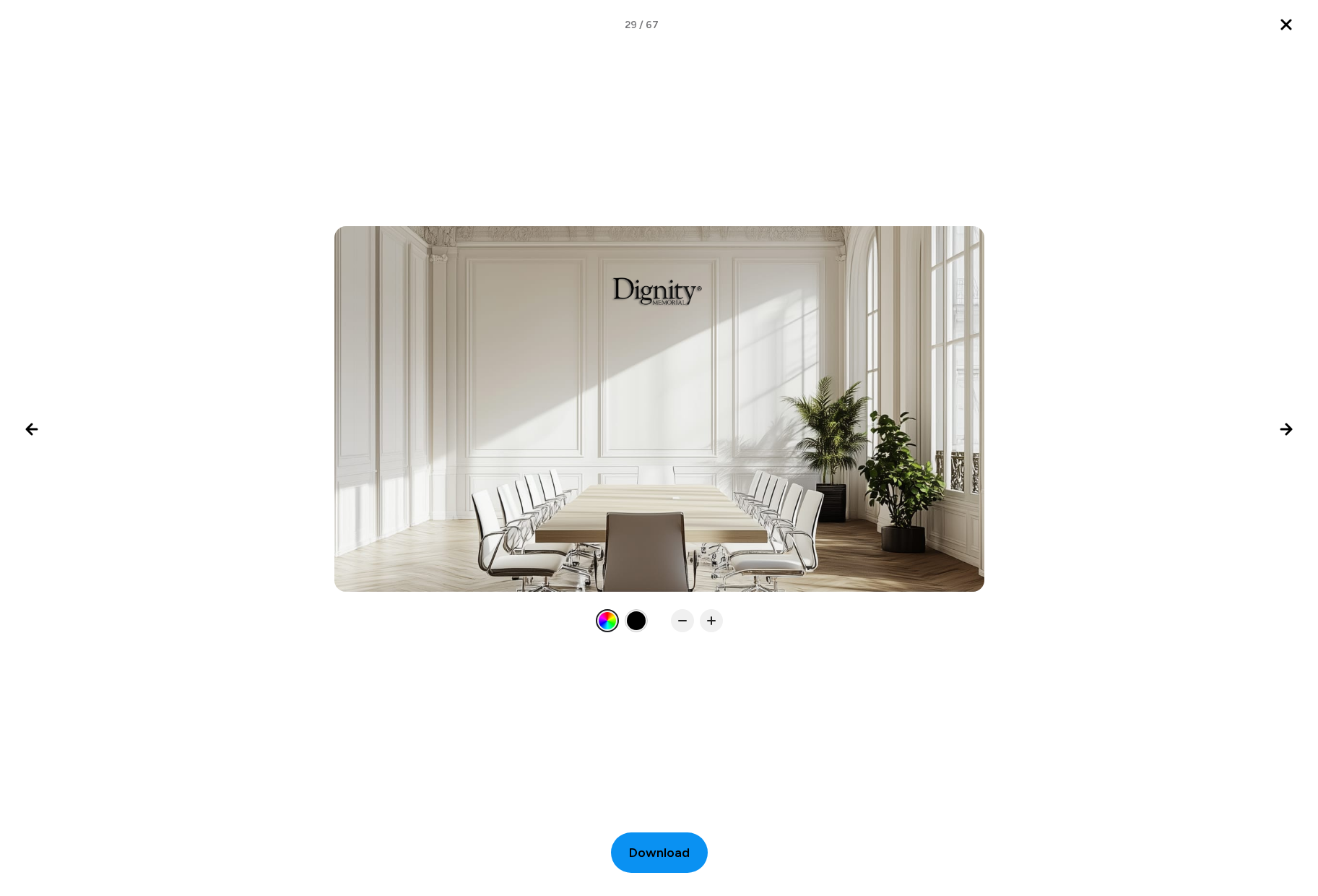
click at [658, 857] on span "Download" at bounding box center [659, 851] width 61 height 19
click at [1286, 425] on icon "Next image" at bounding box center [1286, 429] width 17 height 17
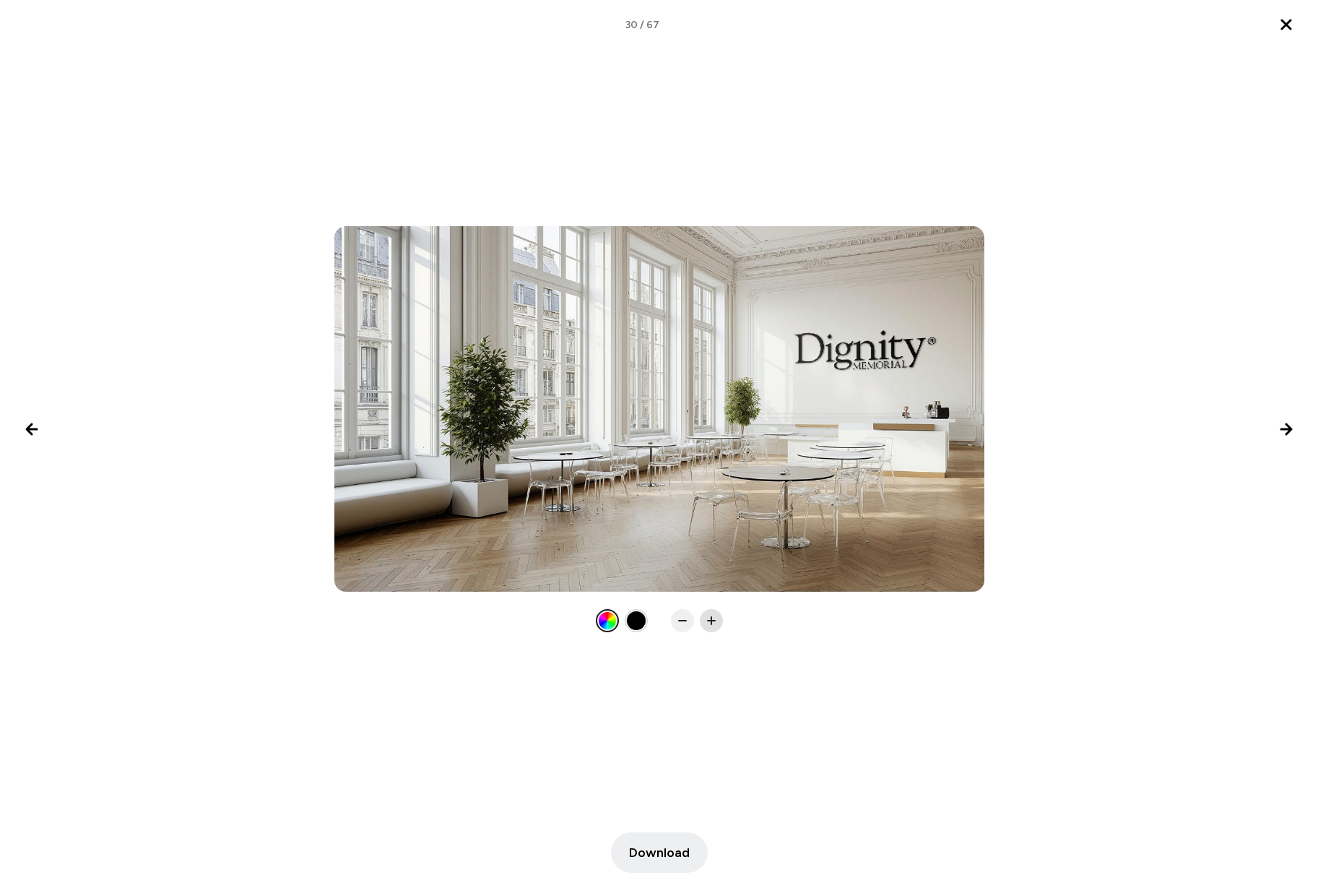
click at [709, 620] on icon at bounding box center [712, 621] width 15 height 15
click at [711, 622] on rect at bounding box center [712, 621] width 2 height 9
click at [682, 622] on rect at bounding box center [683, 621] width 9 height 2
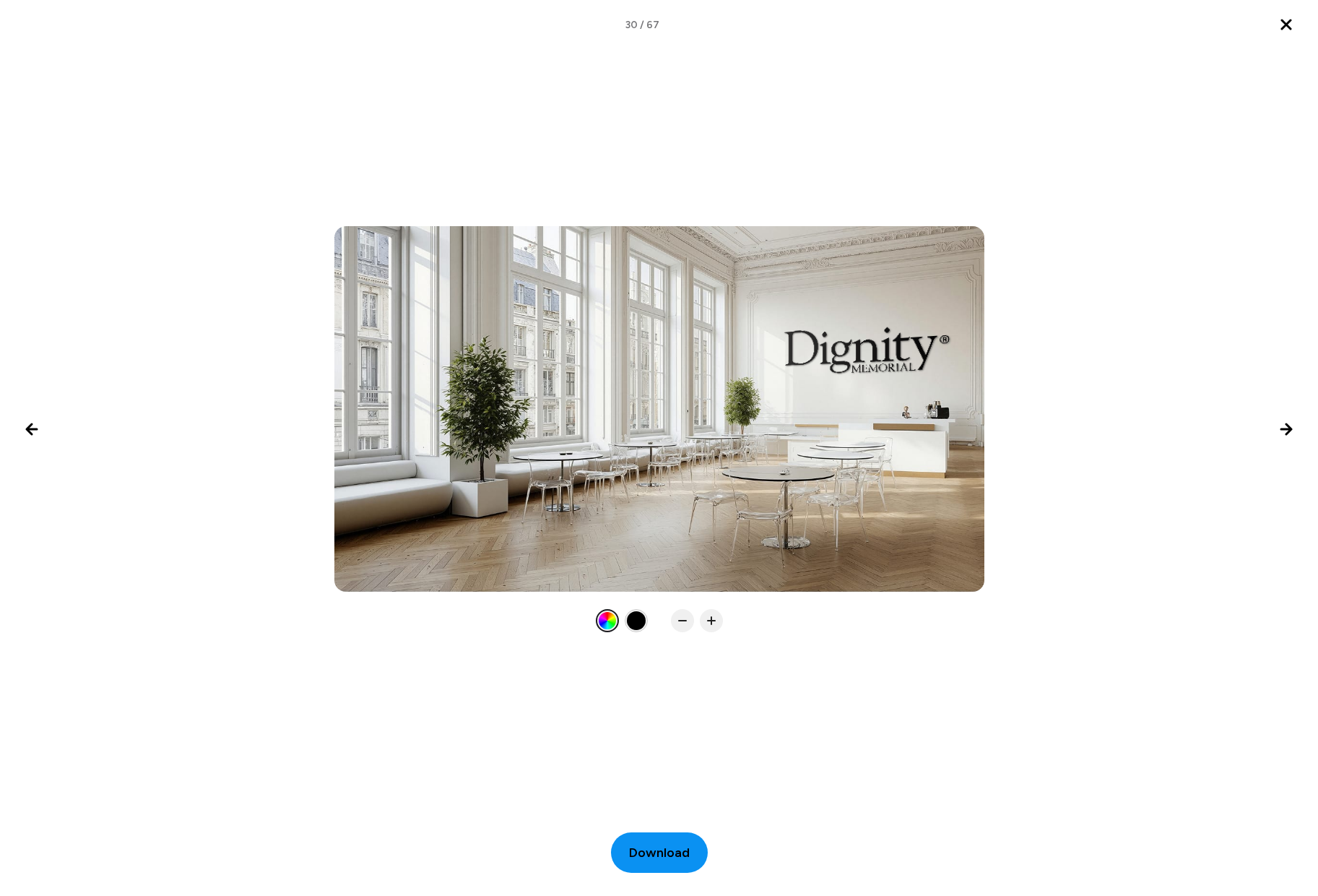
click at [658, 853] on span "Download" at bounding box center [659, 851] width 61 height 19
click at [1291, 429] on icon "Next image" at bounding box center [1286, 429] width 10 height 10
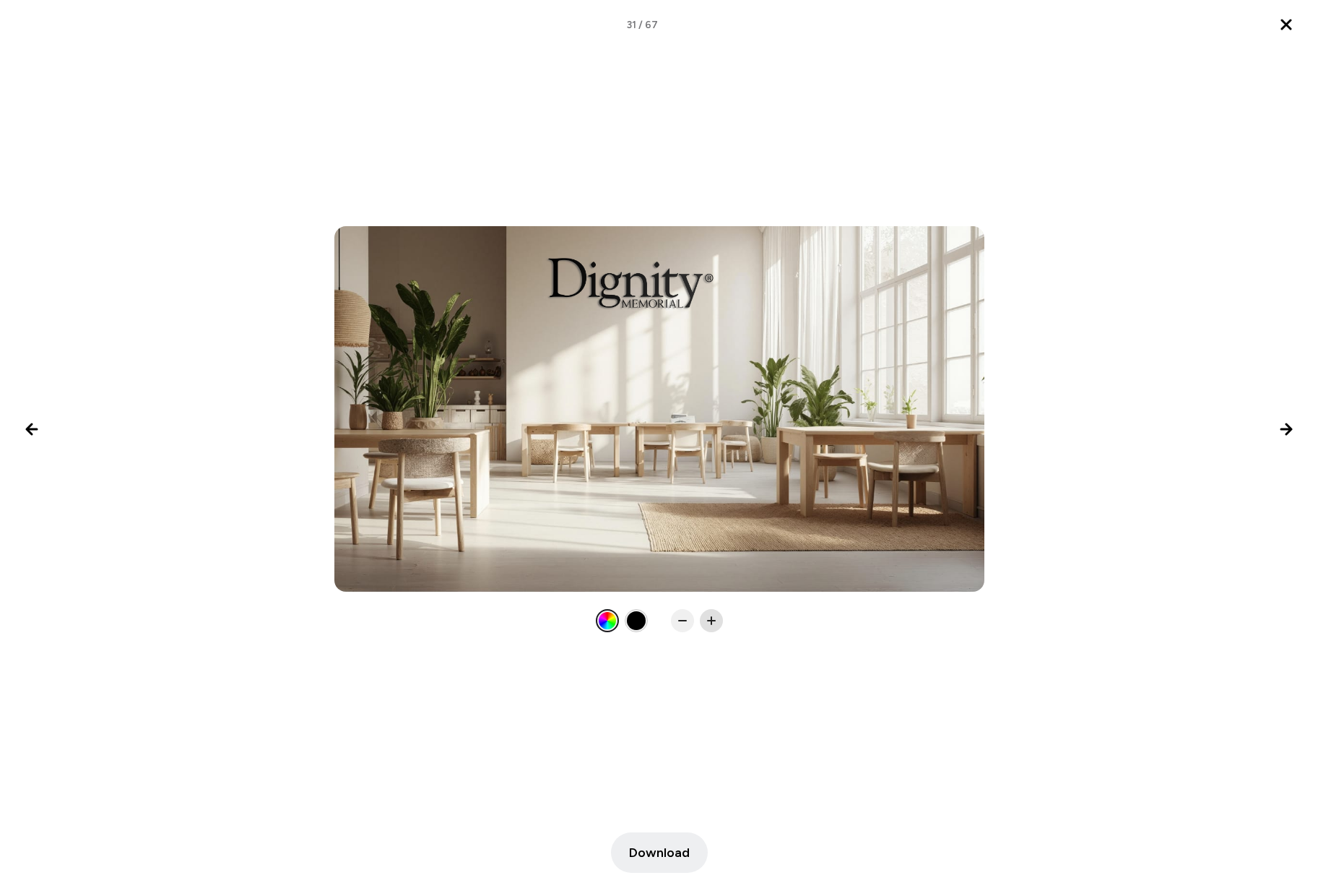
click at [708, 622] on rect at bounding box center [712, 621] width 9 height 2
click at [659, 855] on span "Download" at bounding box center [659, 851] width 61 height 19
click at [1283, 434] on icon "Next image" at bounding box center [1286, 429] width 17 height 17
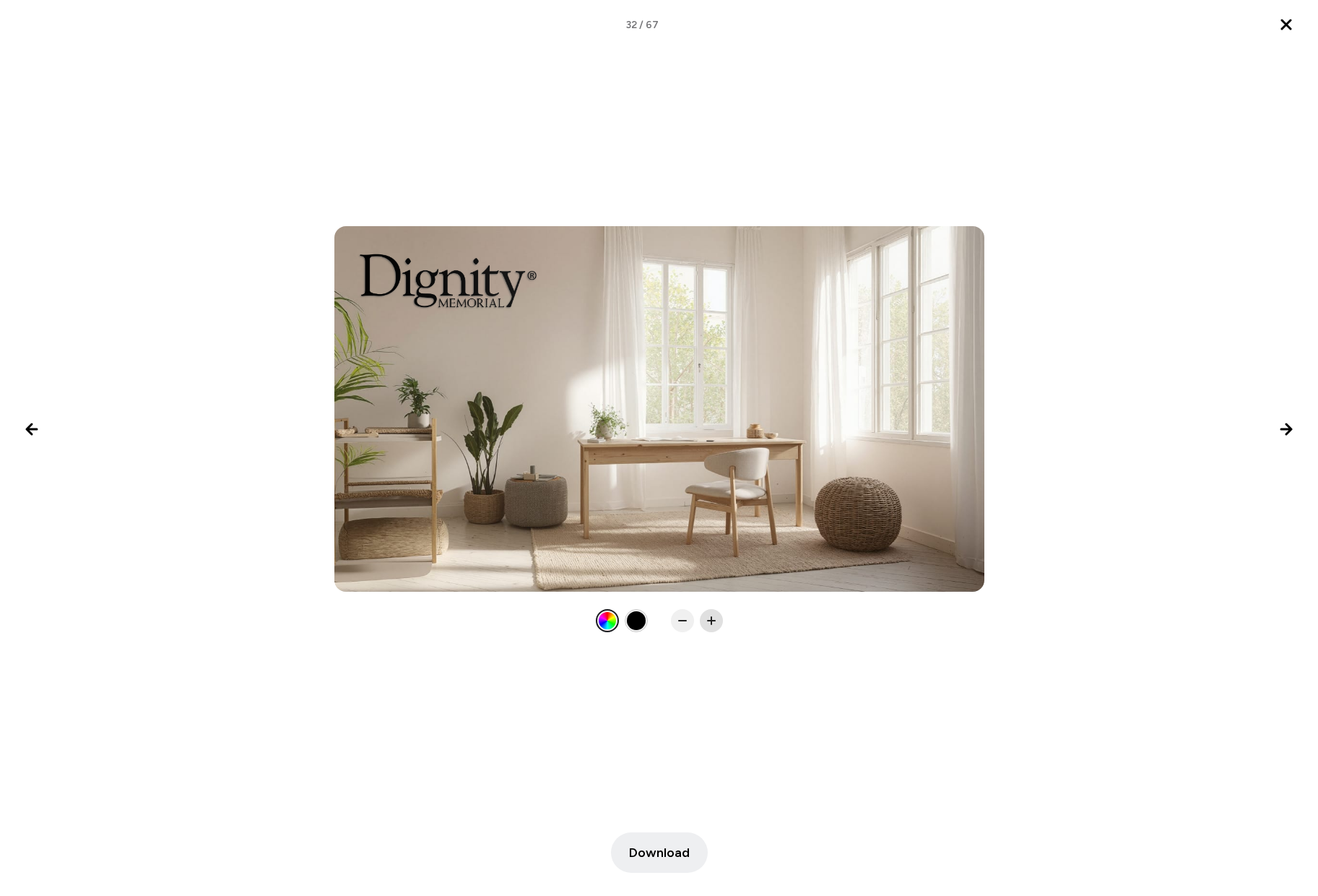
click at [713, 622] on icon at bounding box center [712, 621] width 15 height 15
click at [684, 624] on icon at bounding box center [683, 621] width 15 height 15
click at [719, 621] on div at bounding box center [711, 620] width 23 height 23
click at [667, 840] on button "Download" at bounding box center [659, 852] width 96 height 41
click at [1288, 423] on icon "Next image" at bounding box center [1286, 429] width 17 height 17
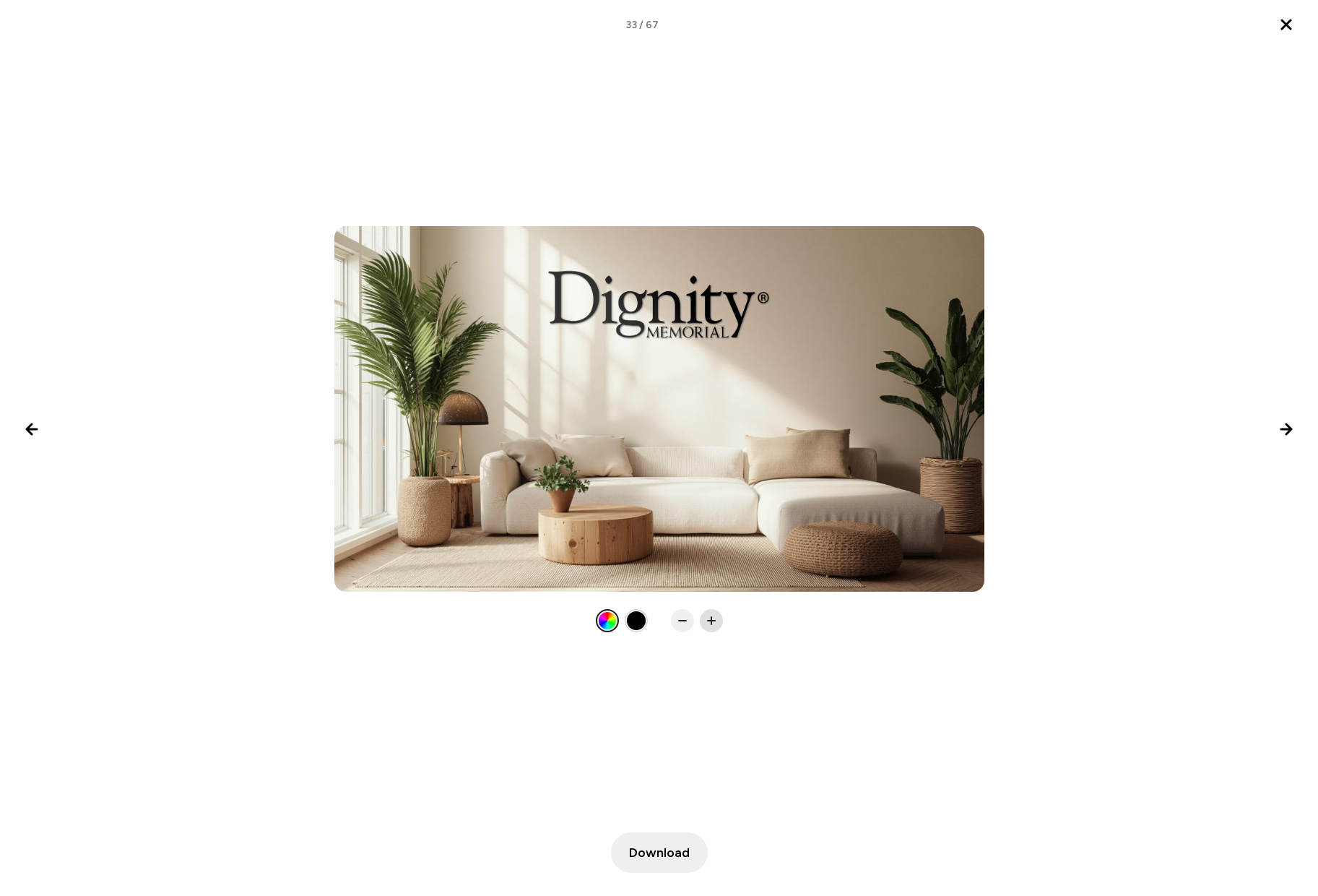
click at [710, 621] on rect at bounding box center [712, 621] width 9 height 2
click at [654, 856] on span "Download" at bounding box center [659, 851] width 61 height 19
click at [1283, 431] on icon "Next image" at bounding box center [1286, 429] width 17 height 17
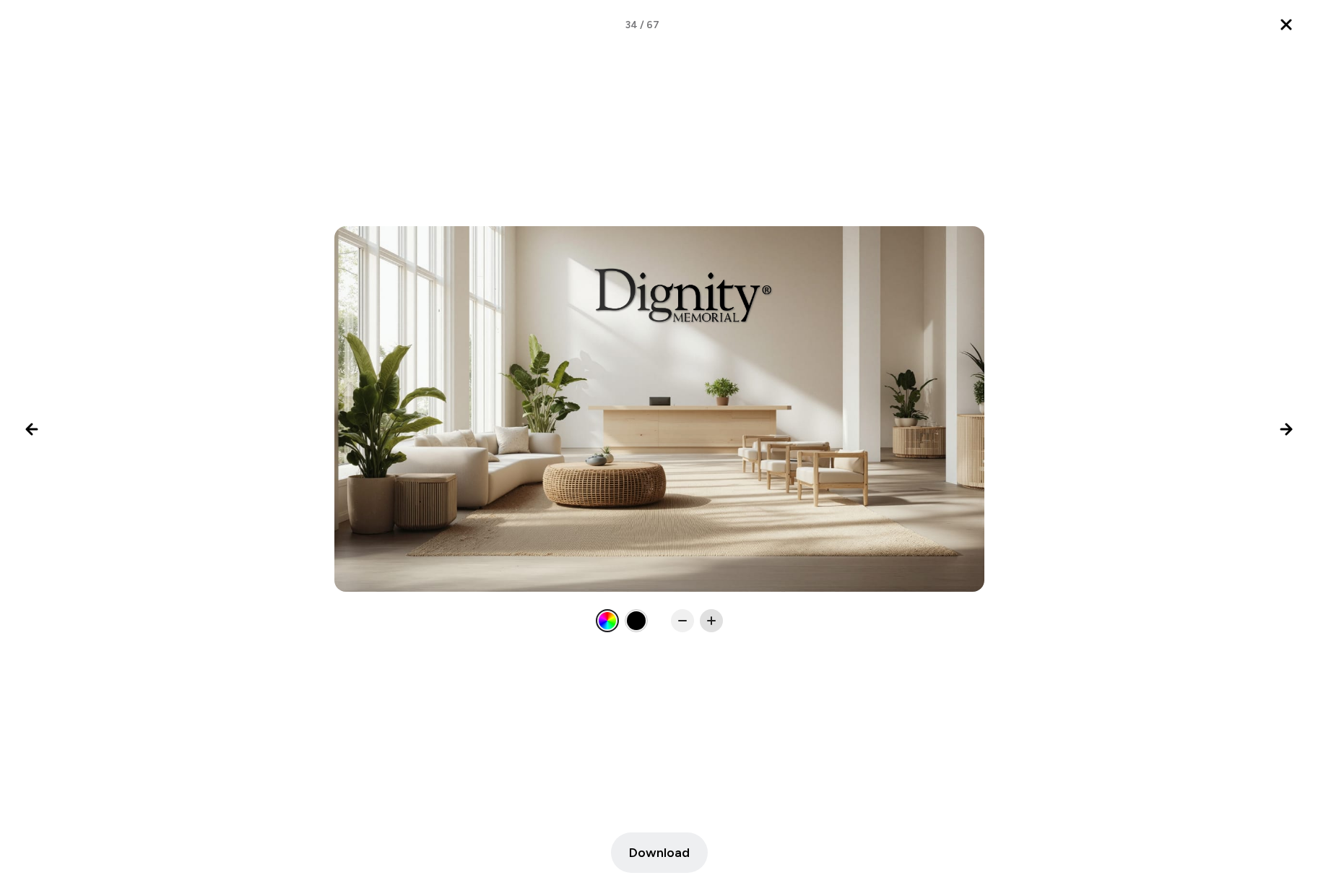
click at [709, 622] on icon at bounding box center [712, 621] width 15 height 15
click at [664, 862] on button "Download" at bounding box center [659, 852] width 96 height 41
click at [1293, 421] on icon "Next image" at bounding box center [1286, 429] width 17 height 17
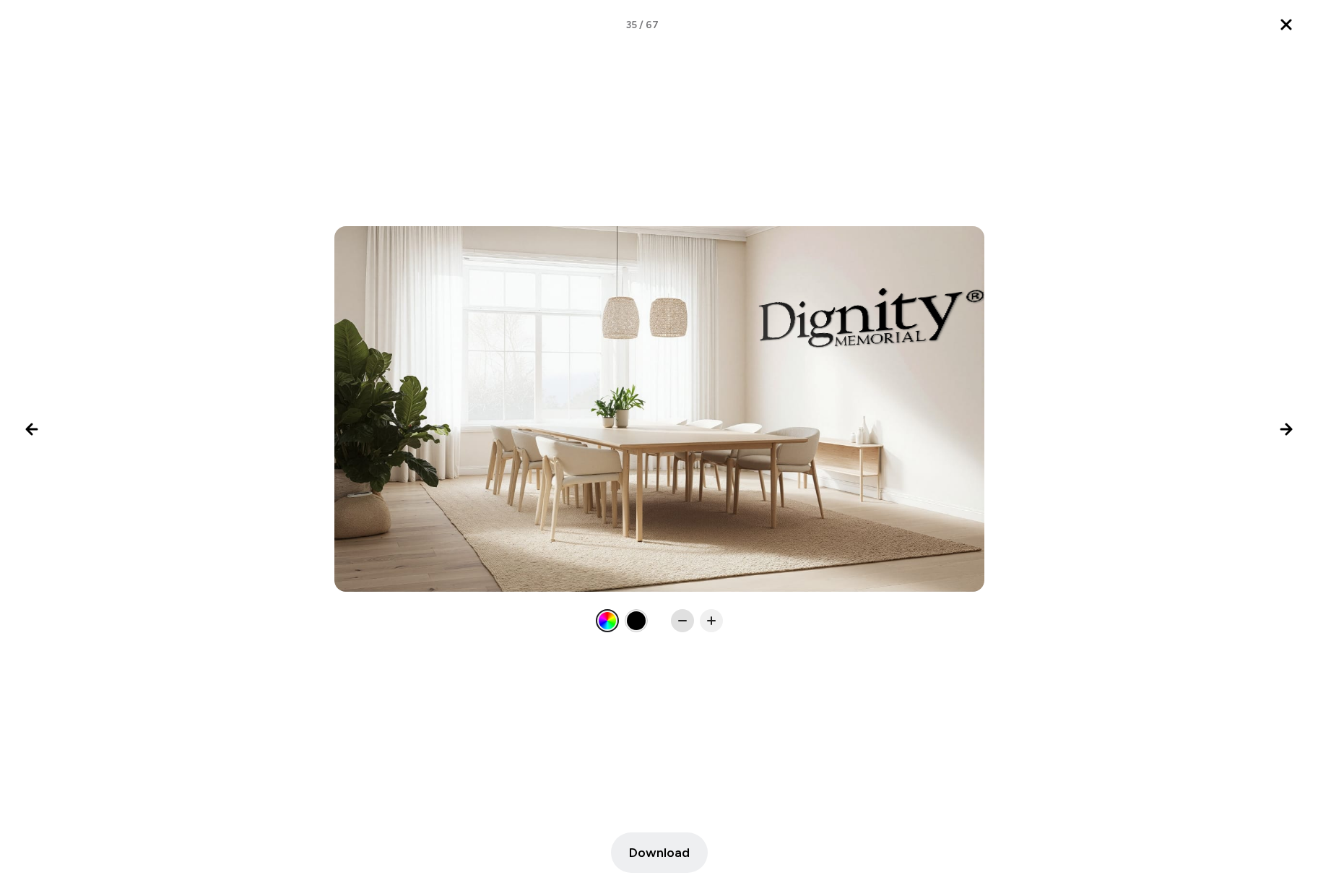
click at [681, 624] on icon at bounding box center [683, 621] width 15 height 15
click at [667, 853] on span "Download" at bounding box center [659, 851] width 61 height 19
click at [1288, 429] on icon "Next image" at bounding box center [1286, 429] width 10 height 10
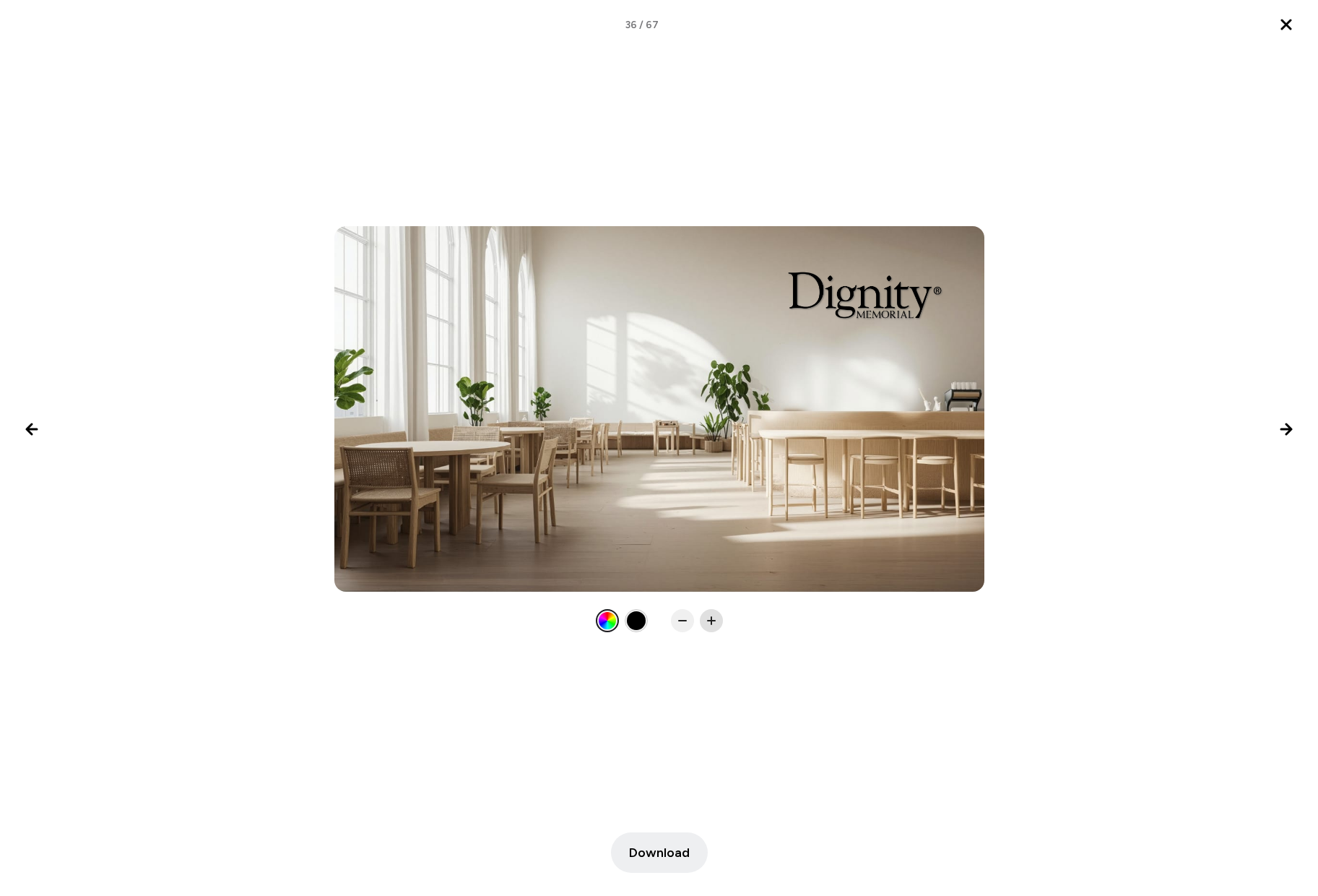
click at [716, 613] on icon at bounding box center [712, 621] width 15 height 15
click at [709, 621] on rect at bounding box center [712, 621] width 9 height 2
click at [658, 857] on span "Download" at bounding box center [659, 851] width 61 height 19
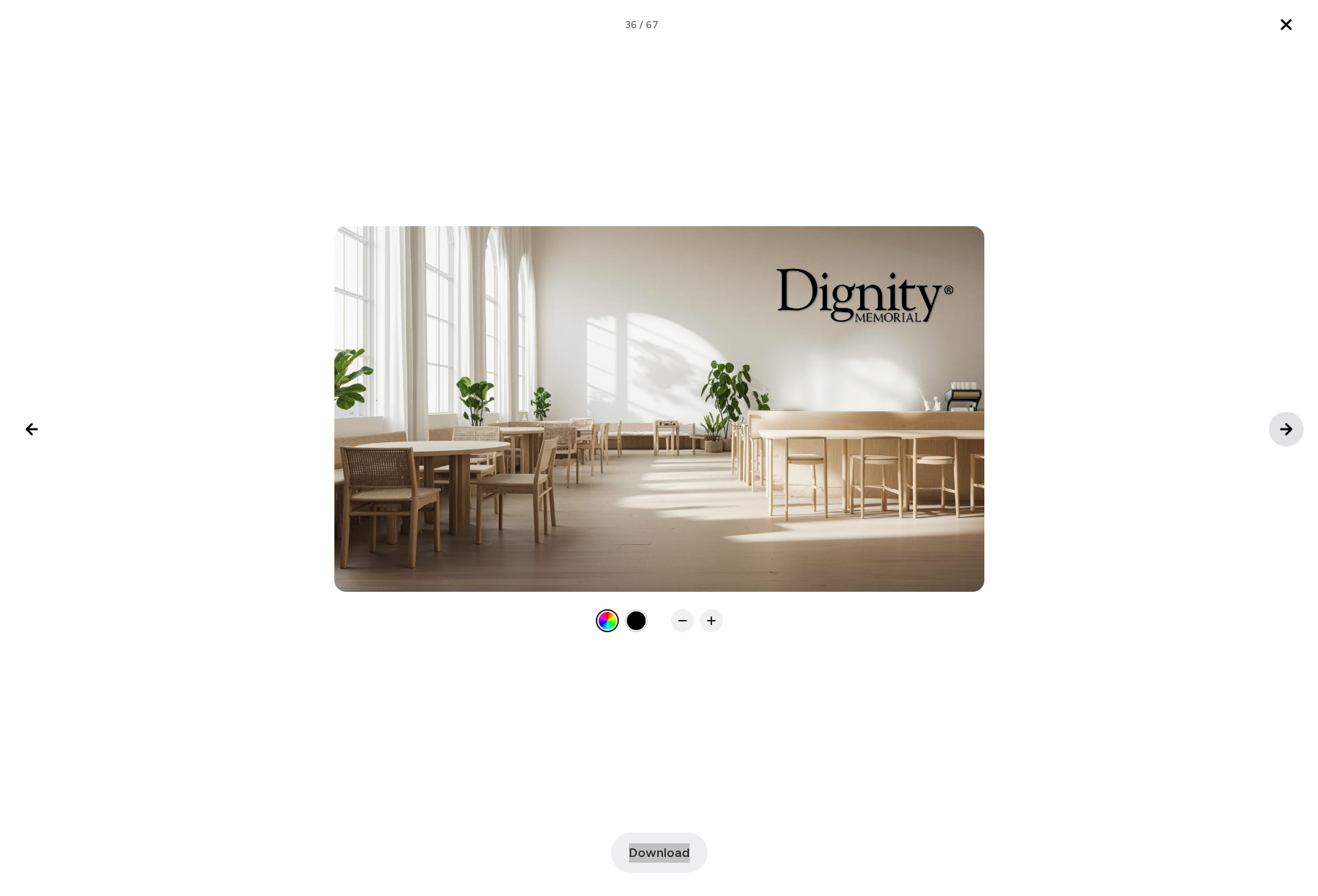
click at [1284, 428] on icon "Next image" at bounding box center [1286, 429] width 17 height 17
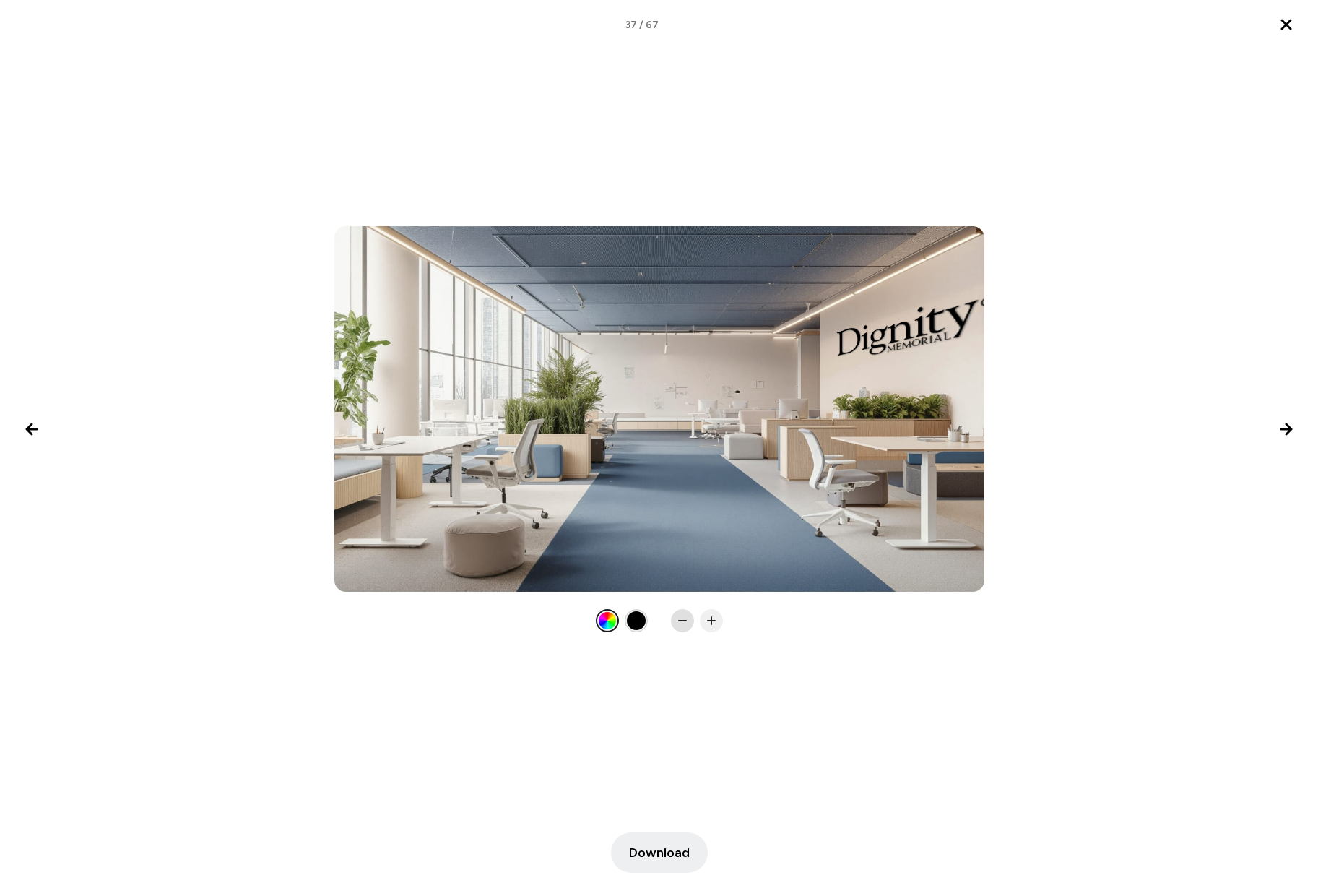
click at [677, 622] on icon at bounding box center [683, 621] width 15 height 15
click at [677, 622] on icon at bounding box center [683, 621] width 15 height 15
click at [656, 852] on span "Download" at bounding box center [659, 851] width 61 height 19
click at [1290, 428] on icon "Next image" at bounding box center [1286, 429] width 10 height 10
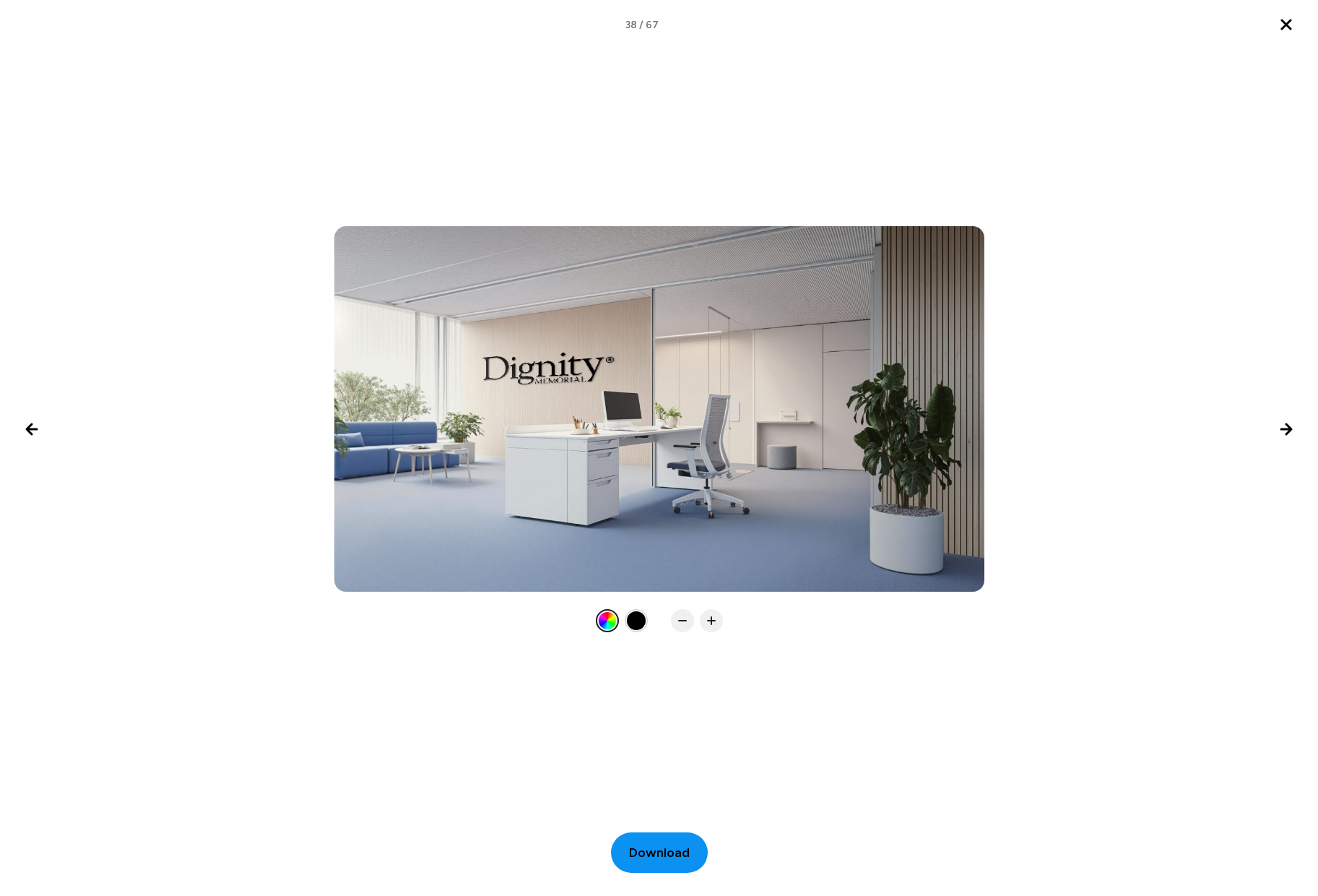
click at [654, 855] on span "Download" at bounding box center [659, 851] width 61 height 19
click at [1286, 427] on icon "Next image" at bounding box center [1286, 429] width 17 height 17
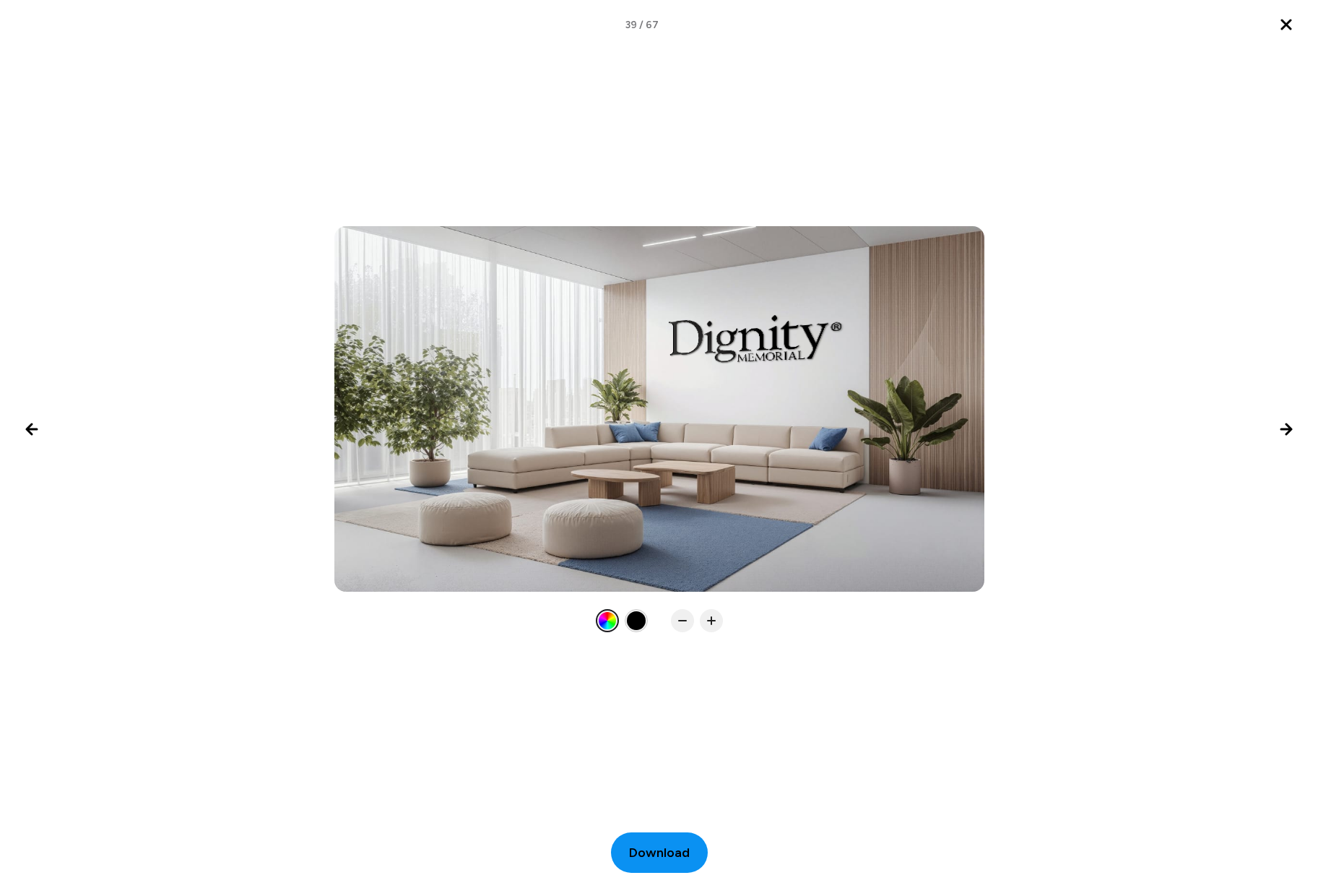
click at [656, 850] on span "Download" at bounding box center [659, 851] width 61 height 19
click at [1283, 431] on icon "Next image" at bounding box center [1286, 429] width 17 height 17
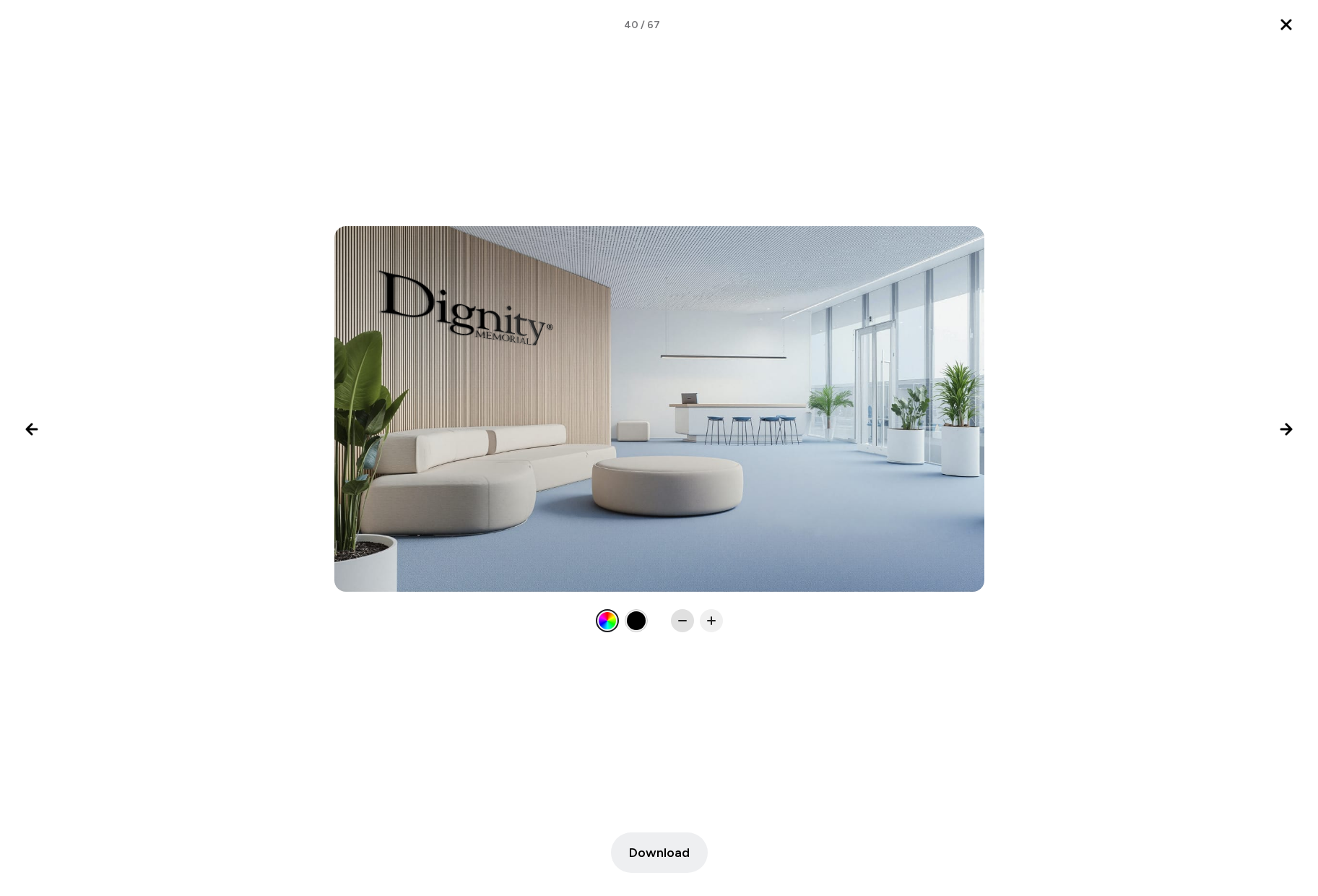
click at [678, 620] on icon at bounding box center [683, 621] width 15 height 15
click at [714, 622] on rect at bounding box center [712, 621] width 9 height 2
click at [653, 855] on span "Download" at bounding box center [659, 851] width 61 height 19
click at [1286, 424] on icon "Next image" at bounding box center [1286, 429] width 10 height 10
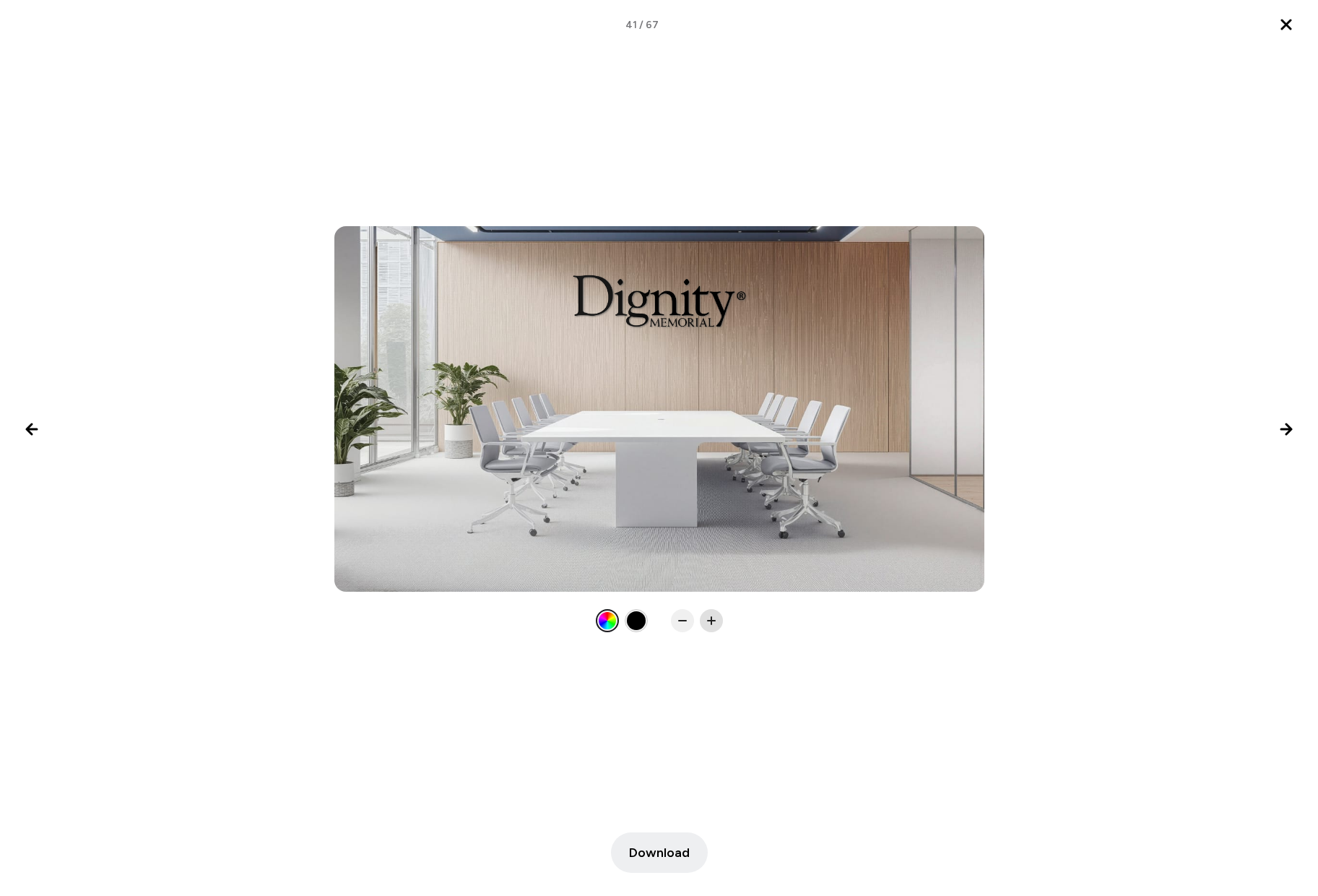
click at [714, 618] on icon at bounding box center [712, 621] width 15 height 15
click at [653, 847] on span "Download" at bounding box center [659, 851] width 61 height 19
click at [1280, 424] on icon "Next image" at bounding box center [1286, 429] width 17 height 17
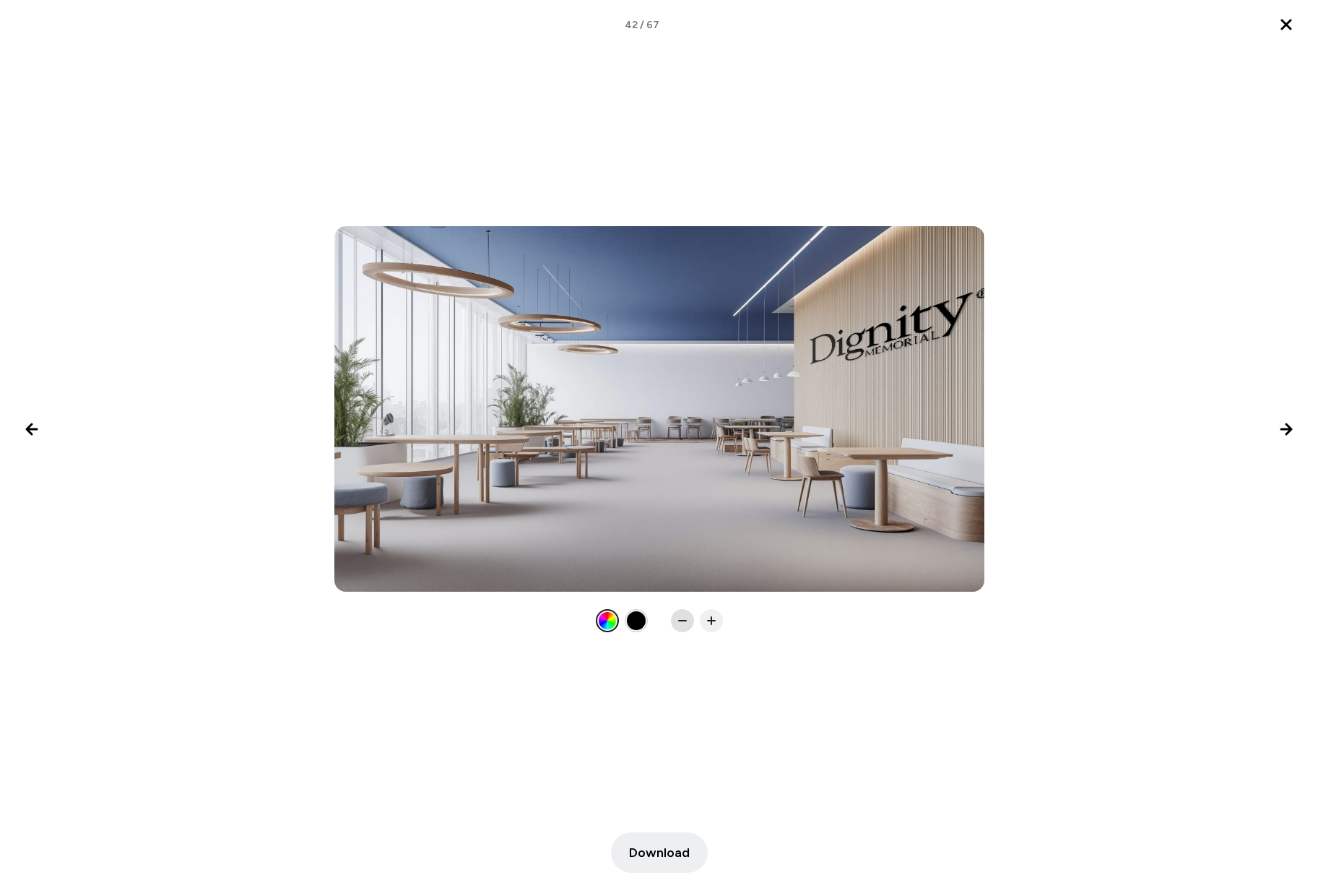
click at [685, 623] on icon at bounding box center [683, 621] width 15 height 15
click at [684, 623] on icon at bounding box center [683, 621] width 15 height 15
click at [667, 855] on span "Download" at bounding box center [659, 851] width 61 height 19
click at [1283, 425] on icon "Next image" at bounding box center [1286, 429] width 17 height 17
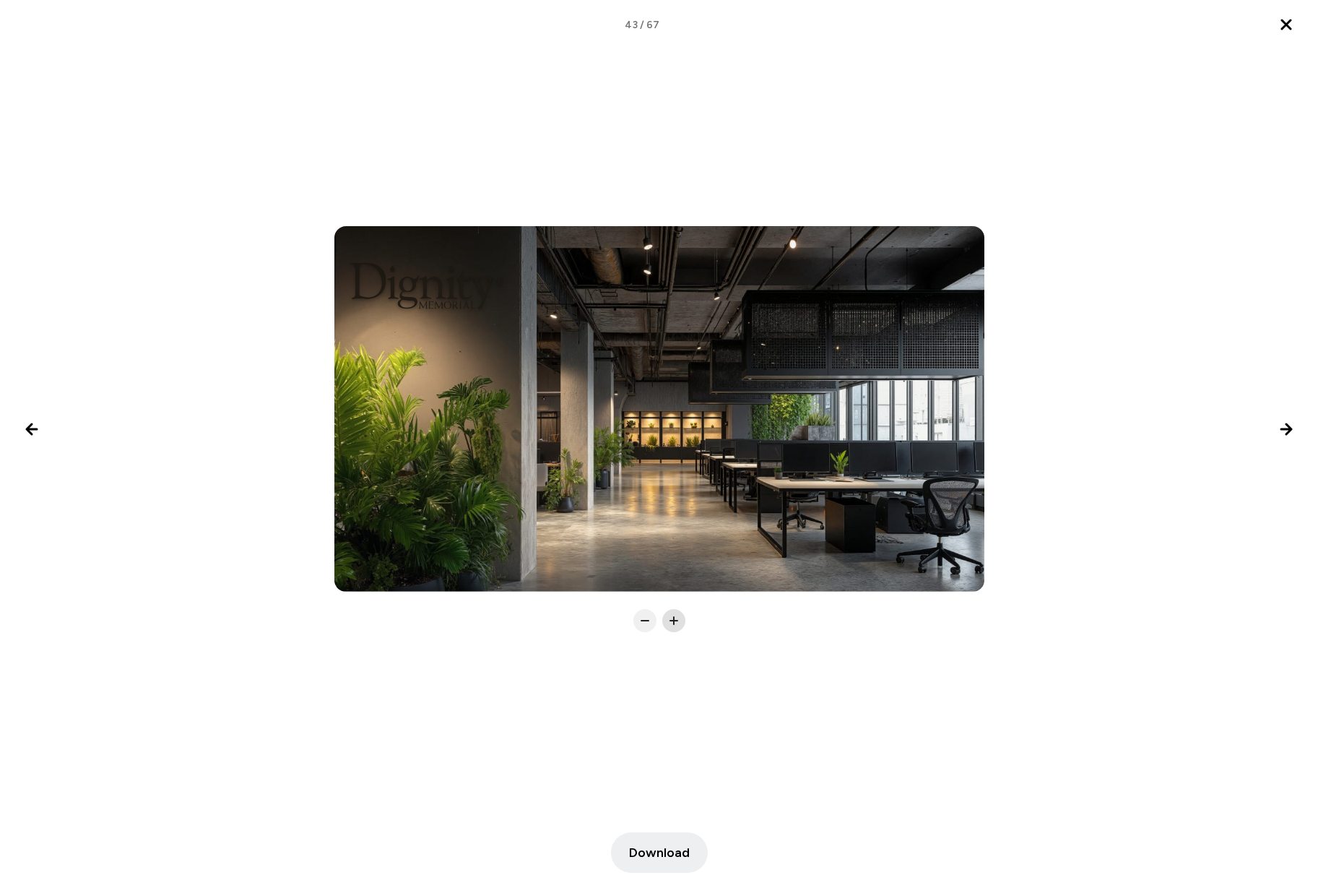
click at [674, 621] on rect at bounding box center [674, 621] width 2 height 9
click at [644, 624] on icon at bounding box center [645, 621] width 15 height 15
click at [643, 622] on icon at bounding box center [645, 621] width 15 height 15
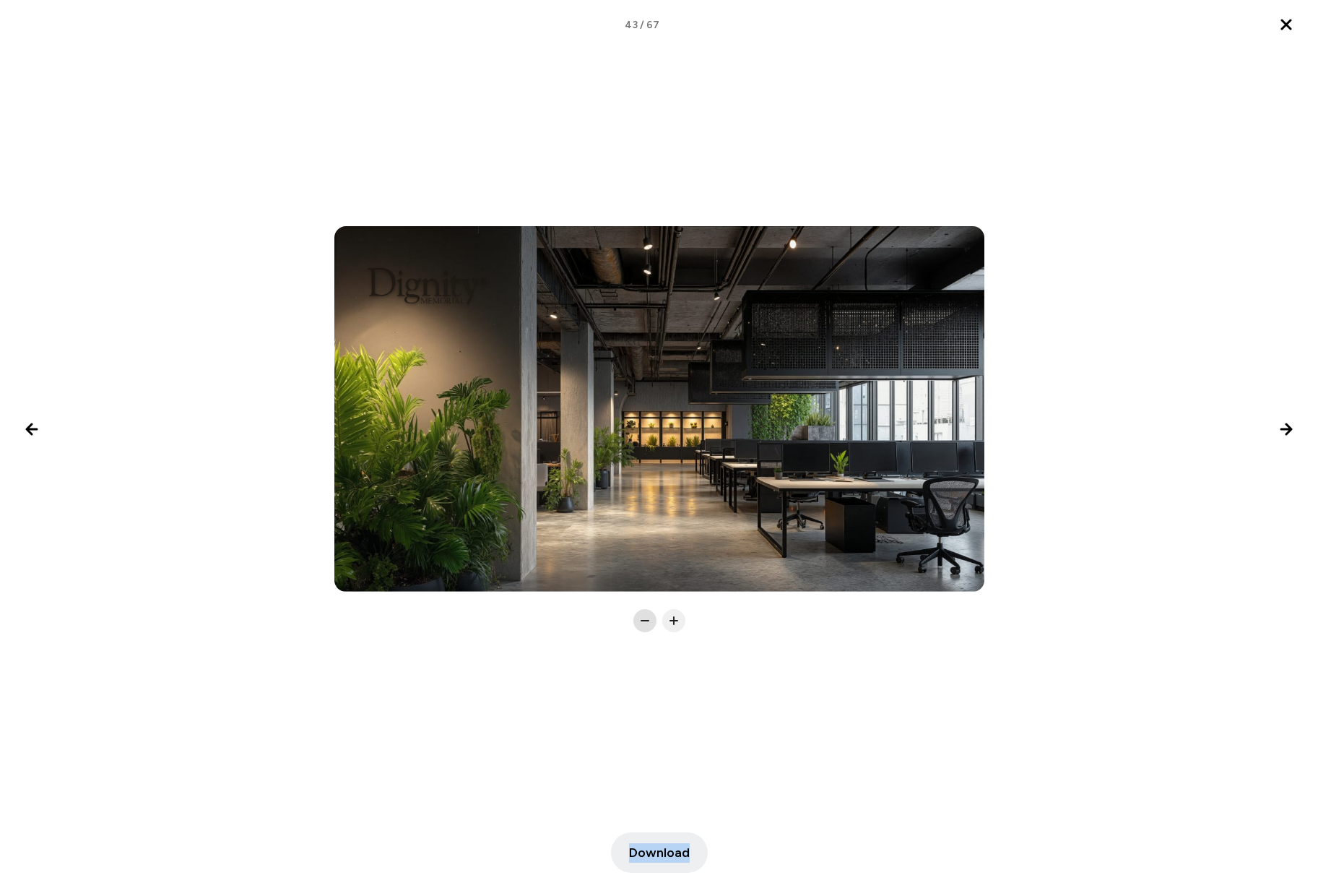
click at [643, 622] on icon at bounding box center [645, 621] width 15 height 15
click at [674, 622] on icon at bounding box center [674, 621] width 15 height 15
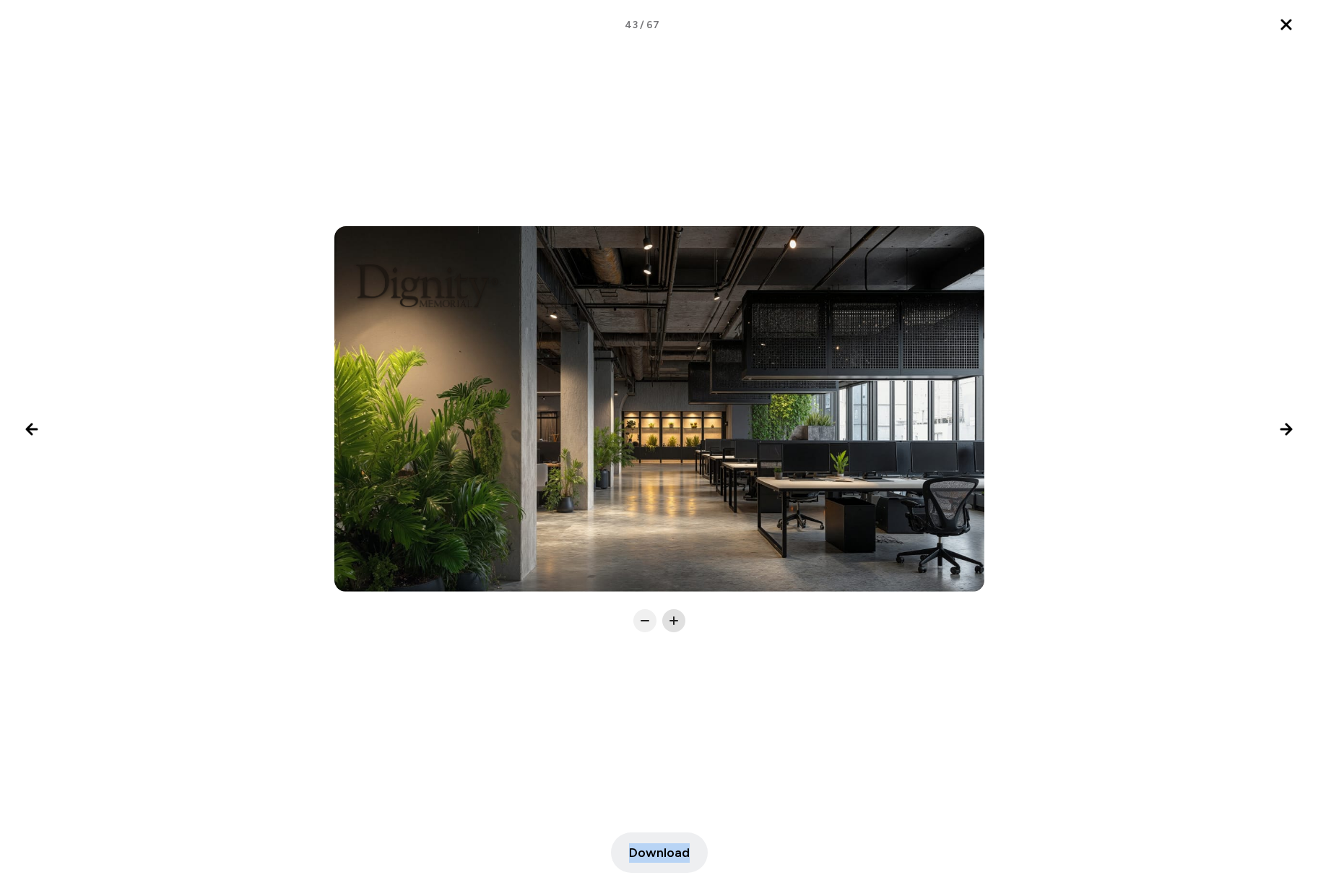
click at [674, 622] on icon at bounding box center [674, 621] width 15 height 15
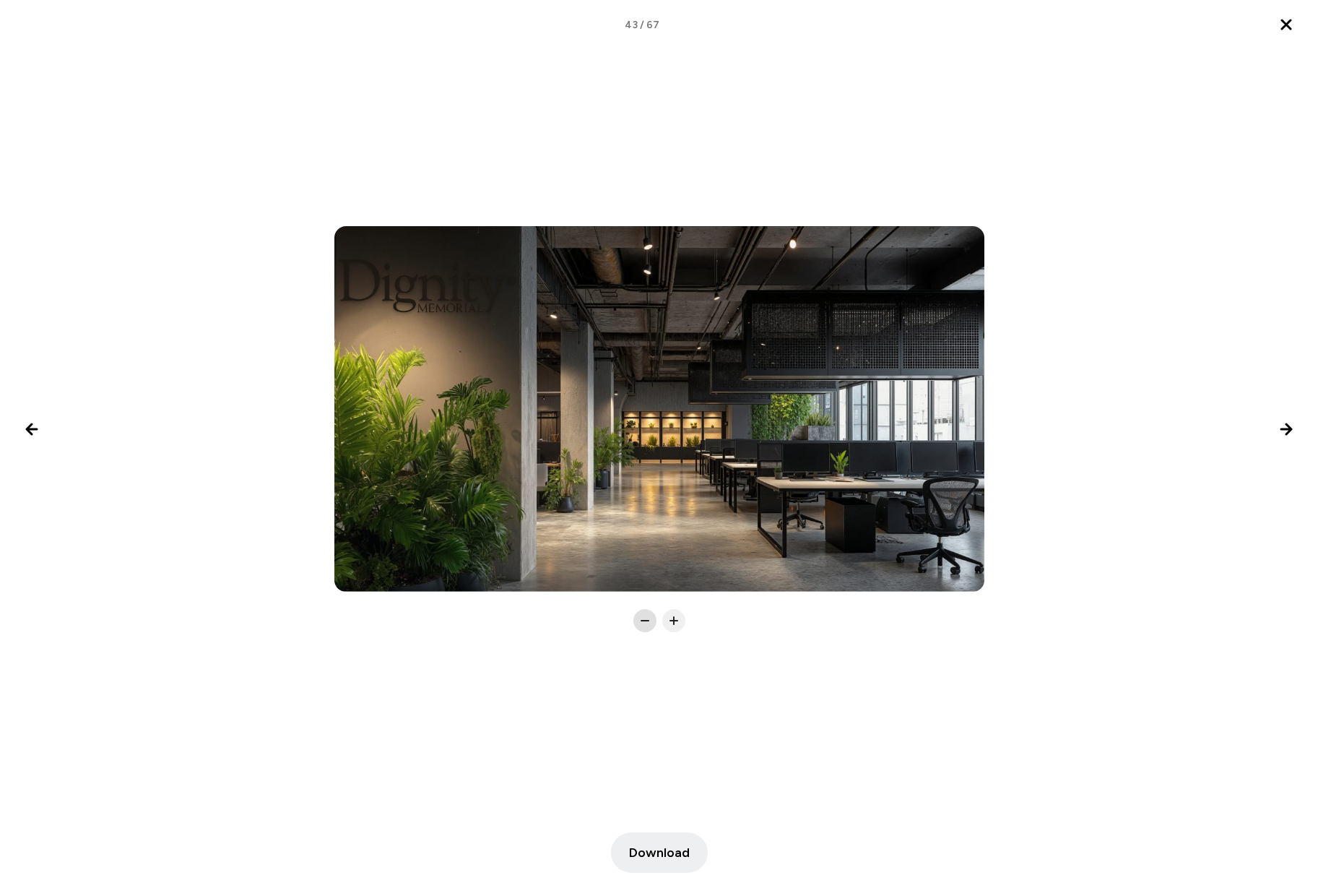
click at [642, 623] on icon at bounding box center [645, 621] width 15 height 15
click at [1286, 427] on icon "Next image" at bounding box center [1286, 429] width 17 height 17
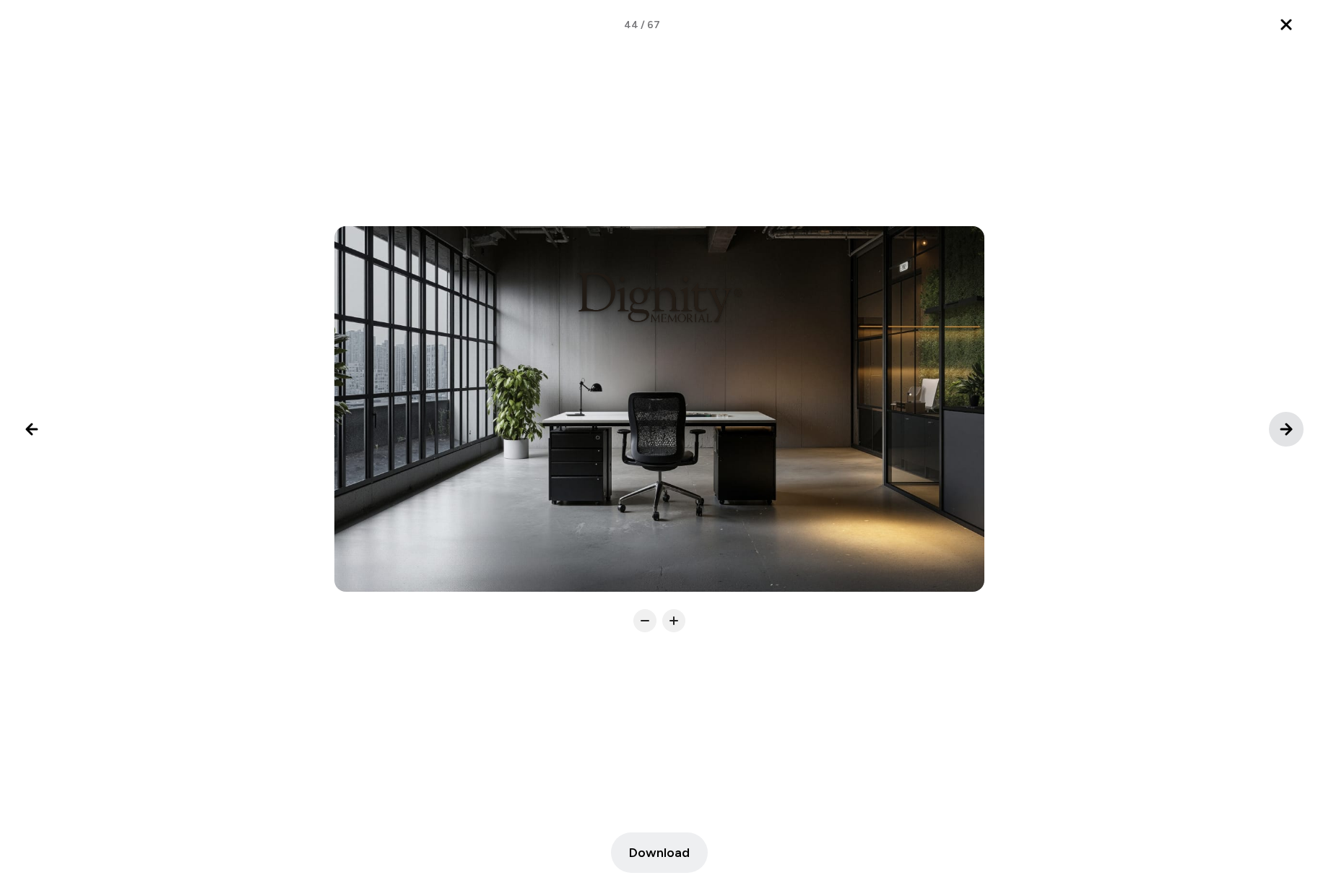
click at [1293, 427] on icon "Next image" at bounding box center [1286, 429] width 17 height 17
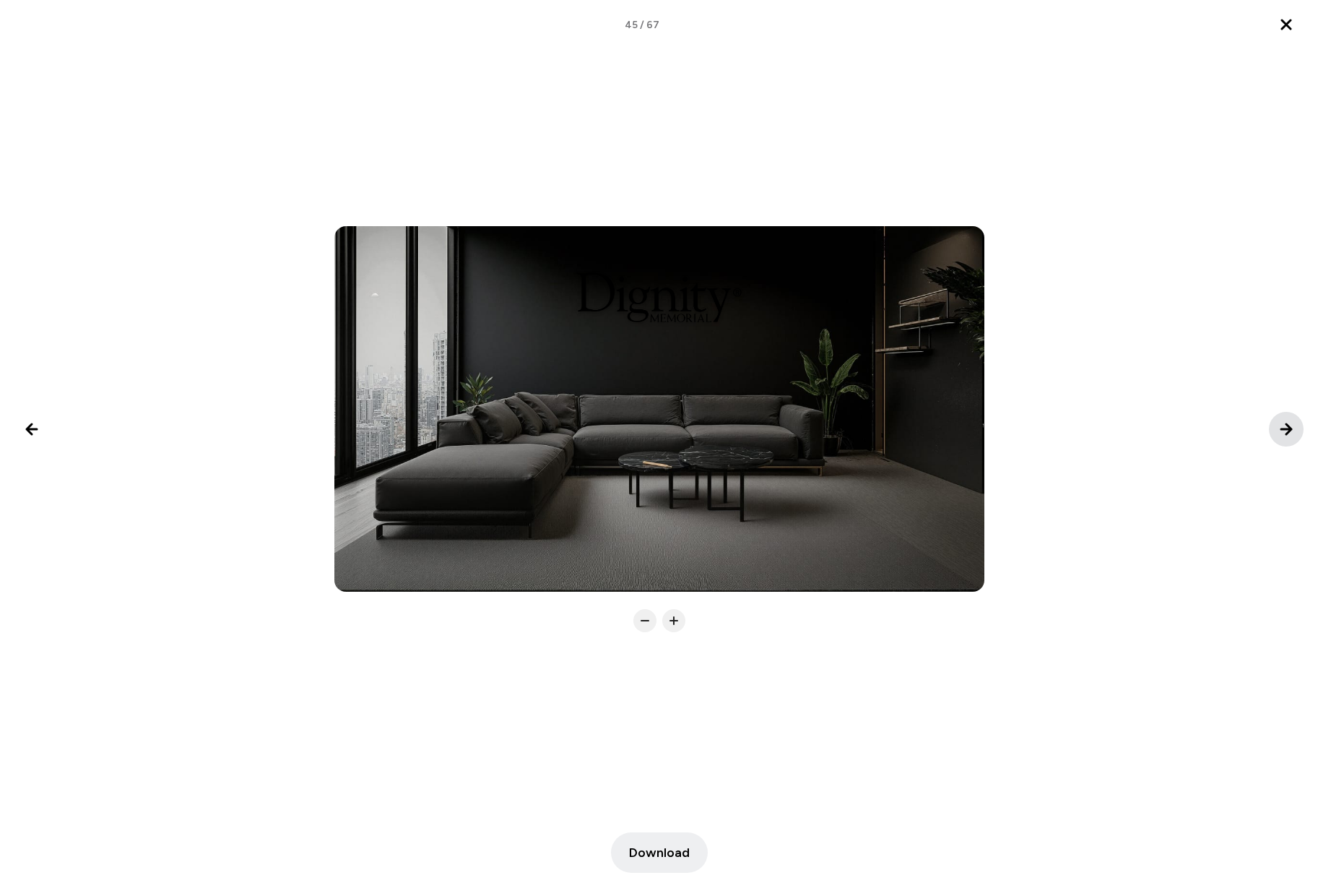
click at [1280, 428] on icon "Next image" at bounding box center [1286, 429] width 17 height 17
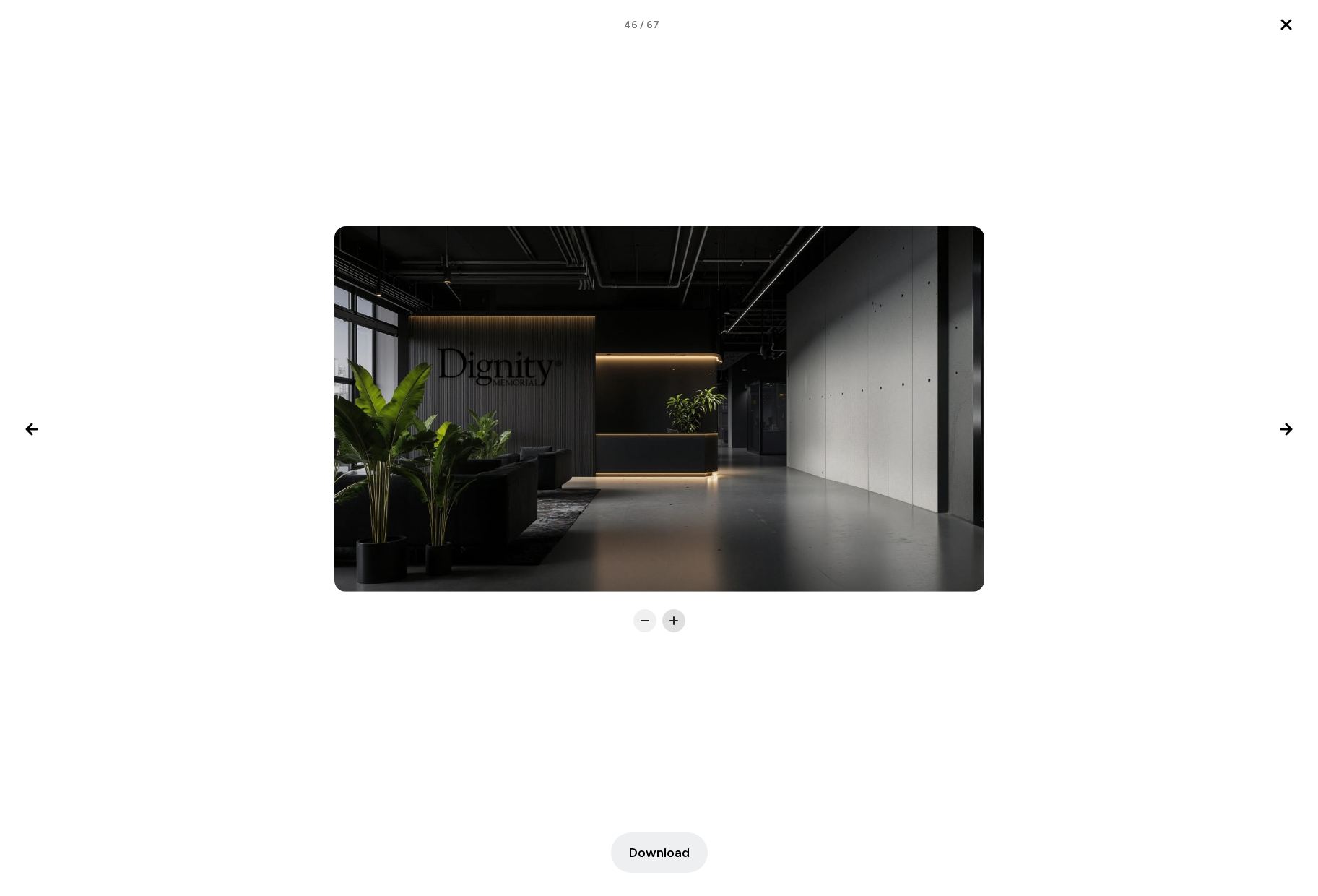
click at [670, 619] on icon at bounding box center [674, 621] width 15 height 15
click at [660, 857] on span "Download" at bounding box center [659, 851] width 61 height 19
click at [1290, 431] on icon "Next image" at bounding box center [1286, 429] width 10 height 10
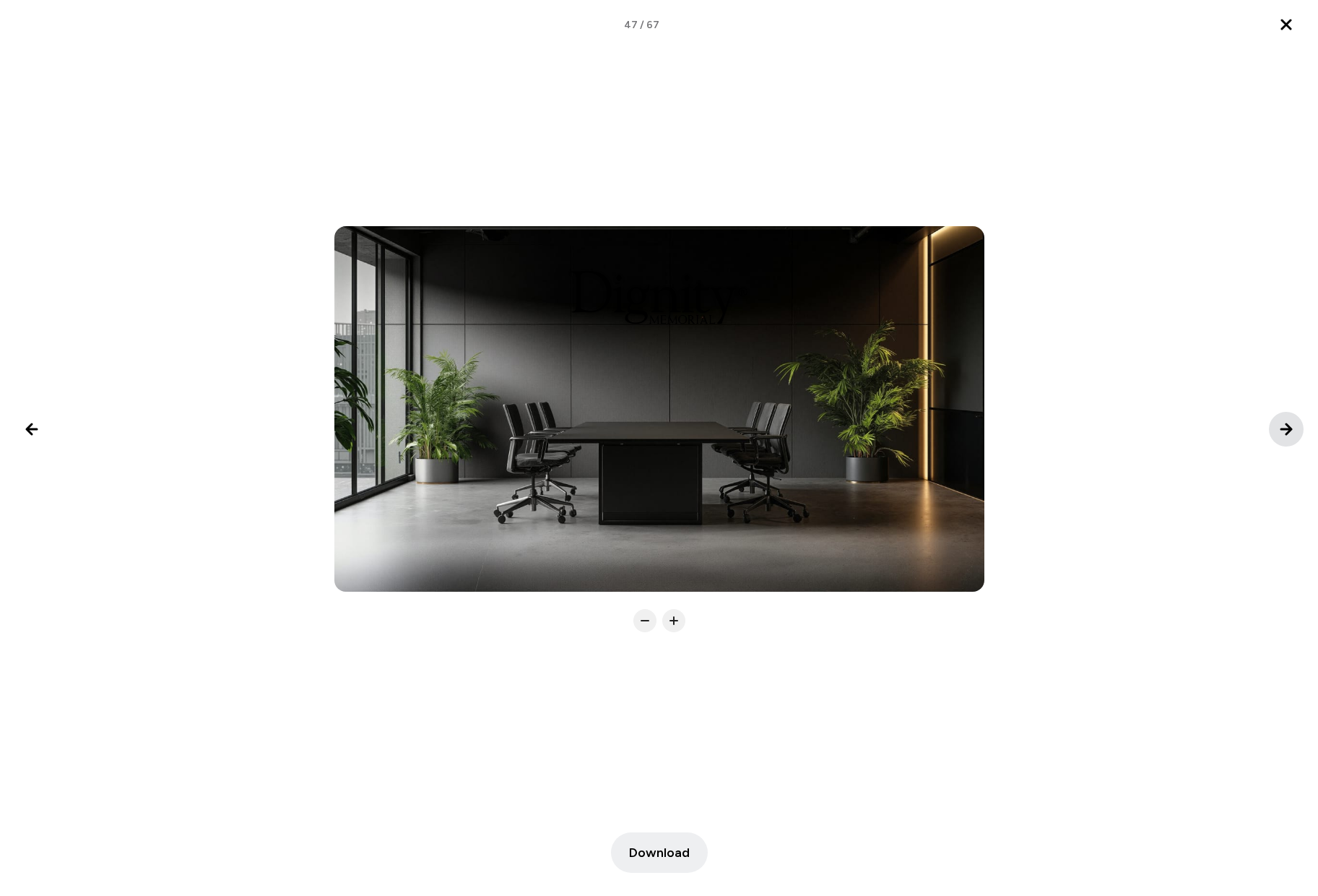
click at [1290, 432] on icon "Next image" at bounding box center [1286, 429] width 10 height 10
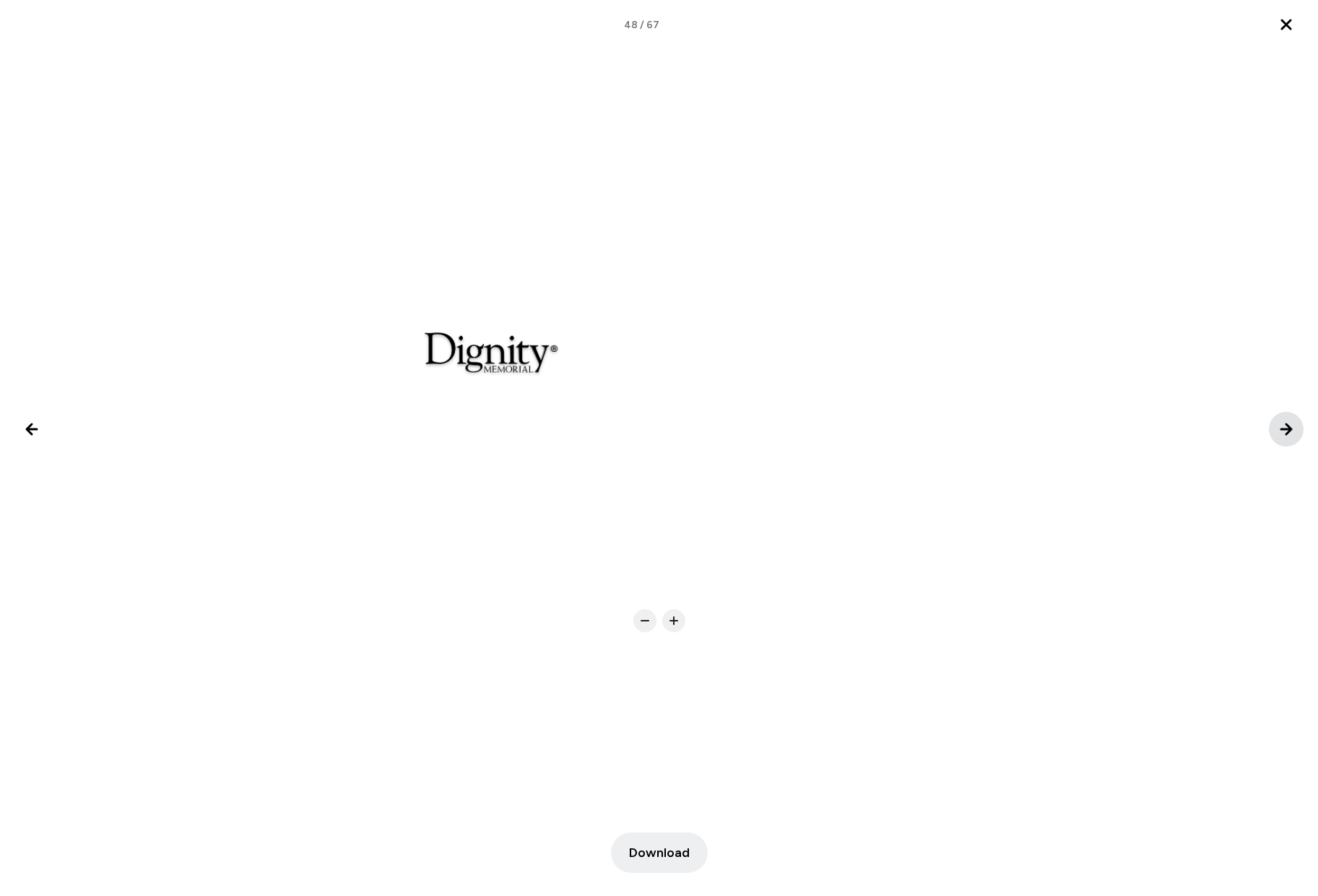
click at [1289, 431] on icon "Next image" at bounding box center [1286, 429] width 10 height 10
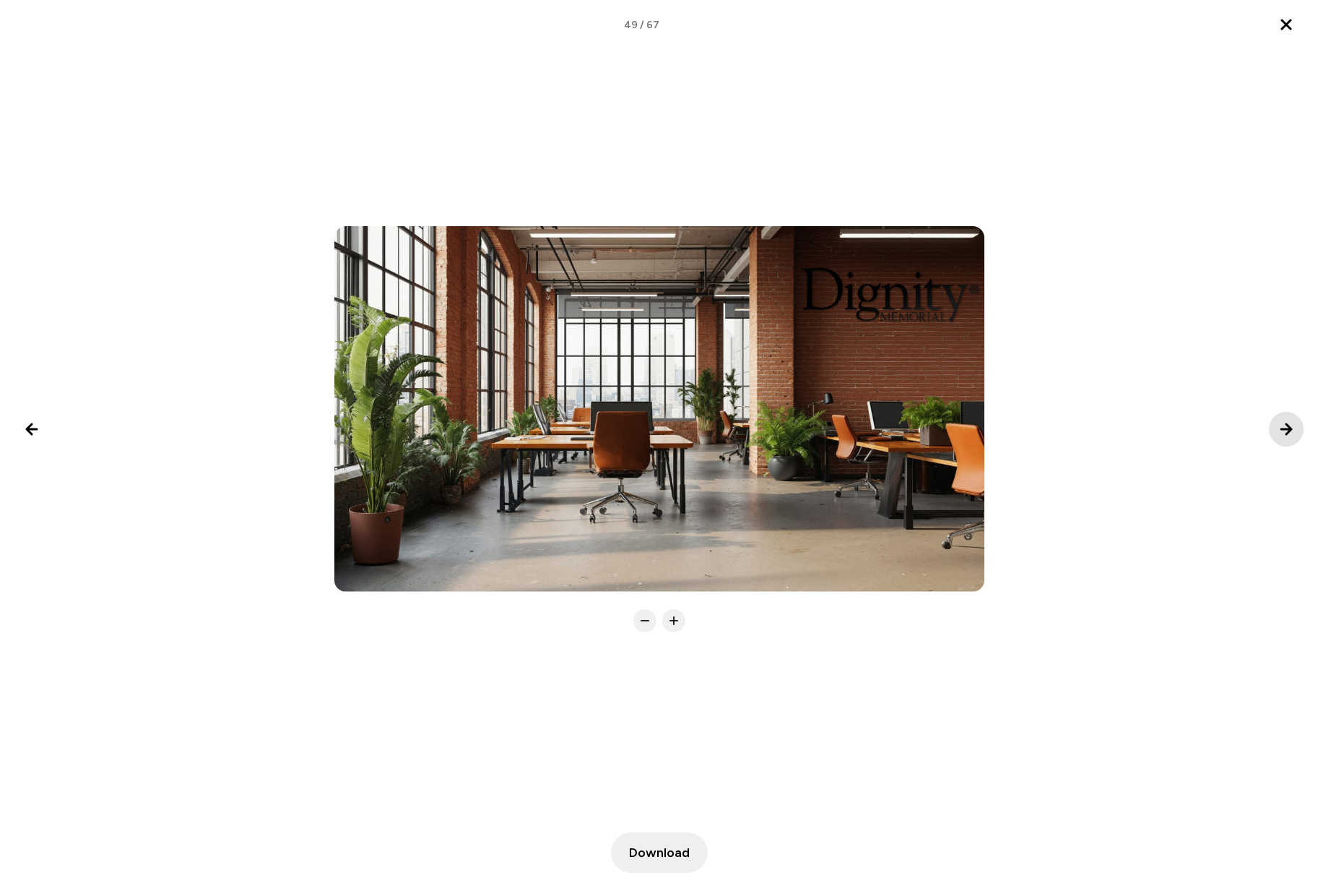
click at [1289, 431] on icon "Next image" at bounding box center [1286, 429] width 10 height 10
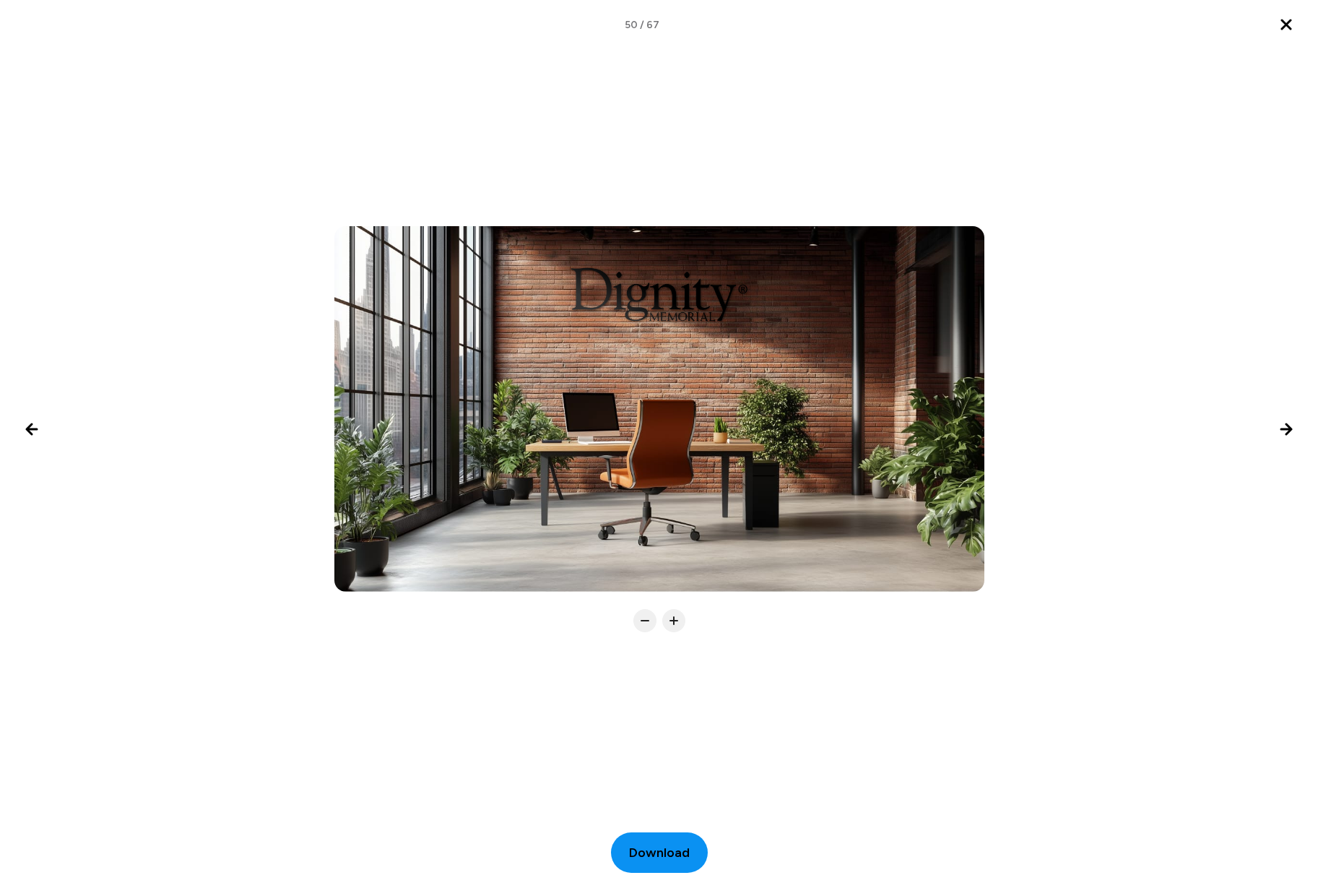
click at [676, 853] on span "Download" at bounding box center [659, 851] width 61 height 19
click at [1284, 429] on icon "Next image" at bounding box center [1286, 429] width 10 height 10
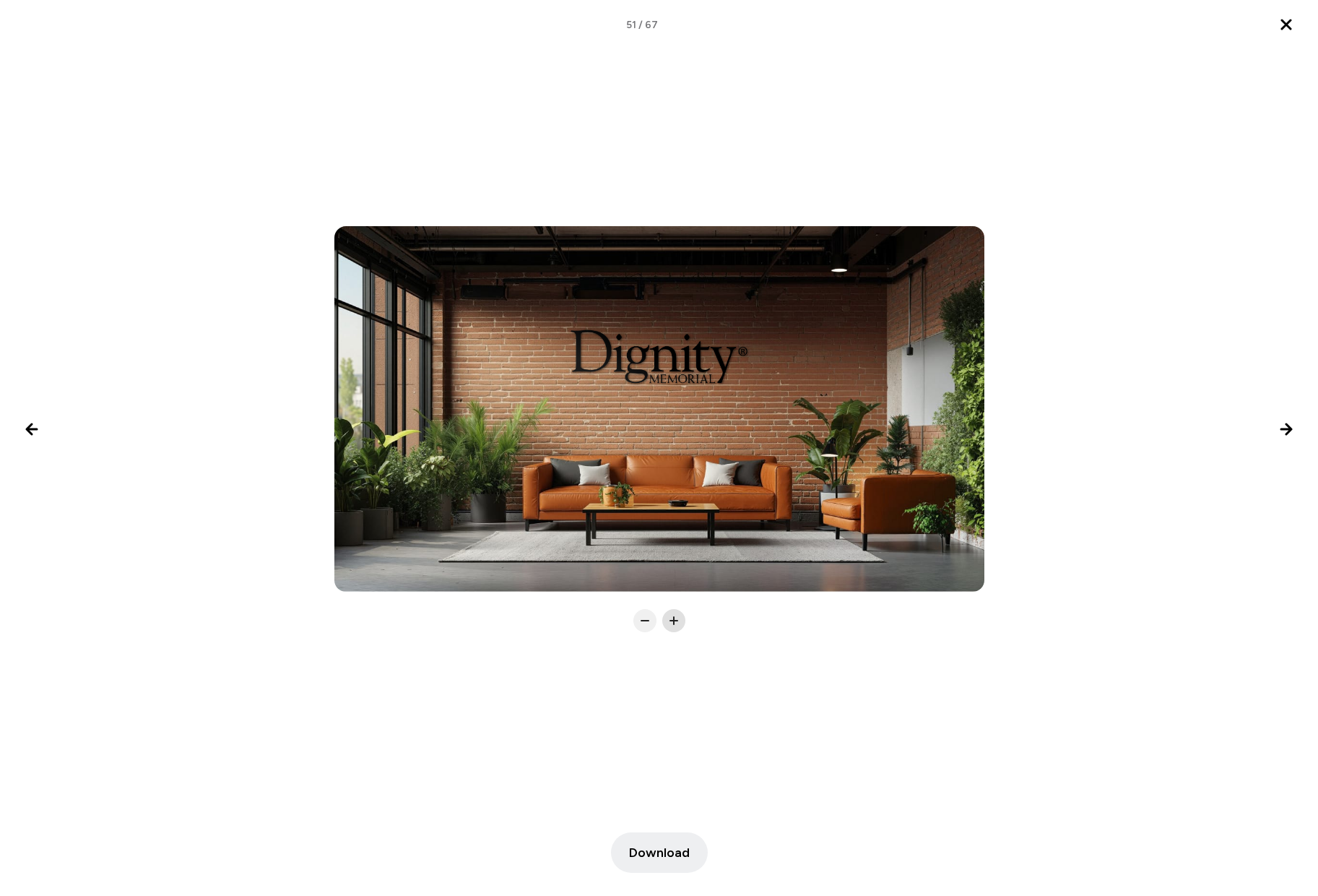
click at [676, 622] on icon at bounding box center [674, 621] width 15 height 15
click at [674, 621] on rect at bounding box center [674, 621] width 9 height 2
click at [662, 862] on button "Download" at bounding box center [659, 852] width 96 height 41
click at [1280, 422] on icon "Next image" at bounding box center [1286, 429] width 17 height 17
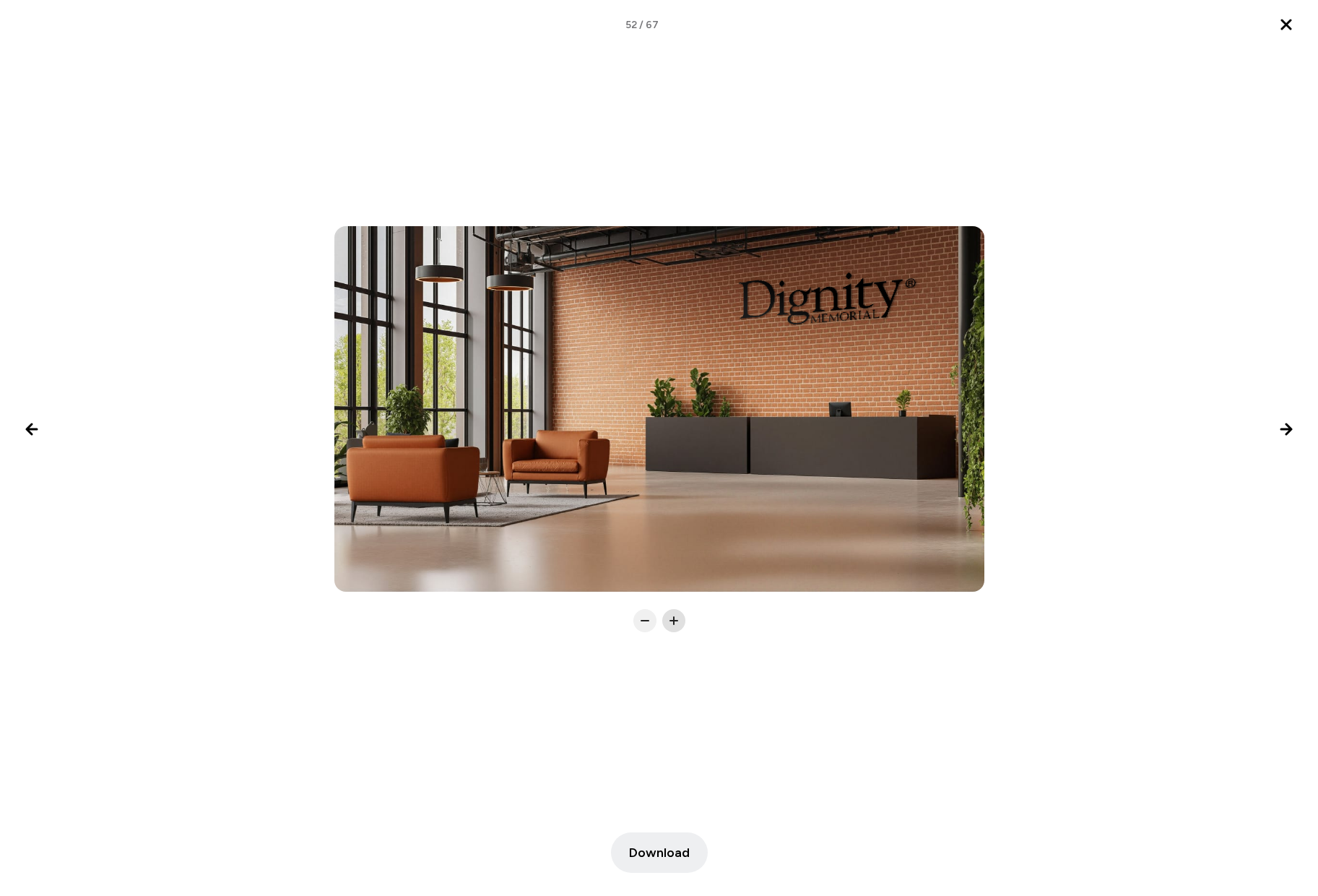
click at [670, 620] on icon at bounding box center [674, 621] width 15 height 15
click at [650, 861] on span "Download" at bounding box center [659, 851] width 61 height 19
click at [1292, 428] on icon "Next image" at bounding box center [1286, 429] width 10 height 10
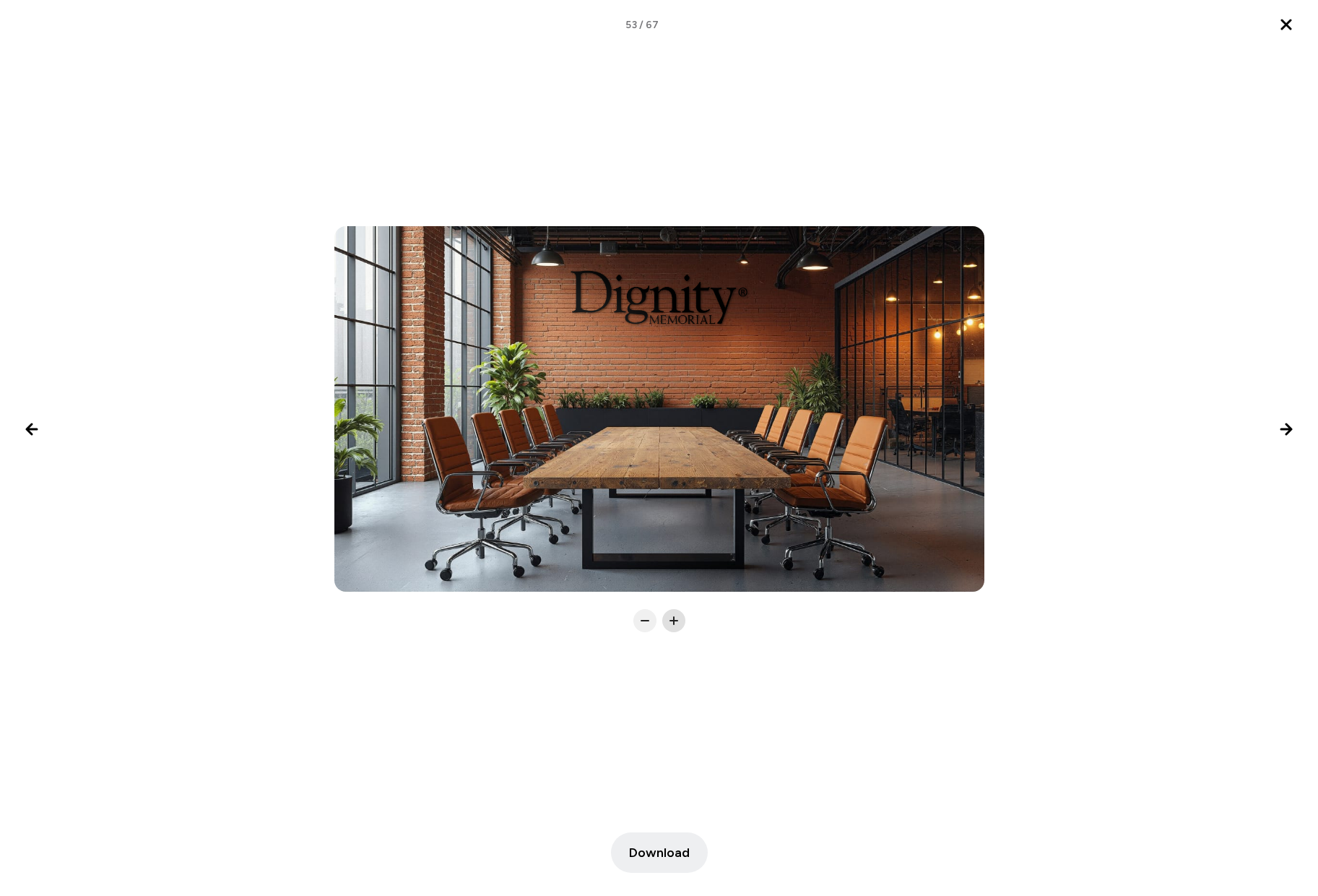
click at [674, 620] on icon at bounding box center [674, 621] width 15 height 15
click at [646, 623] on icon at bounding box center [645, 621] width 15 height 15
click at [673, 622] on icon at bounding box center [674, 621] width 15 height 15
click at [662, 851] on span "Download" at bounding box center [659, 851] width 61 height 19
click at [1287, 423] on icon "Next image" at bounding box center [1286, 429] width 17 height 17
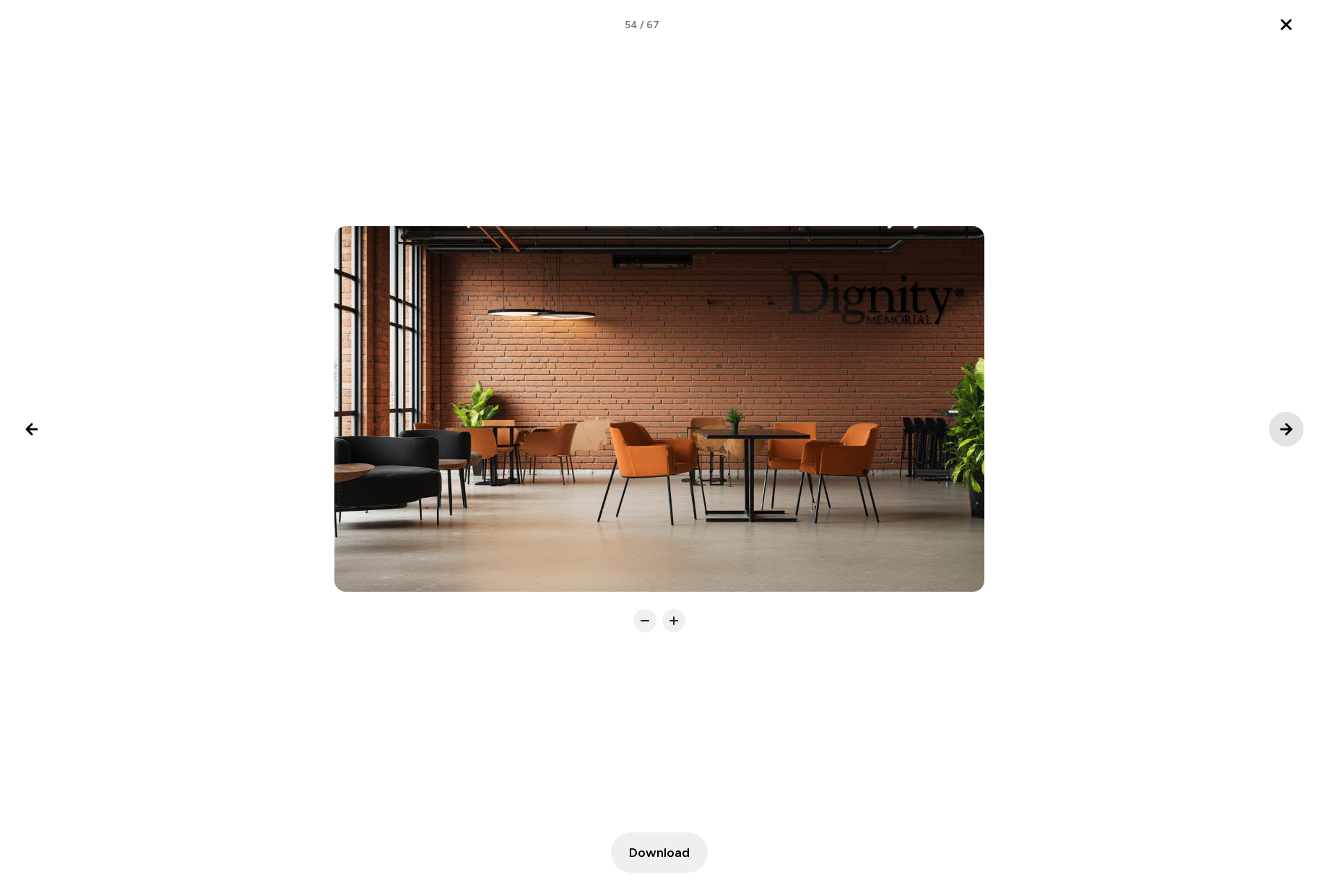
click at [1283, 426] on icon "Next image" at bounding box center [1286, 429] width 17 height 17
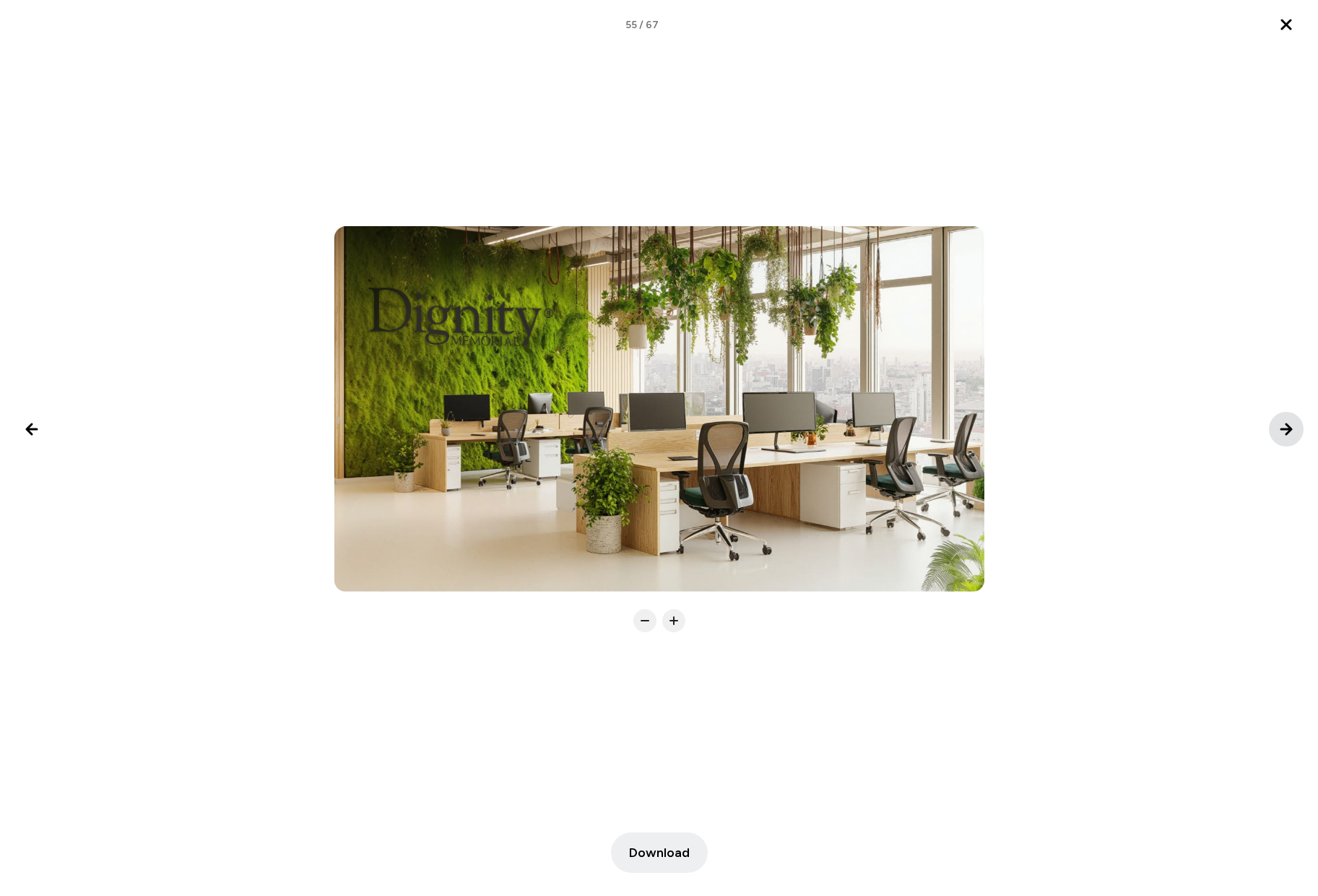
click at [1283, 426] on icon "Next image" at bounding box center [1286, 429] width 17 height 17
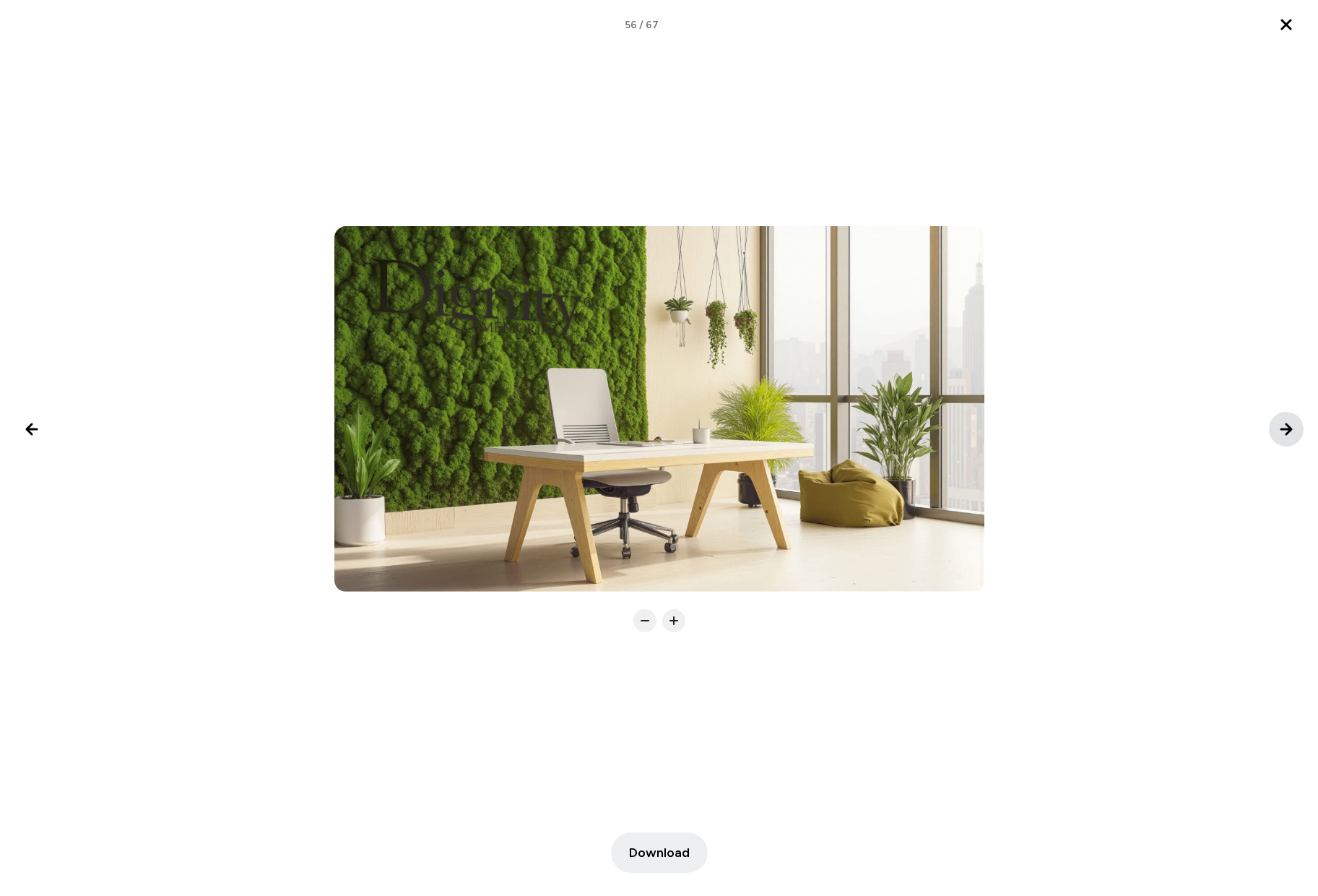
click at [1283, 426] on icon "Next image" at bounding box center [1286, 429] width 17 height 17
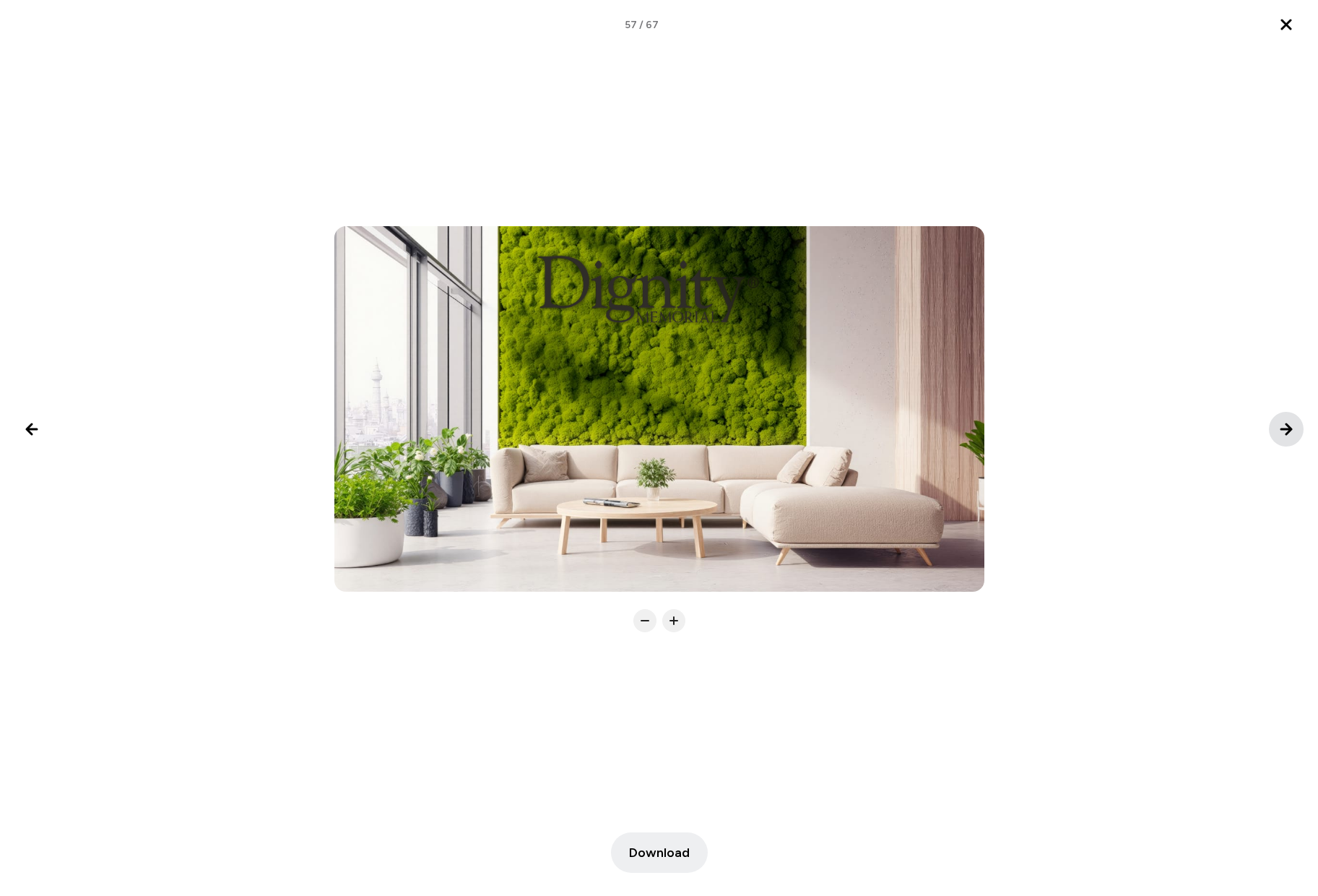
click at [1283, 426] on icon "Next image" at bounding box center [1286, 429] width 17 height 17
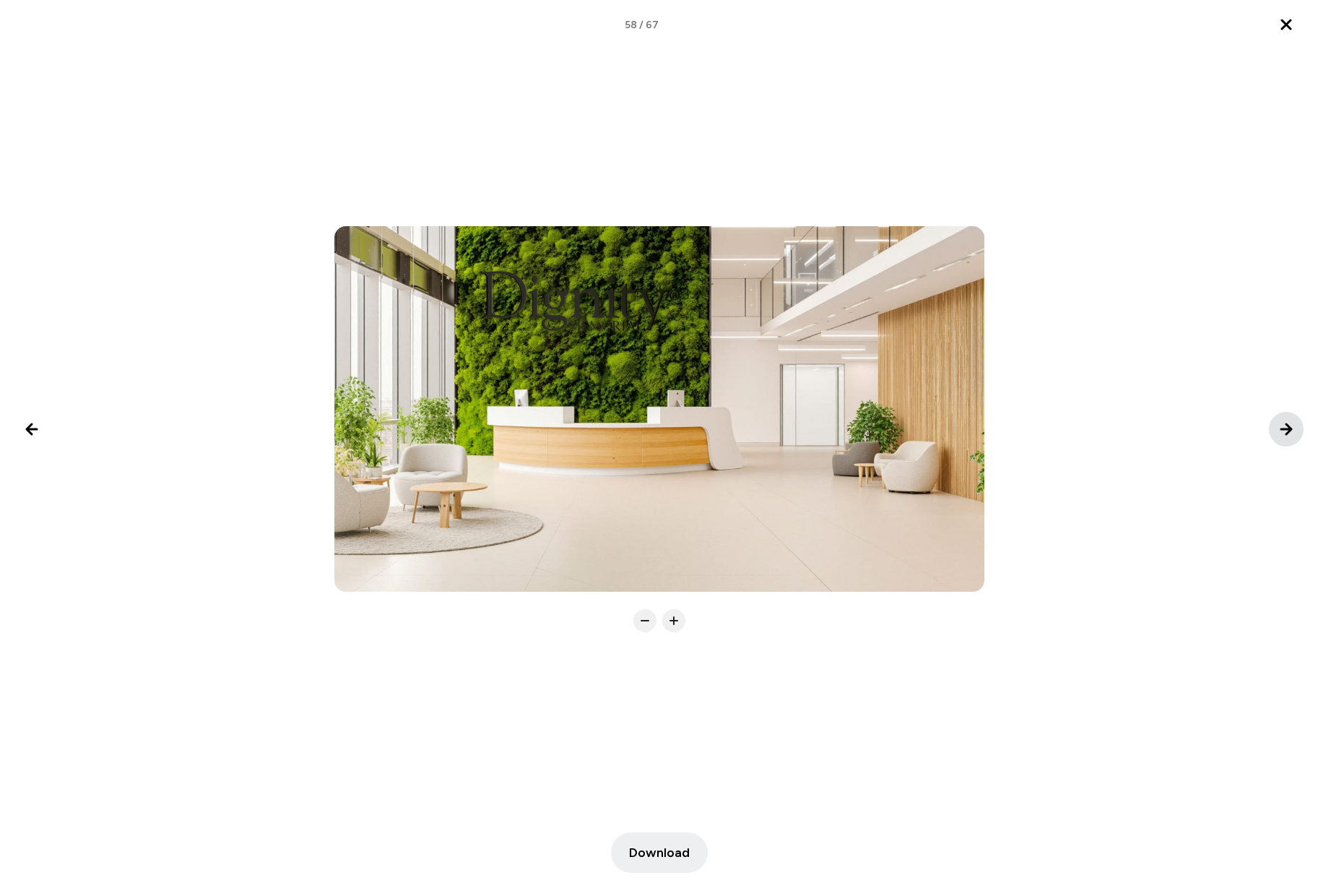
click at [1283, 427] on icon "Next image" at bounding box center [1286, 429] width 17 height 17
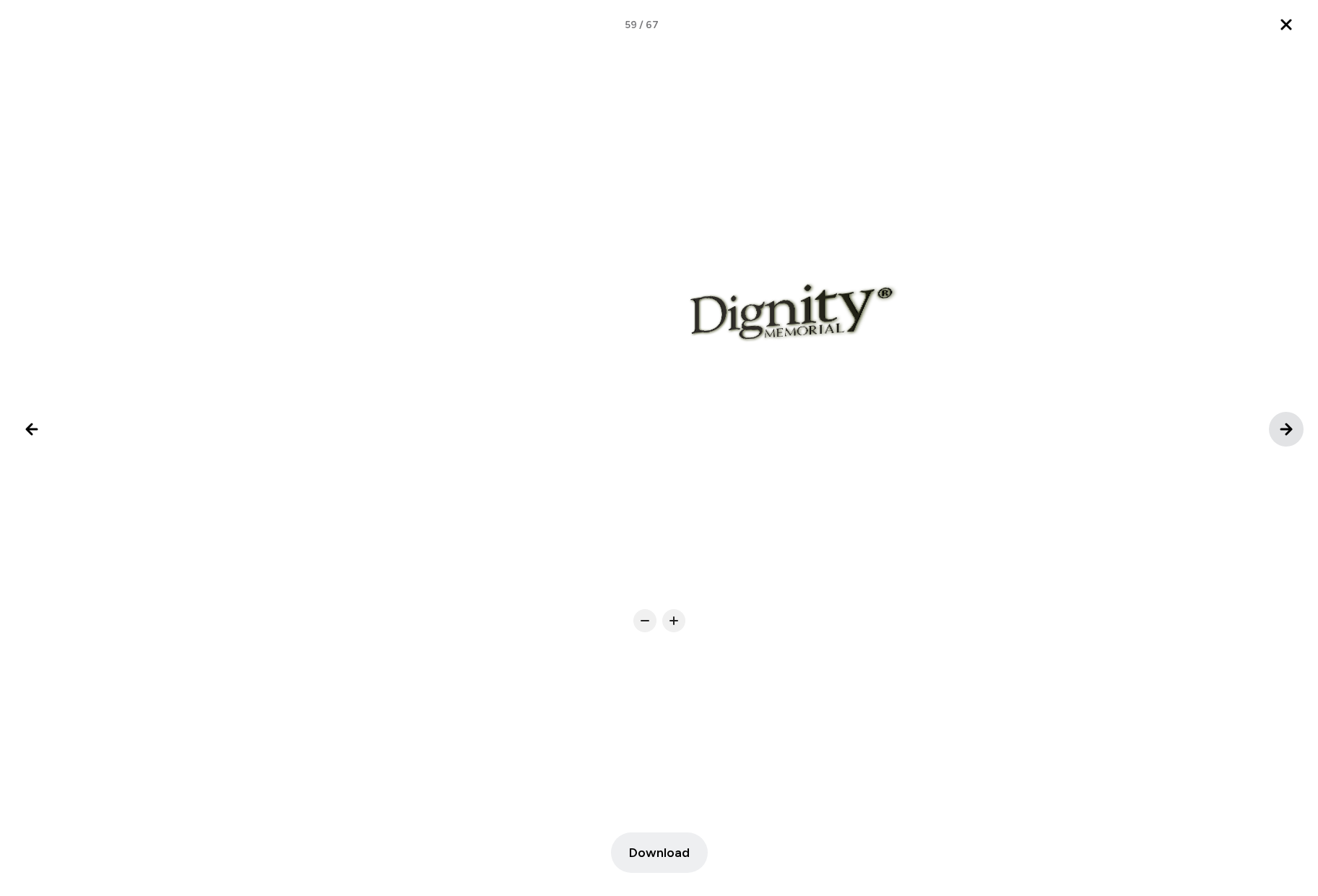
click at [1283, 427] on icon "Next image" at bounding box center [1286, 429] width 17 height 17
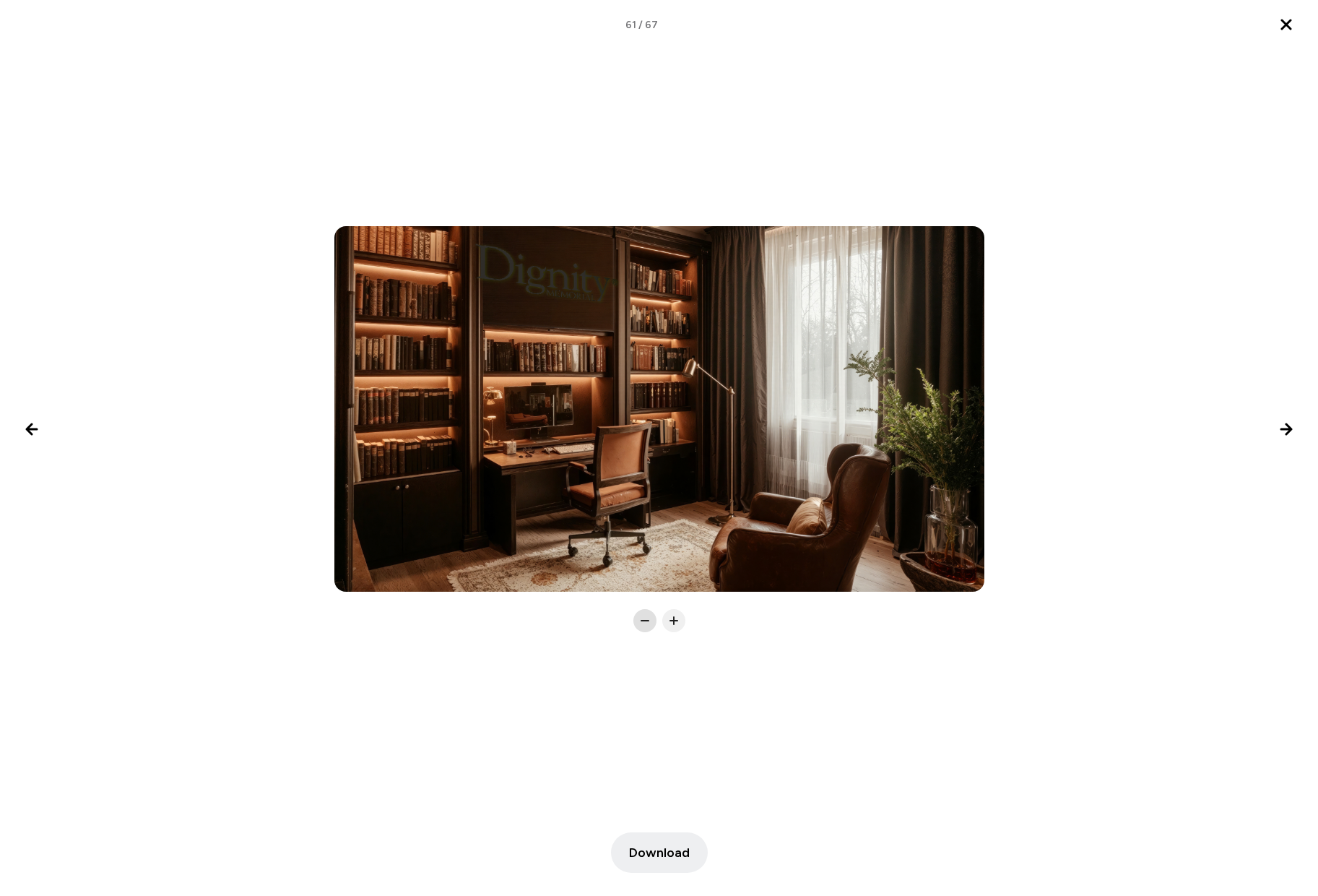
click at [646, 618] on icon at bounding box center [645, 621] width 15 height 15
click at [1281, 431] on icon "Next image" at bounding box center [1286, 429] width 17 height 17
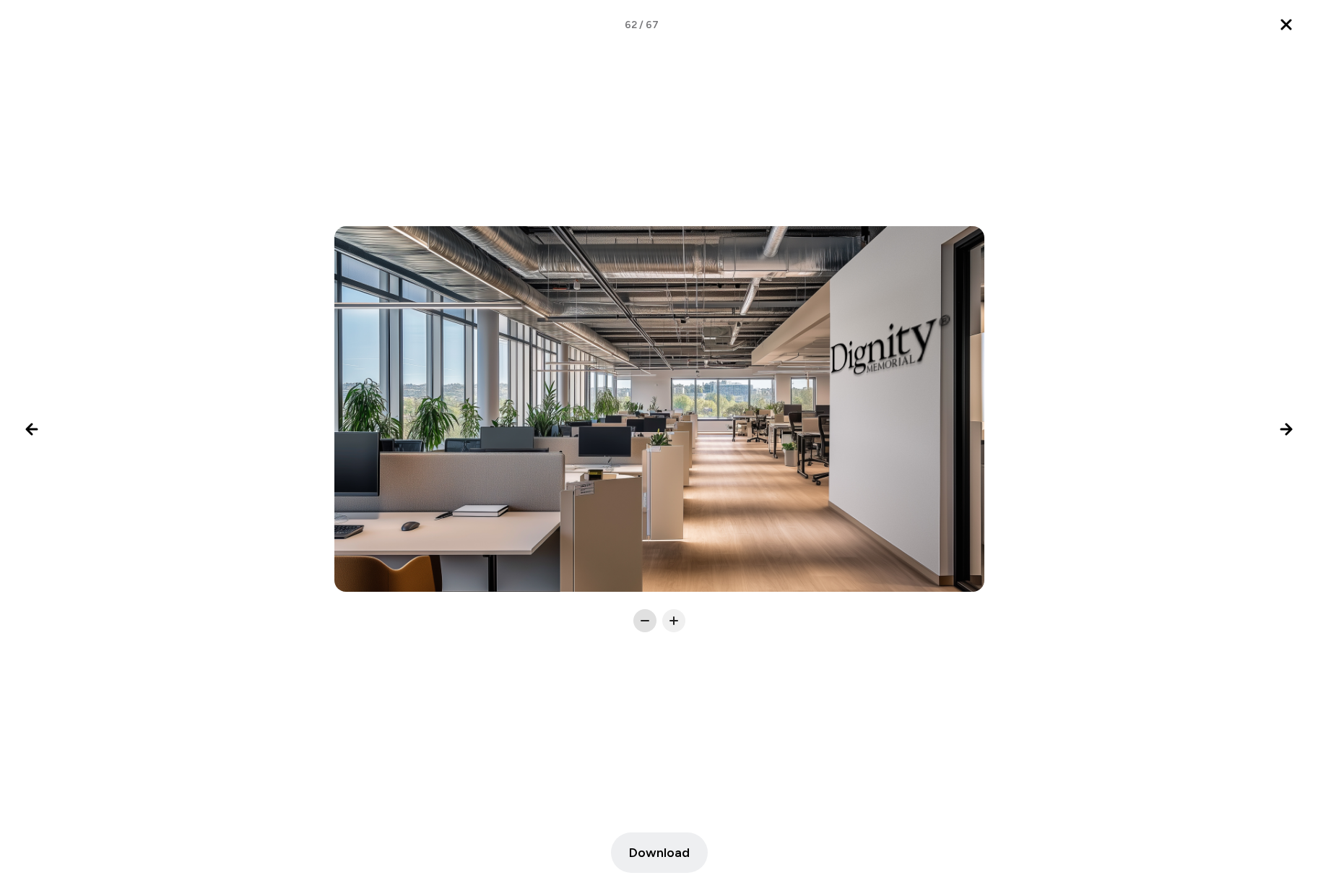
click at [642, 619] on icon at bounding box center [645, 621] width 15 height 15
click at [642, 618] on icon at bounding box center [645, 621] width 15 height 15
click at [669, 619] on icon at bounding box center [674, 621] width 15 height 15
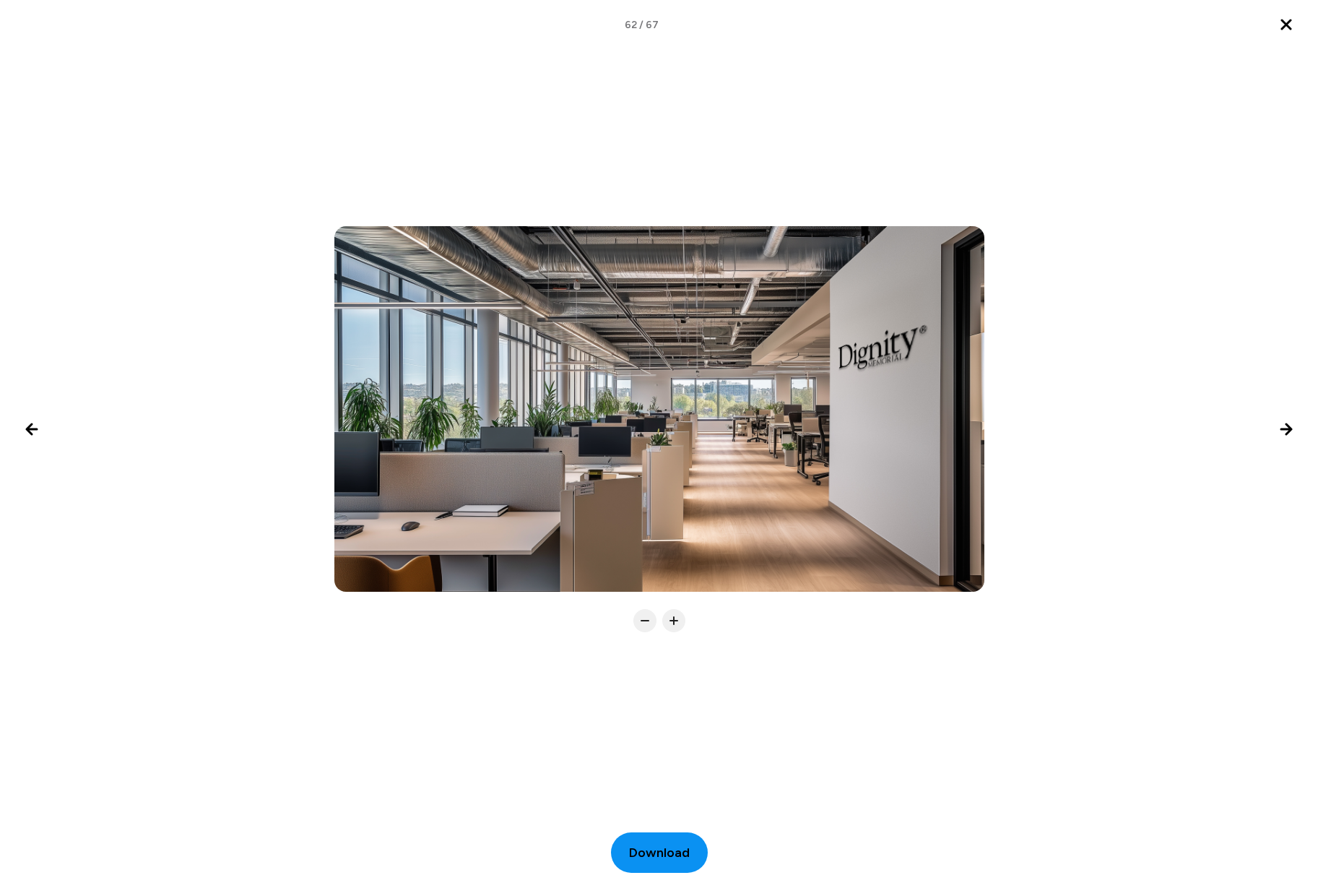
click at [653, 856] on span "Download" at bounding box center [659, 851] width 61 height 19
click at [1290, 431] on icon "Next image" at bounding box center [1286, 429] width 10 height 10
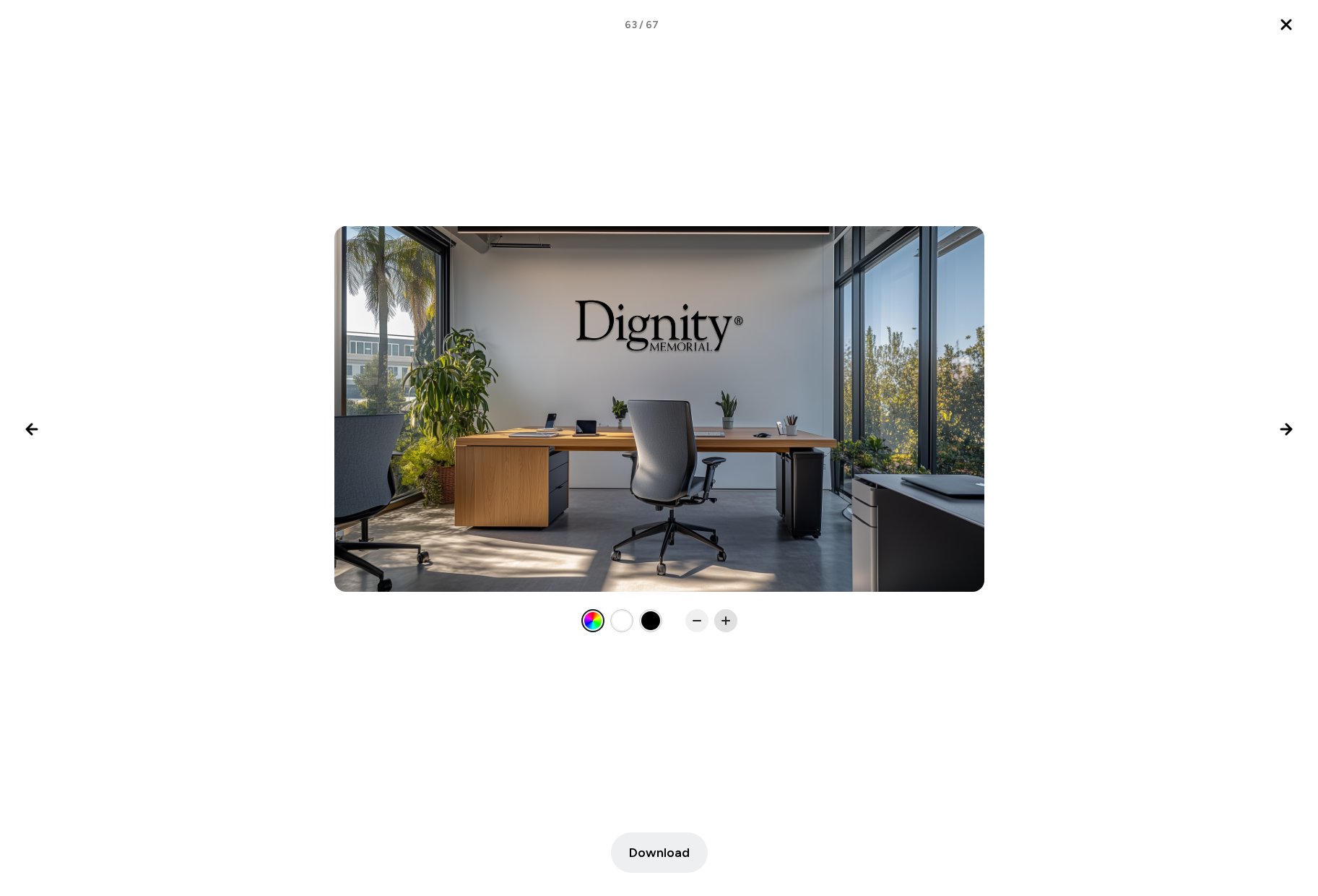
click at [724, 619] on icon at bounding box center [726, 621] width 15 height 15
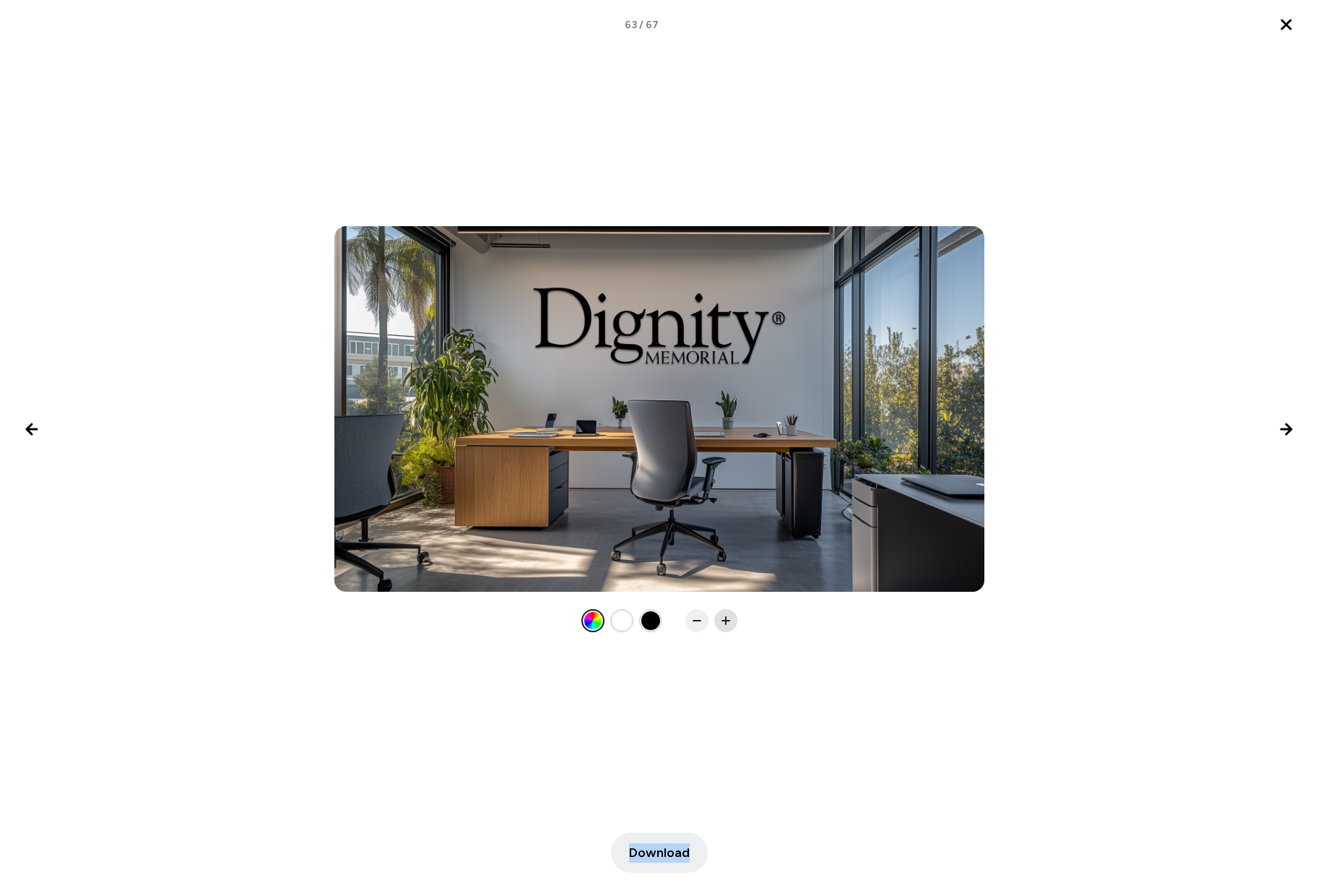
click at [724, 619] on icon at bounding box center [726, 621] width 15 height 15
click at [660, 853] on span "Download" at bounding box center [659, 851] width 61 height 19
click at [1283, 424] on icon "Next image" at bounding box center [1286, 429] width 17 height 17
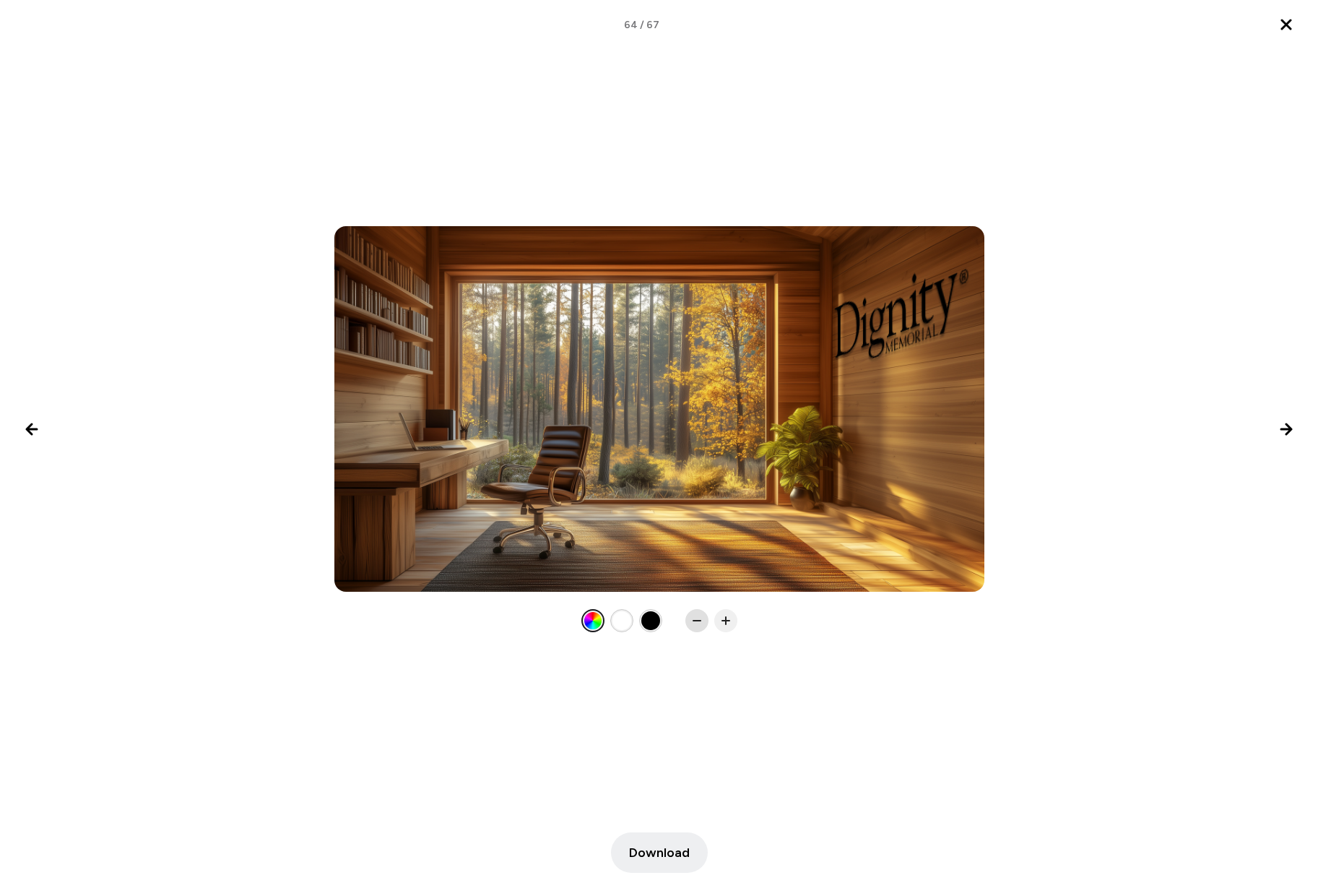
click at [697, 620] on icon at bounding box center [697, 621] width 15 height 15
click at [726, 623] on rect at bounding box center [726, 621] width 2 height 9
click at [695, 626] on icon at bounding box center [697, 621] width 15 height 15
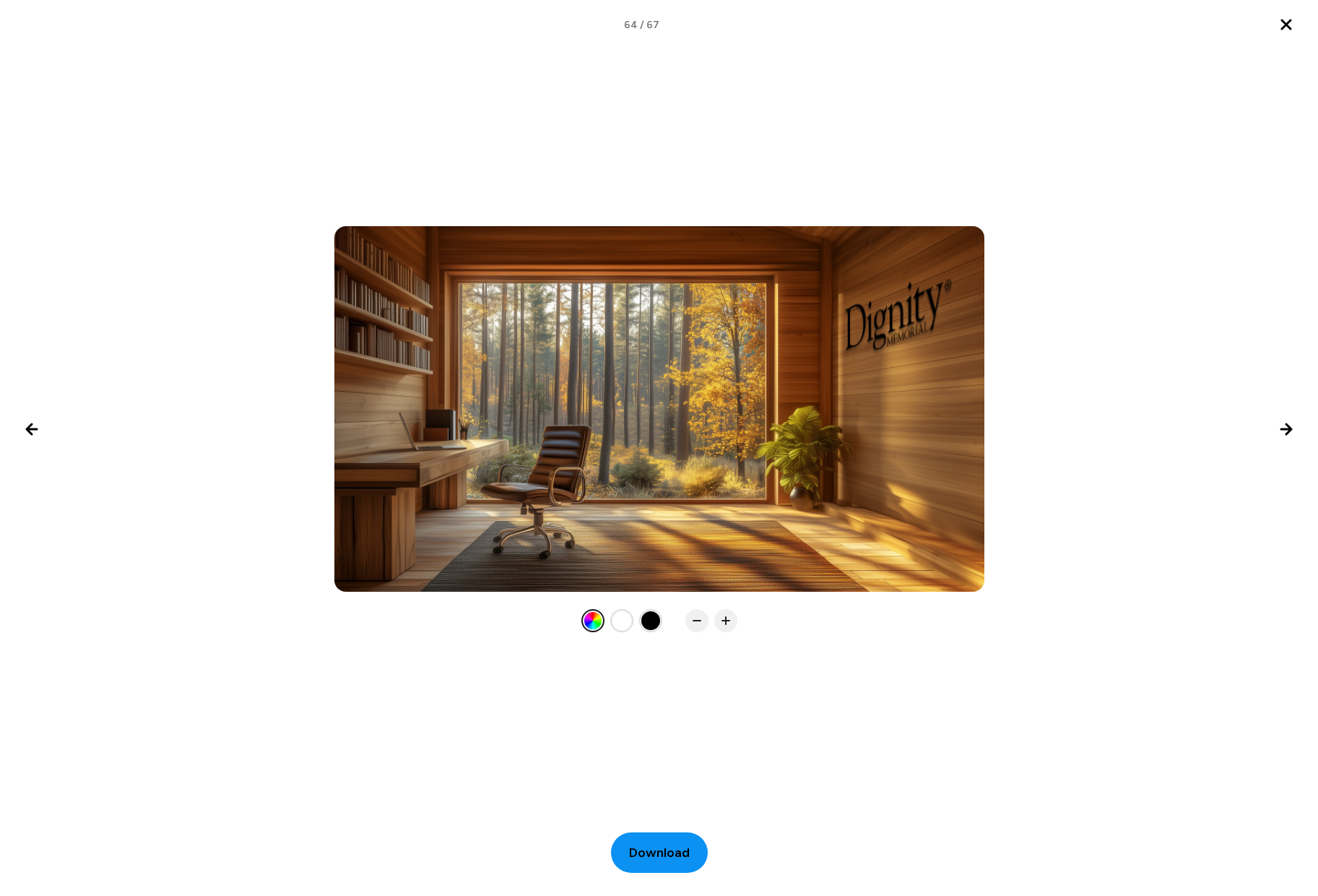
click at [658, 853] on span "Download" at bounding box center [659, 851] width 61 height 19
click at [1293, 429] on icon "Next image" at bounding box center [1286, 429] width 17 height 17
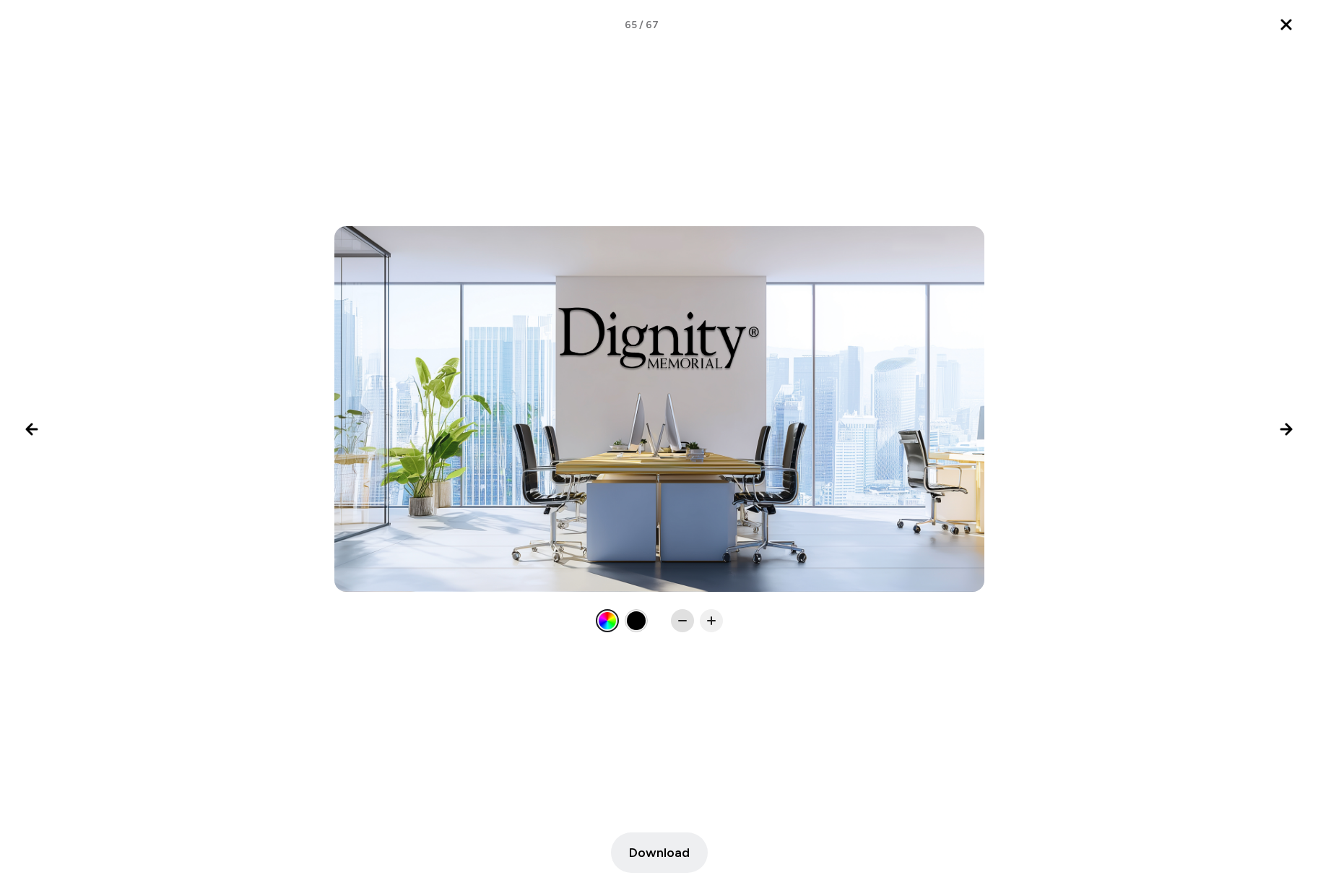
click at [684, 621] on rect at bounding box center [683, 621] width 9 height 2
click at [714, 624] on icon at bounding box center [712, 621] width 15 height 15
click at [676, 624] on icon at bounding box center [683, 621] width 15 height 15
click at [660, 851] on span "Download" at bounding box center [659, 851] width 61 height 19
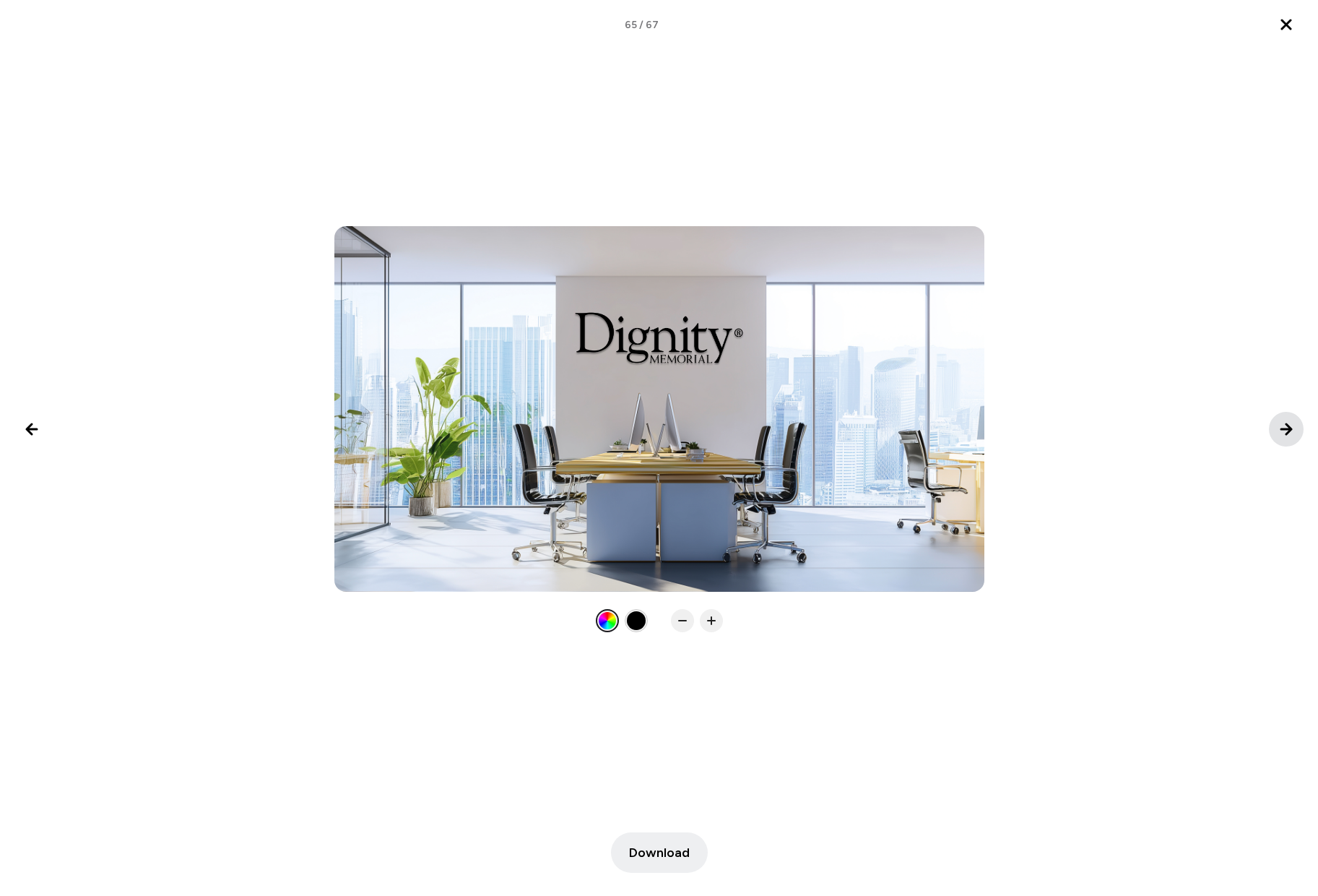
click at [1283, 434] on icon "Next image" at bounding box center [1286, 429] width 17 height 17
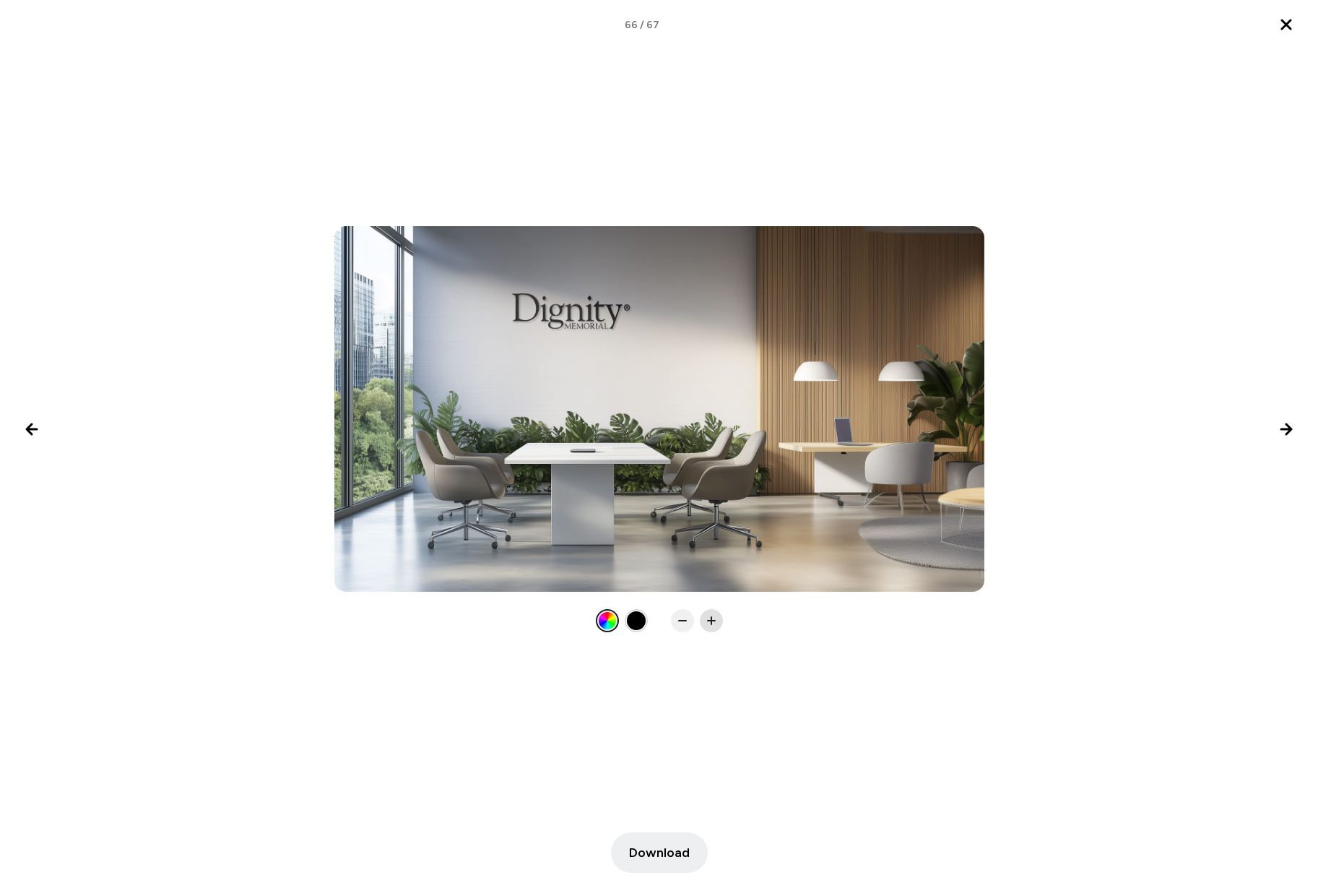
click at [714, 619] on icon at bounding box center [712, 621] width 15 height 15
click at [714, 620] on icon at bounding box center [712, 621] width 15 height 15
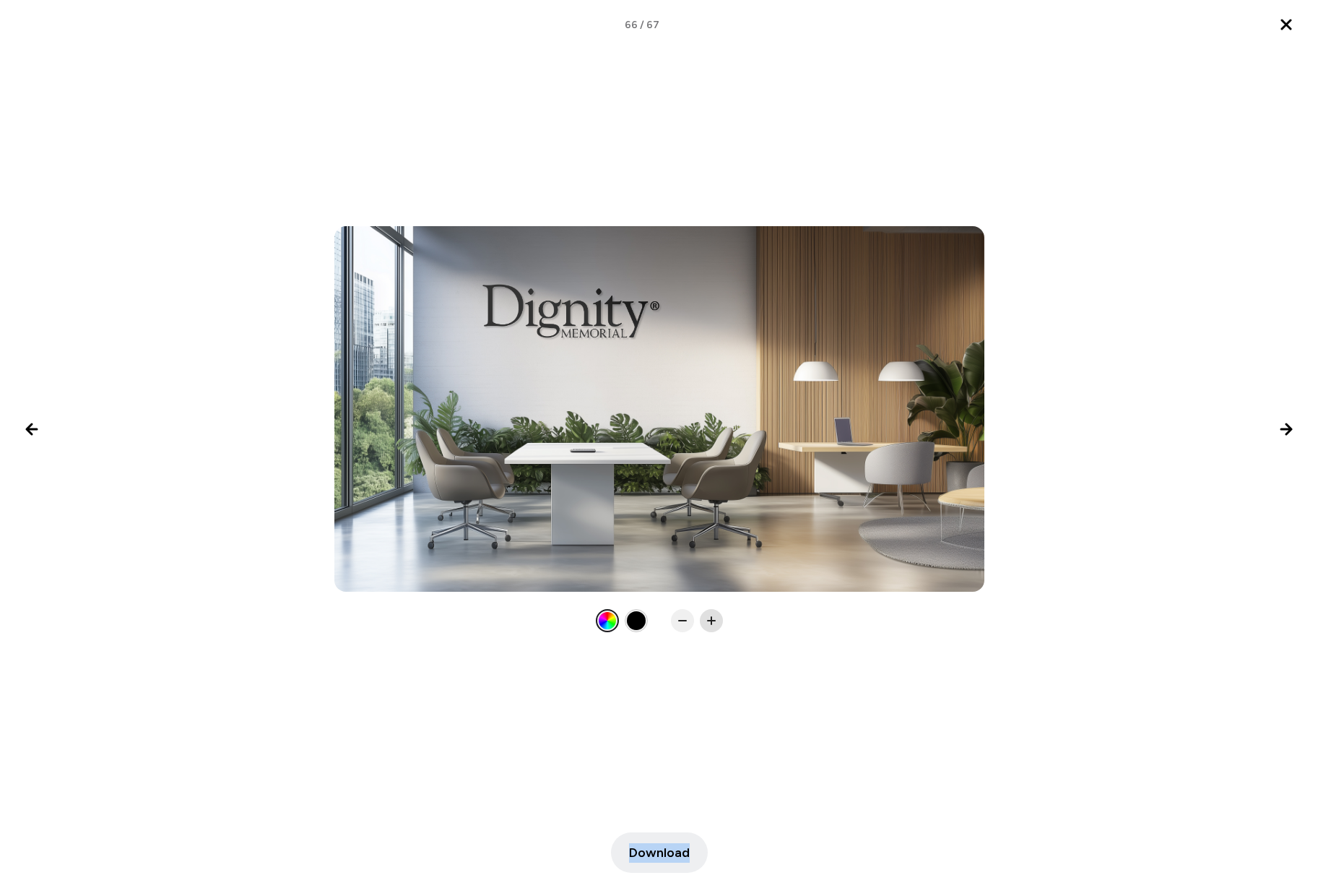
click at [714, 620] on icon at bounding box center [712, 621] width 15 height 15
click at [654, 851] on span "Download" at bounding box center [659, 851] width 61 height 19
click at [1288, 432] on icon "Next image" at bounding box center [1286, 429] width 10 height 10
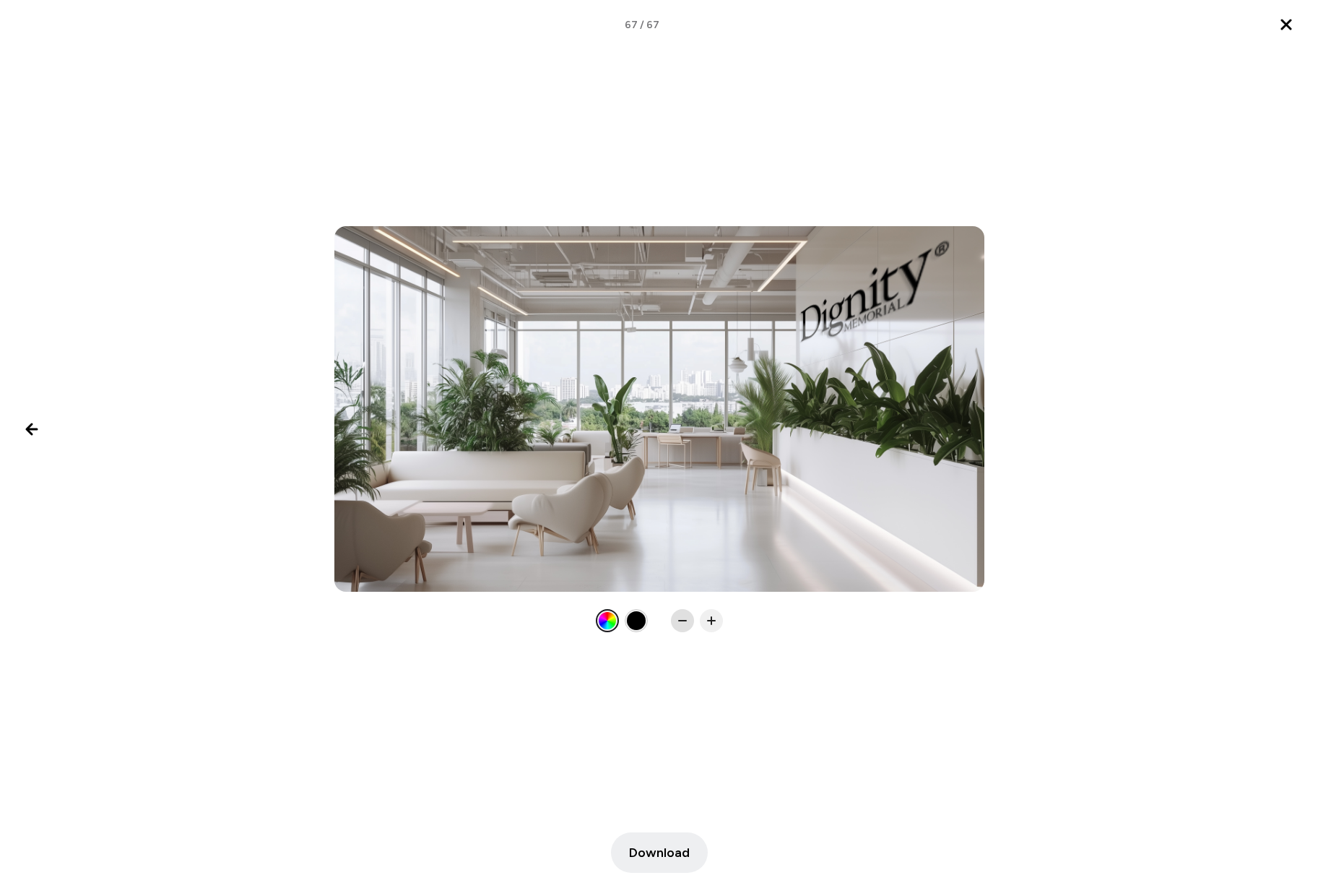
click at [680, 619] on icon at bounding box center [683, 621] width 15 height 15
click at [653, 861] on span "Download" at bounding box center [659, 851] width 61 height 19
click at [1033, 690] on div at bounding box center [659, 429] width 1318 height 760
